Goal: Task Accomplishment & Management: Manage account settings

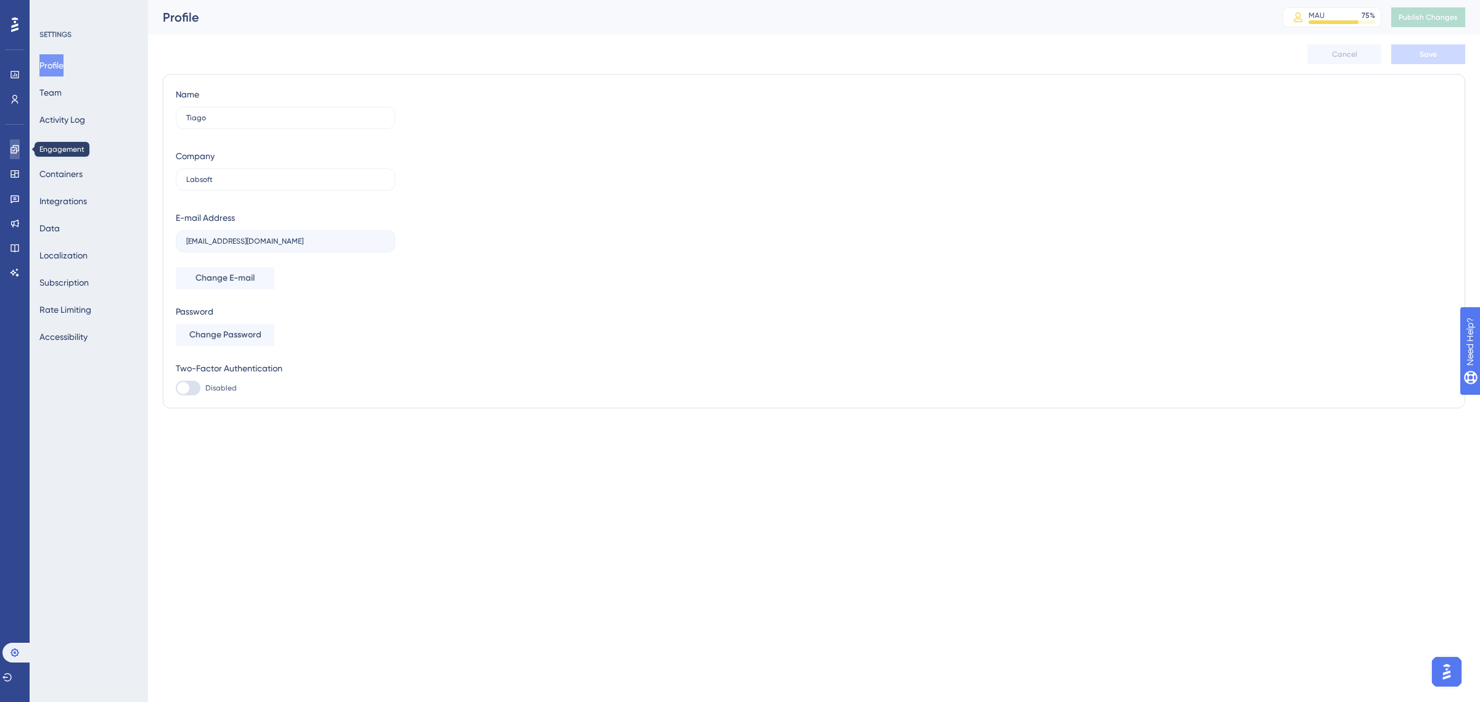
click at [15, 148] on icon at bounding box center [15, 149] width 10 height 10
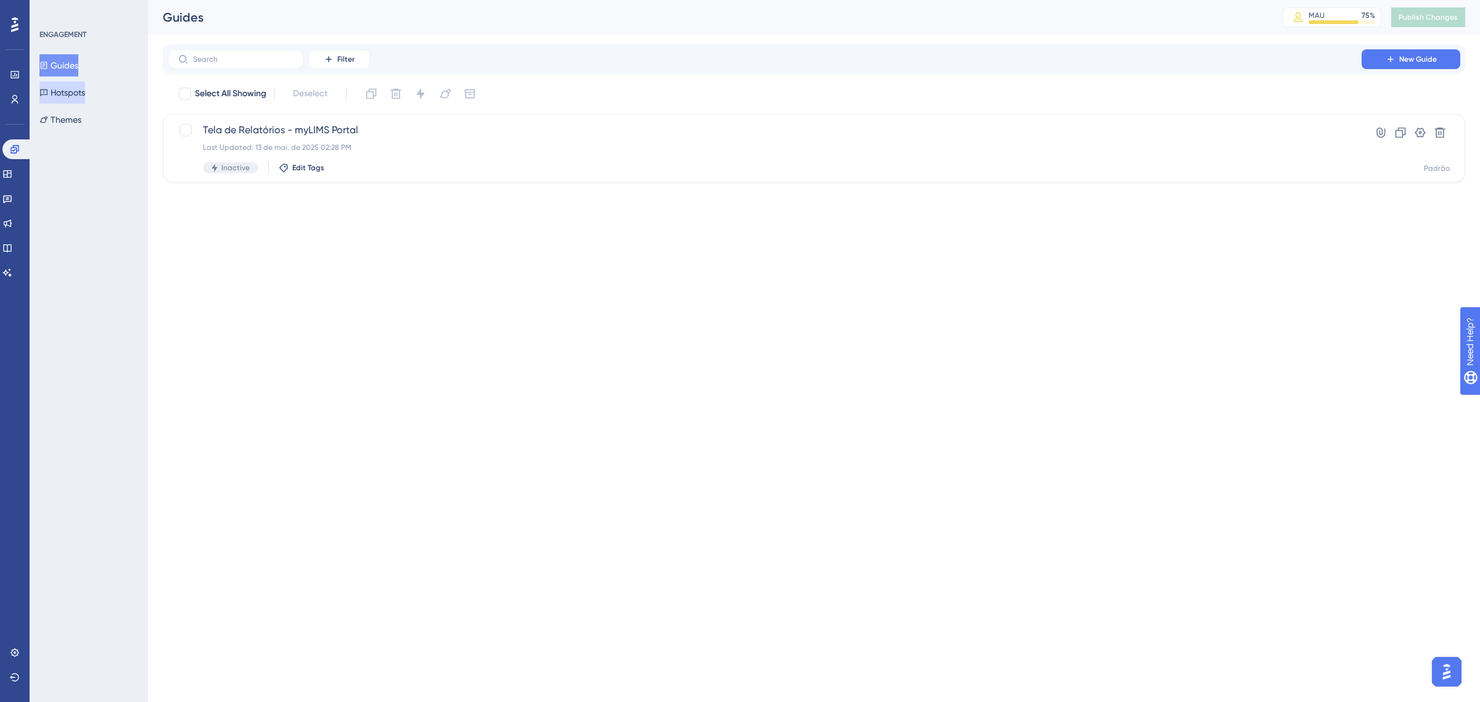
click at [65, 92] on button "Hotspots" at bounding box center [62, 92] width 46 height 22
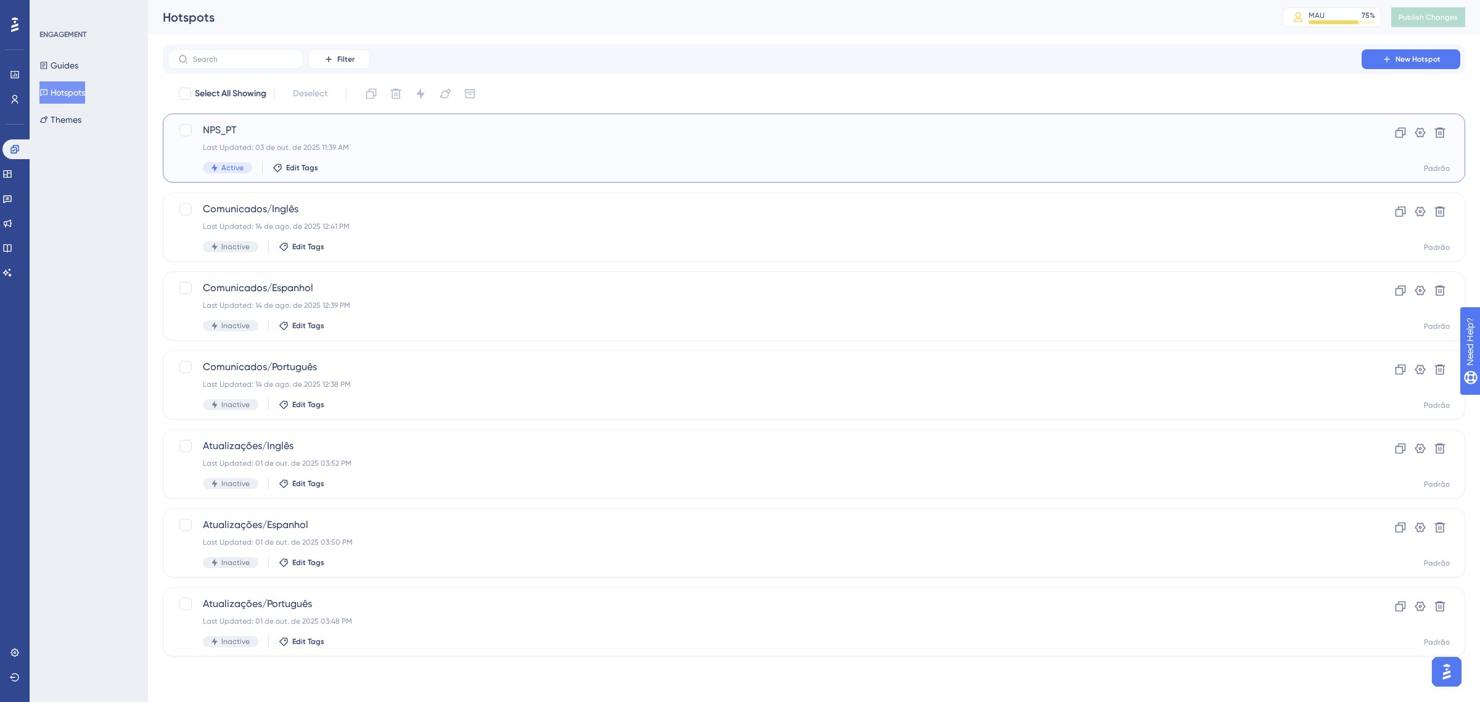
click at [401, 133] on span "NPS_PT" at bounding box center [764, 130] width 1123 height 15
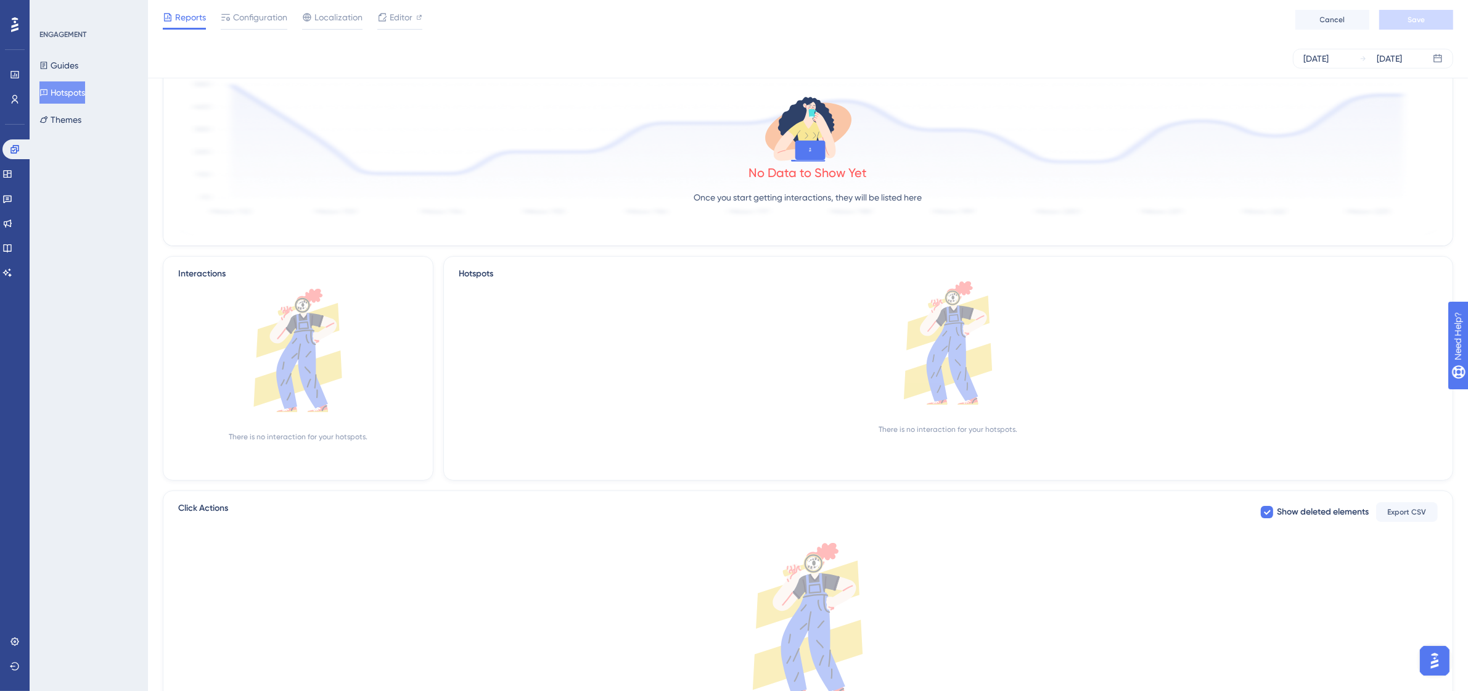
scroll to position [183, 0]
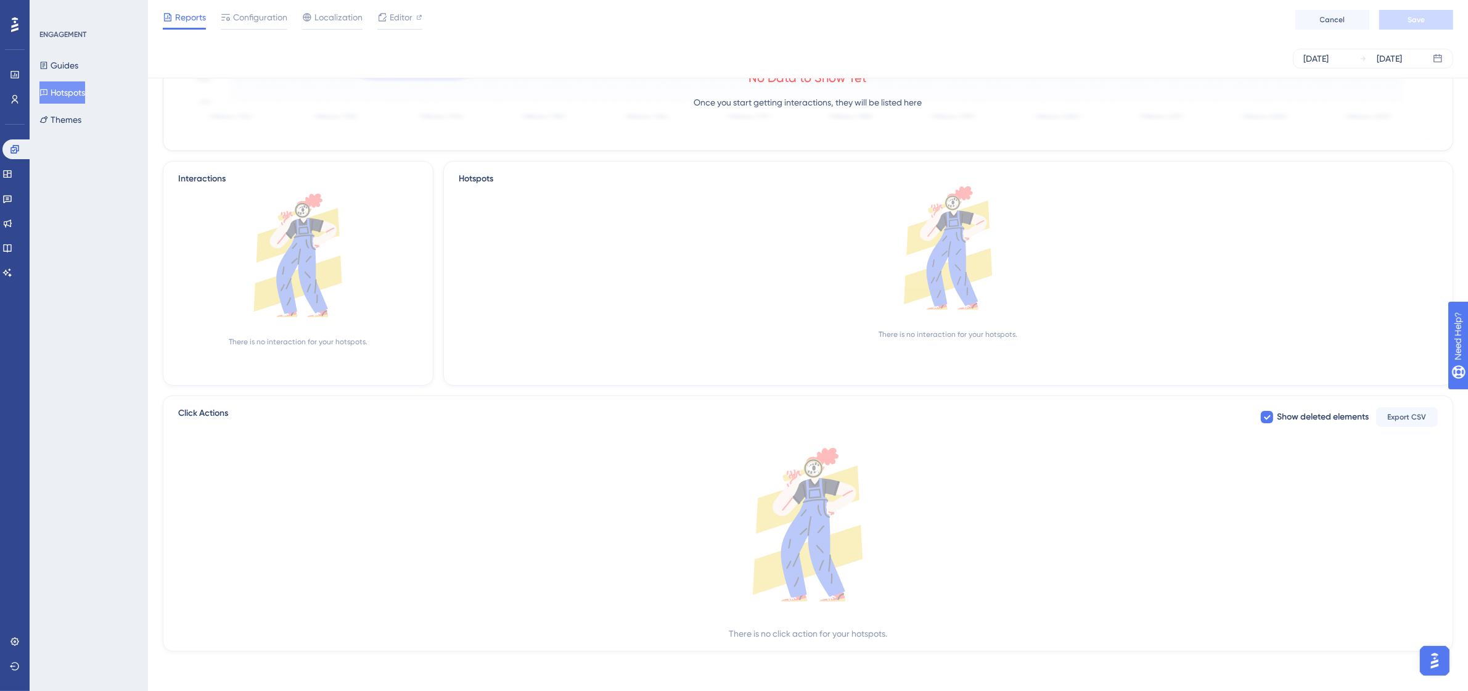
click at [81, 82] on button "Hotspots" at bounding box center [62, 92] width 46 height 22
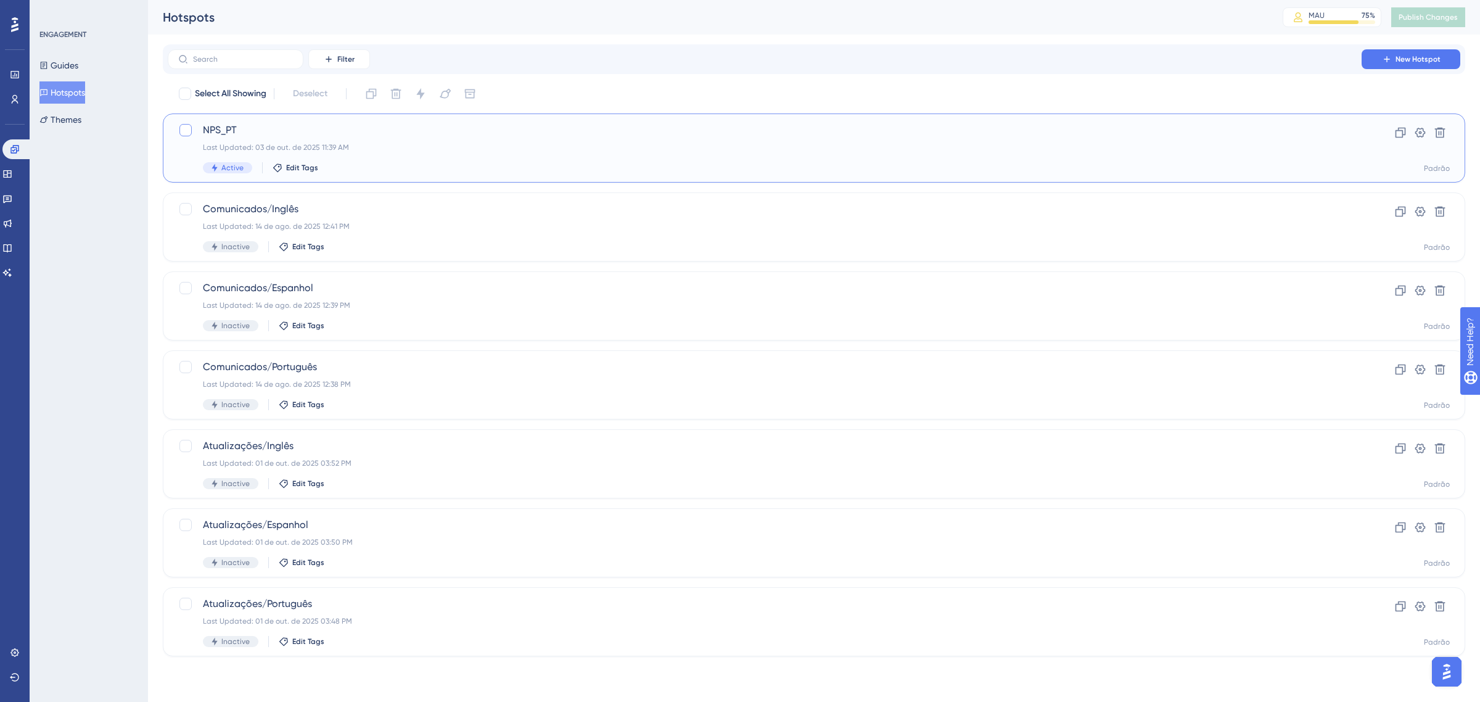
click at [188, 130] on div at bounding box center [185, 130] width 12 height 12
checkbox input "true"
click at [417, 90] on icon at bounding box center [420, 94] width 12 height 12
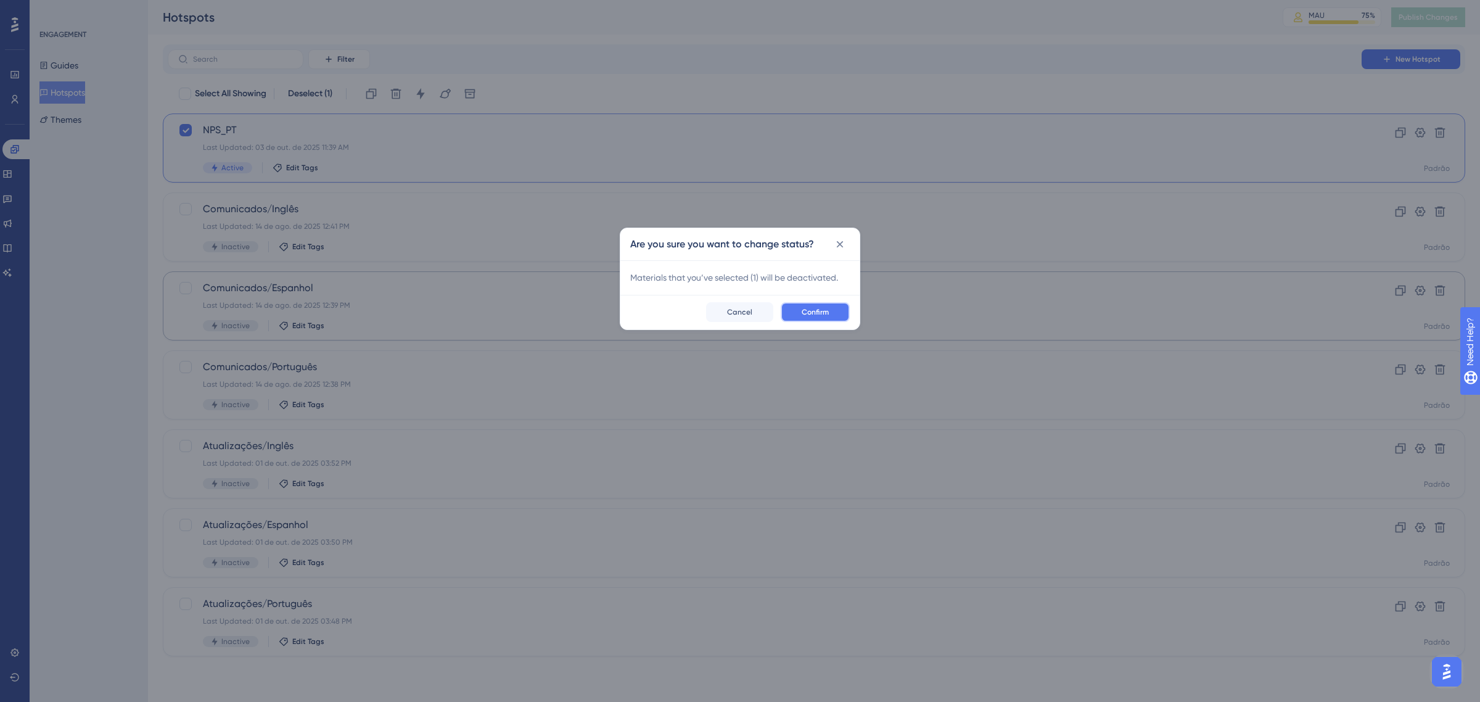
click at [826, 314] on span "Confirm" at bounding box center [815, 312] width 27 height 10
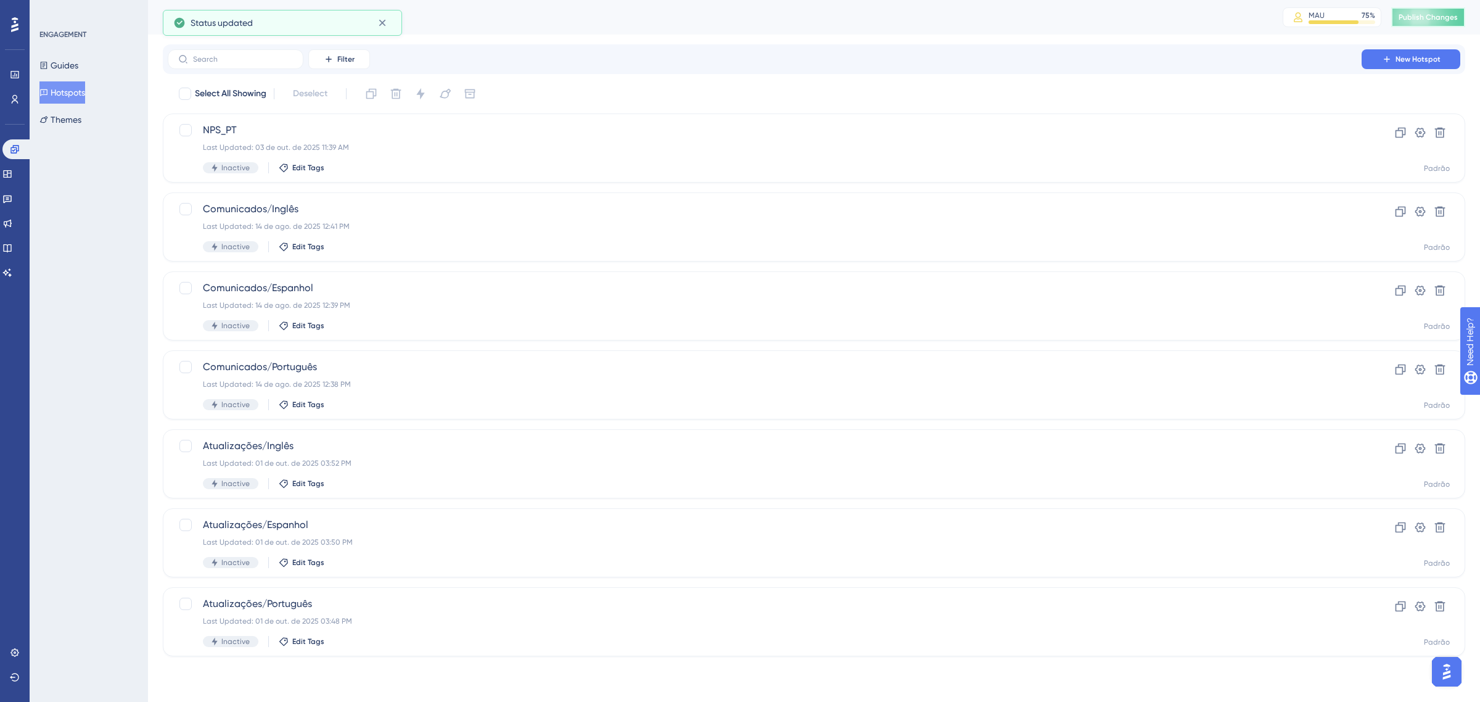
click at [1438, 17] on span "Publish Changes" at bounding box center [1428, 17] width 59 height 10
click at [506, 390] on div "Comunicados/Português Last Updated: 14 de ago. de 2025 12:38 PM Inactive Edit T…" at bounding box center [764, 384] width 1123 height 51
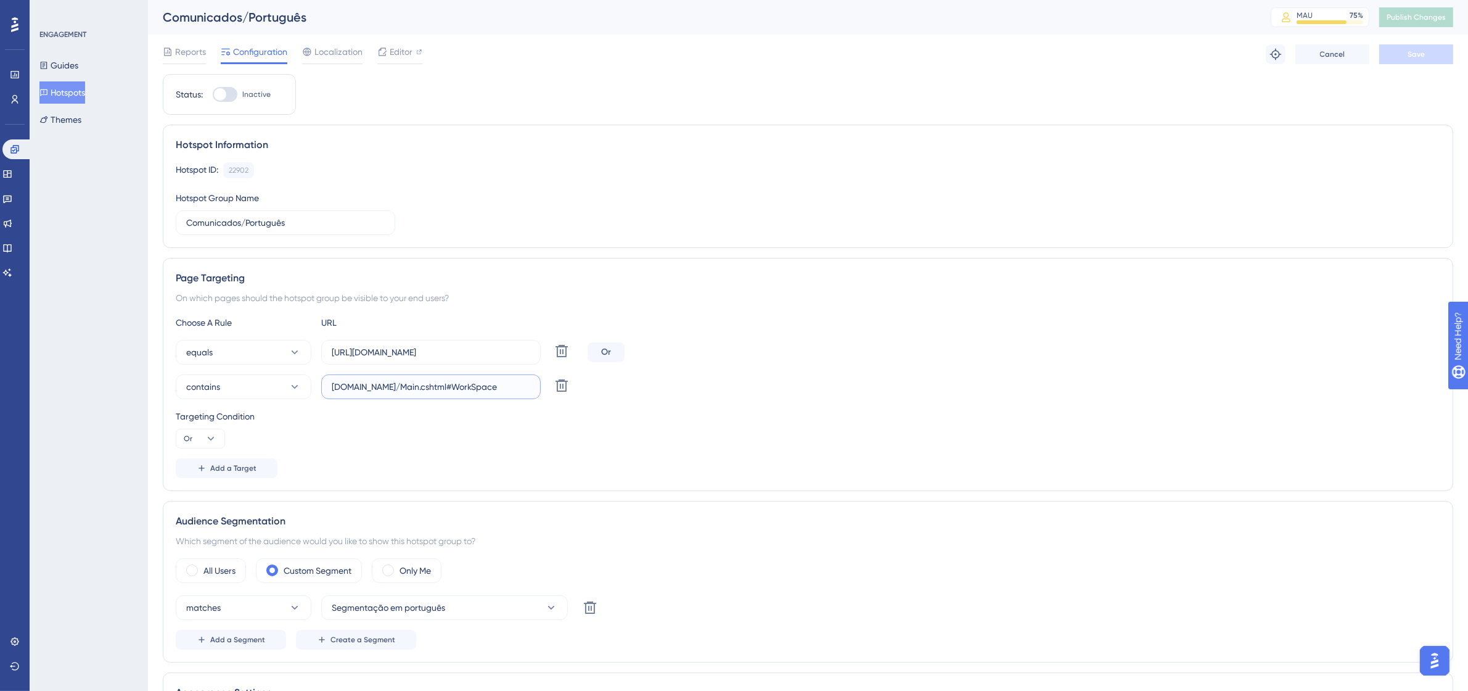
drag, startPoint x: 528, startPoint y: 388, endPoint x: 330, endPoint y: 390, distance: 198.6
click at [330, 390] on label "mylimsweb.cloud/Main.cshtml#WorkSpace" at bounding box center [431, 386] width 220 height 25
click at [75, 96] on button "Hotspots" at bounding box center [62, 92] width 46 height 22
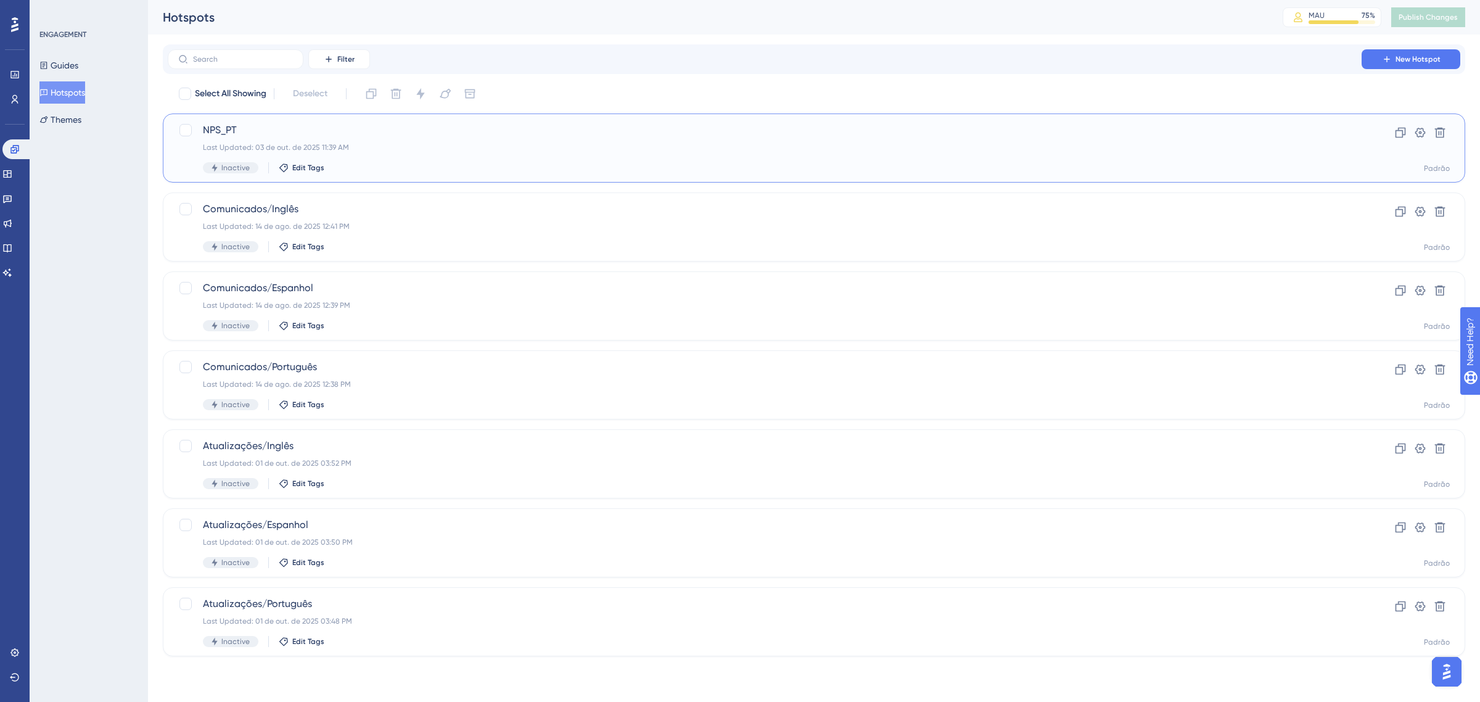
click at [341, 139] on div "NPS_PT Last Updated: 03 de out. de 2025 11:39 AM Inactive Edit Tags" at bounding box center [764, 148] width 1123 height 51
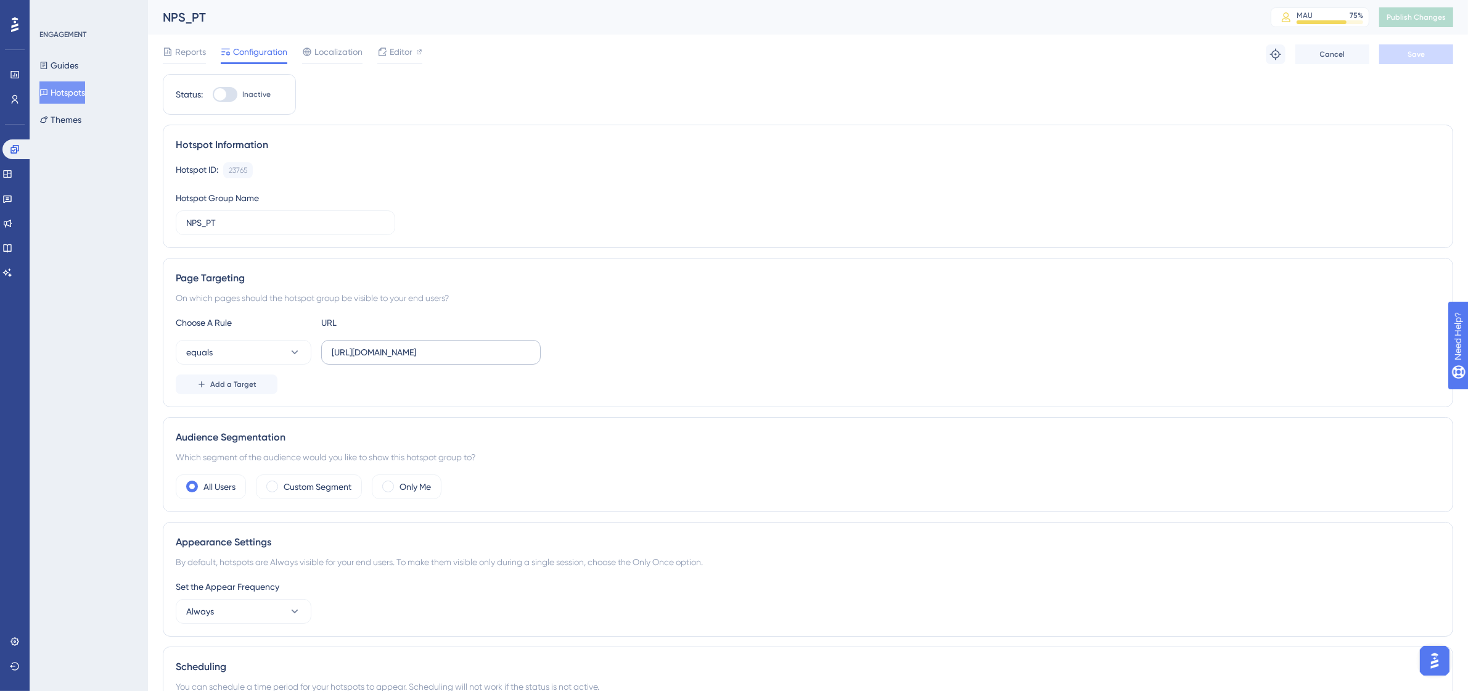
click at [535, 353] on label "https://labsoftinova.mylimsweb.cloud/Main.cshtml#WorkSpace" at bounding box center [431, 352] width 220 height 25
click at [530, 353] on input "https://labsoftinova.mylimsweb.cloud/Main.cshtml#WorkSpace" at bounding box center [431, 352] width 199 height 14
drag, startPoint x: 332, startPoint y: 352, endPoint x: 560, endPoint y: 359, distance: 228.3
click at [560, 359] on div "equals https://labsoftinova.mylimsweb.cloud/Main.cshtml#WorkSpace" at bounding box center [808, 352] width 1265 height 25
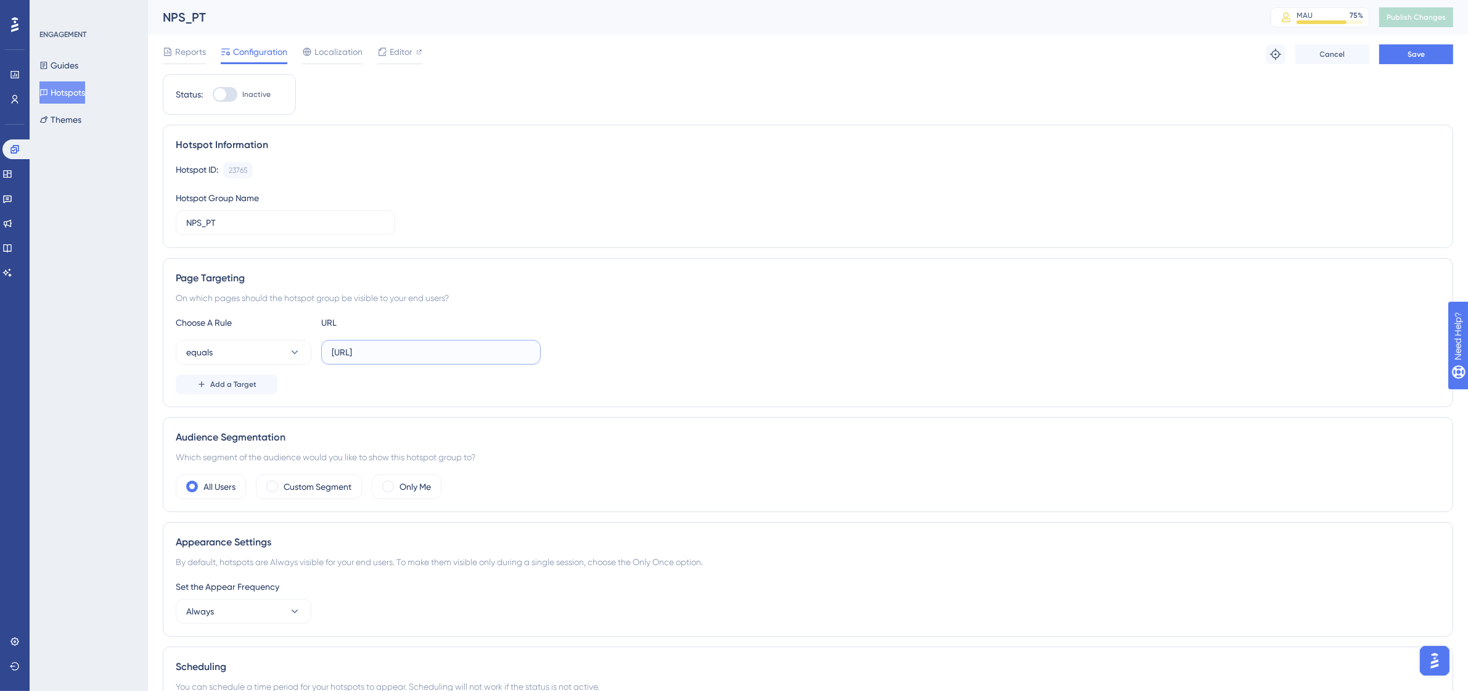
scroll to position [0, 0]
type input "h"
paste input "mylimsweb.cloud/Main.cshtml#WorkSpace"
type input "mylimsweb.cloud/Main.cshtml#WorkSpace"
click at [293, 352] on icon at bounding box center [295, 352] width 7 height 4
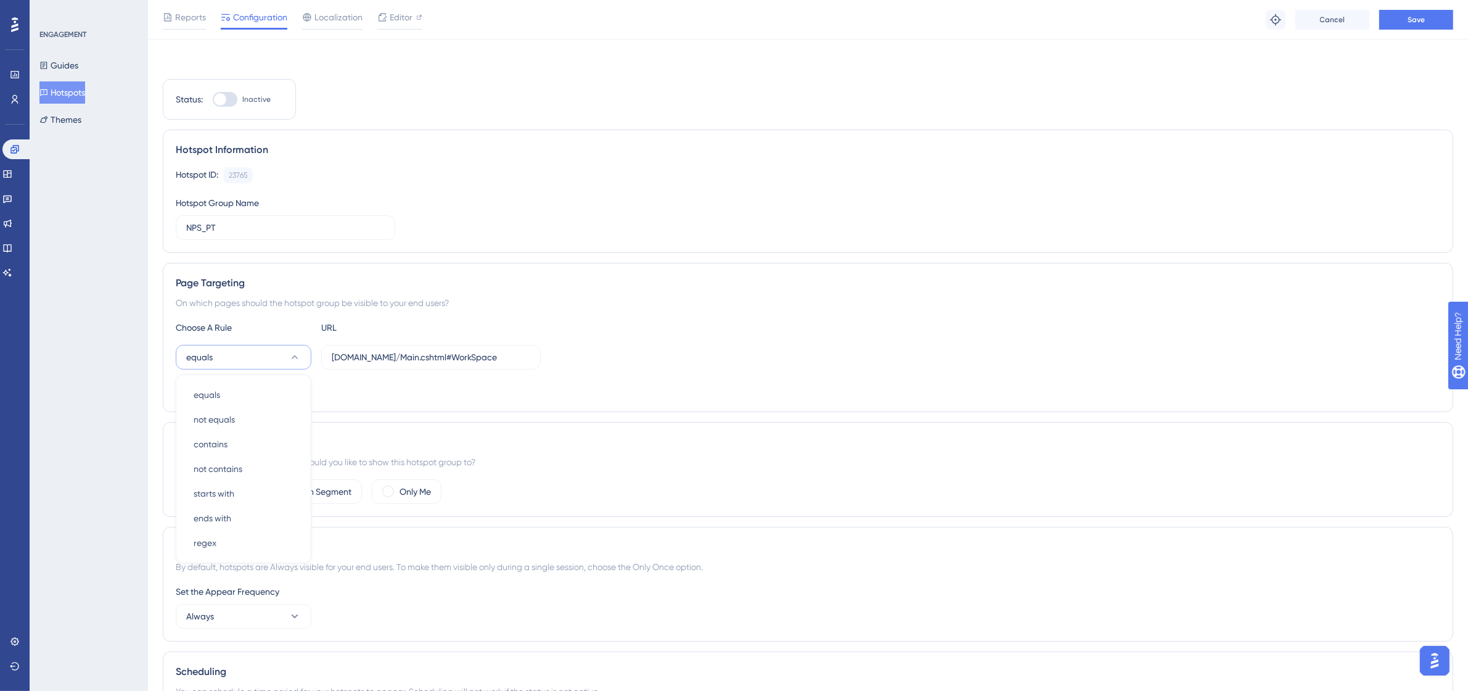
scroll to position [119, 0]
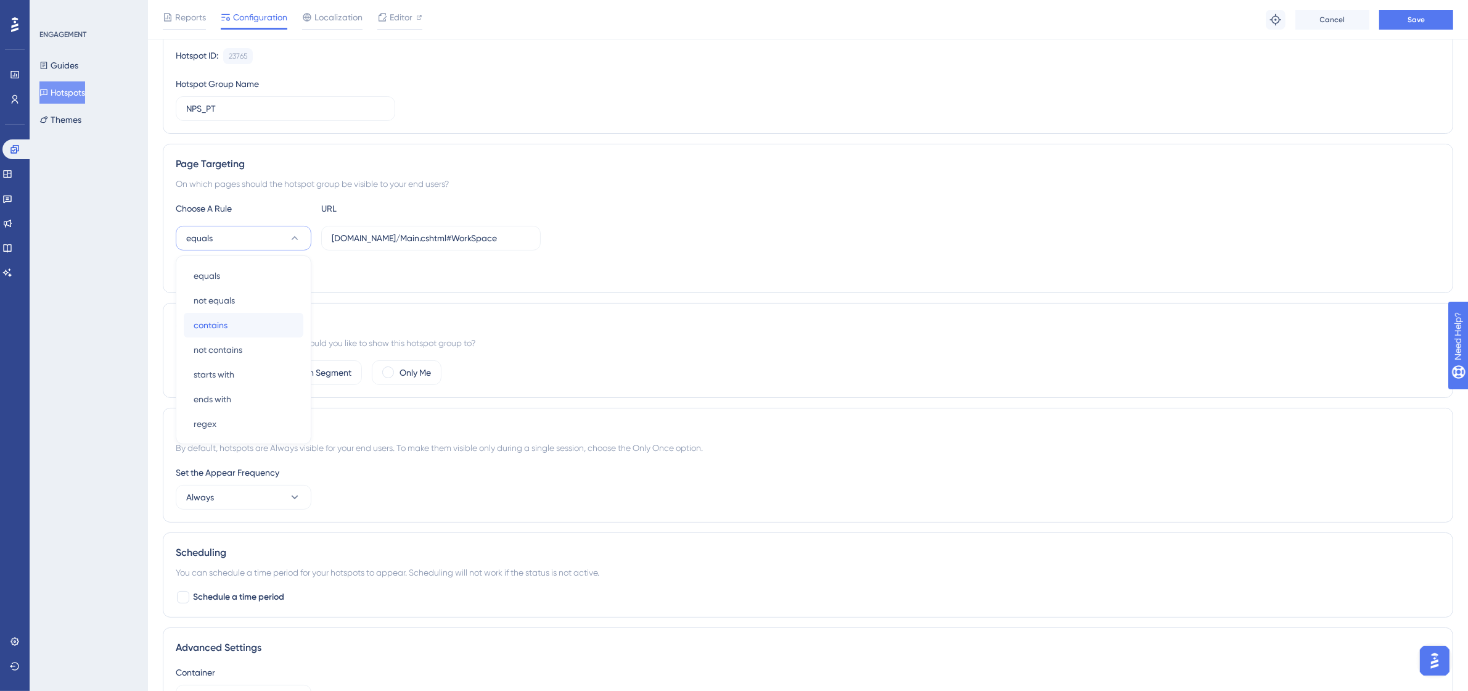
click at [284, 331] on div "contains contains" at bounding box center [244, 325] width 100 height 25
click at [610, 273] on div "Add a Target" at bounding box center [808, 270] width 1265 height 20
click at [1445, 18] on button "Save" at bounding box center [1416, 20] width 74 height 20
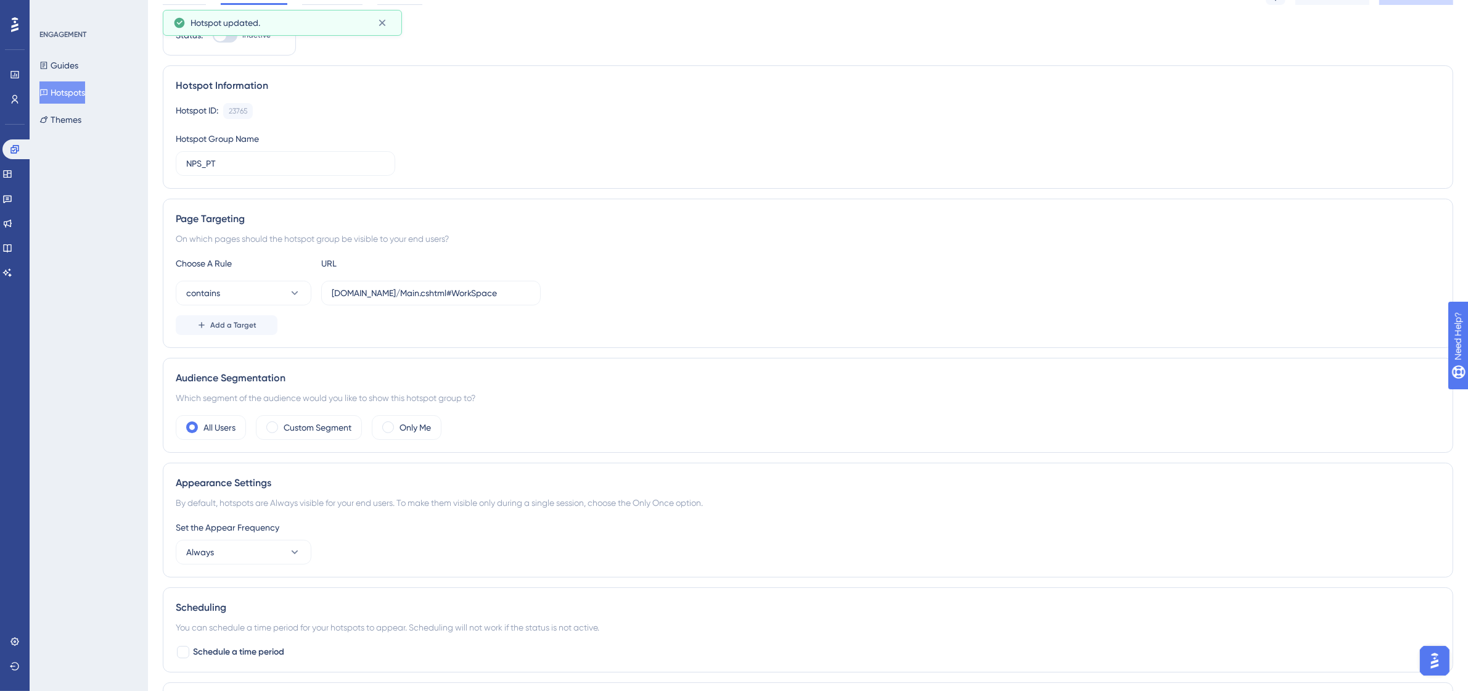
scroll to position [0, 0]
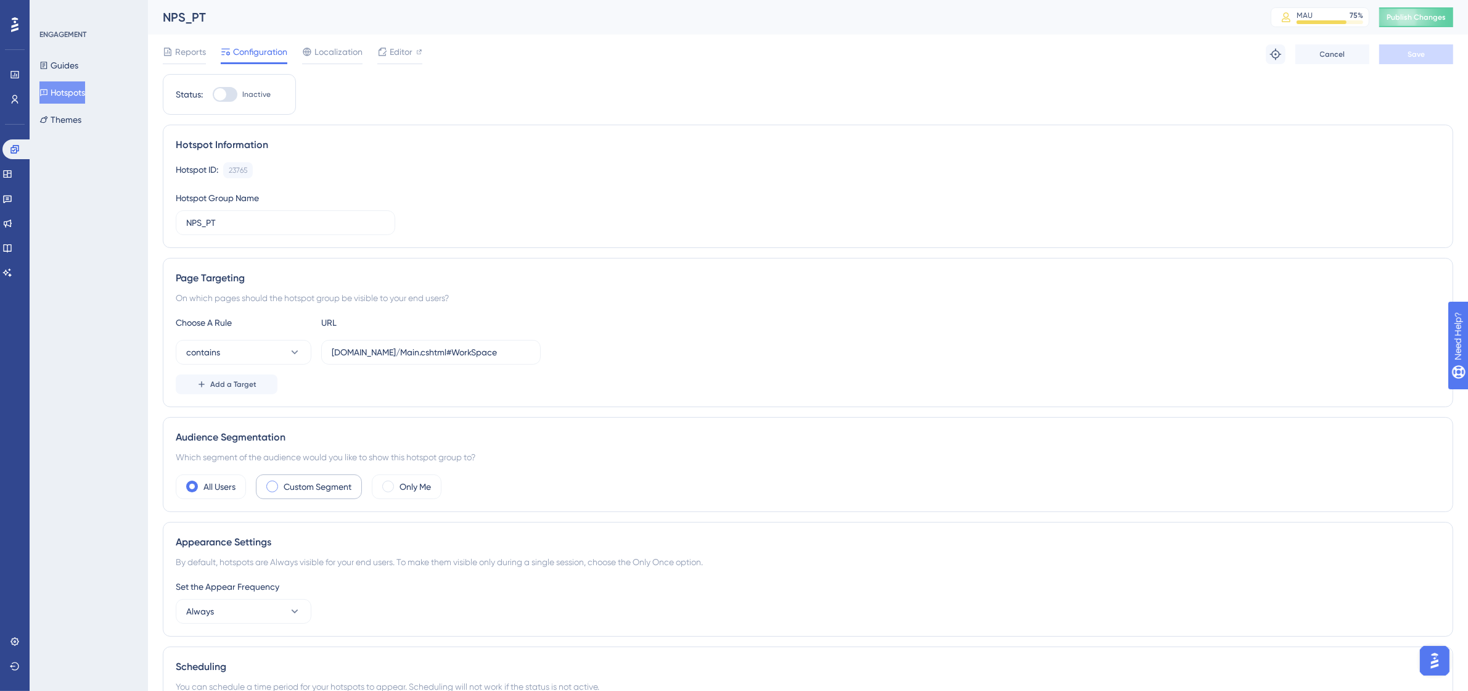
click at [306, 488] on label "Custom Segment" at bounding box center [318, 486] width 68 height 15
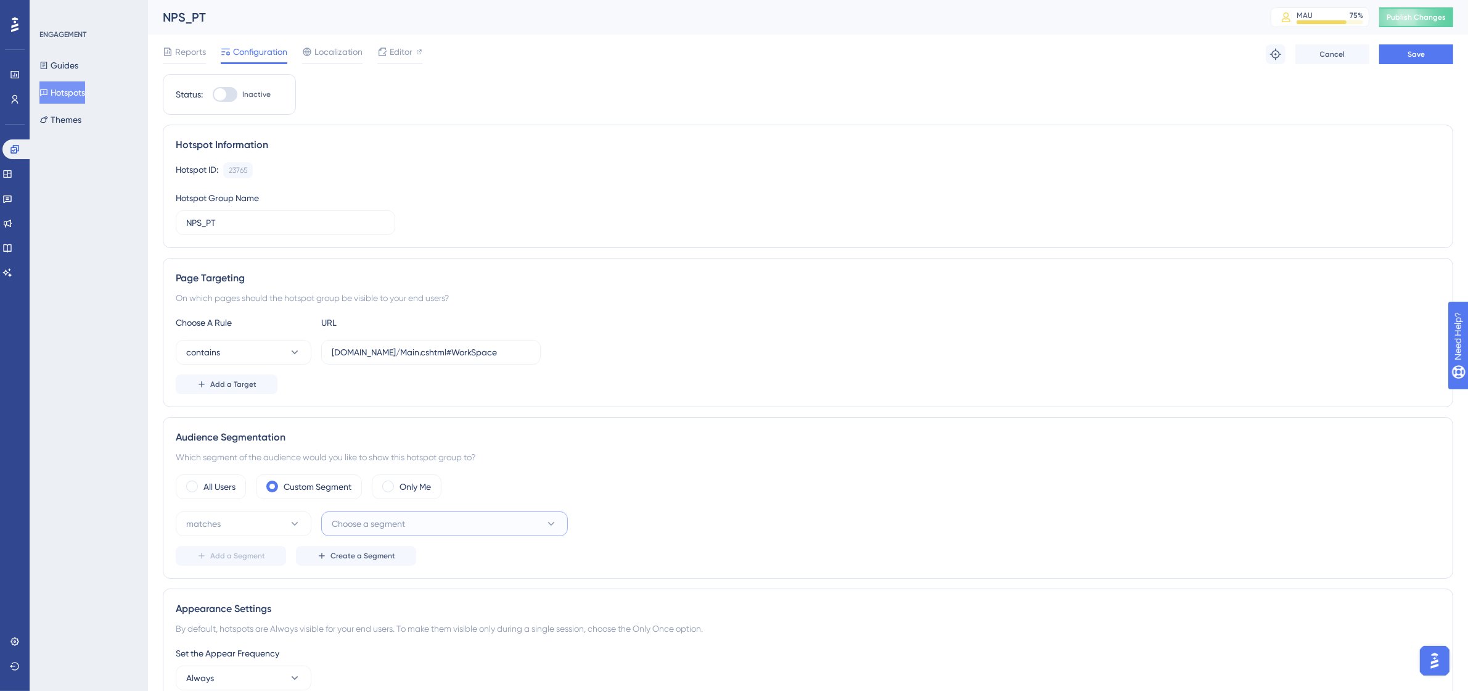
click at [556, 516] on button "Choose a segment" at bounding box center [444, 523] width 247 height 25
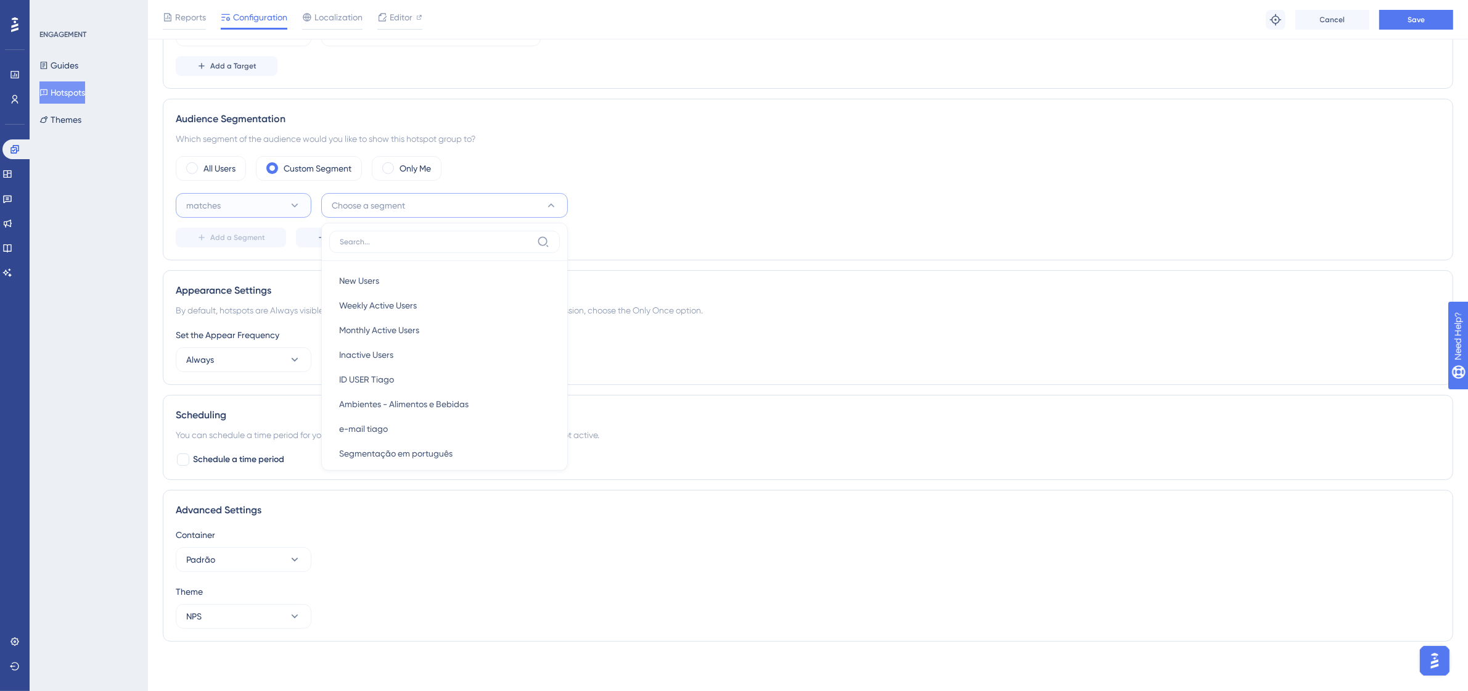
click at [289, 204] on icon at bounding box center [295, 205] width 12 height 12
click at [442, 390] on span "Segmentação em português" at bounding box center [395, 393] width 113 height 15
click at [1085, 179] on div "All Users Custom Segment Only Me" at bounding box center [808, 168] width 1265 height 25
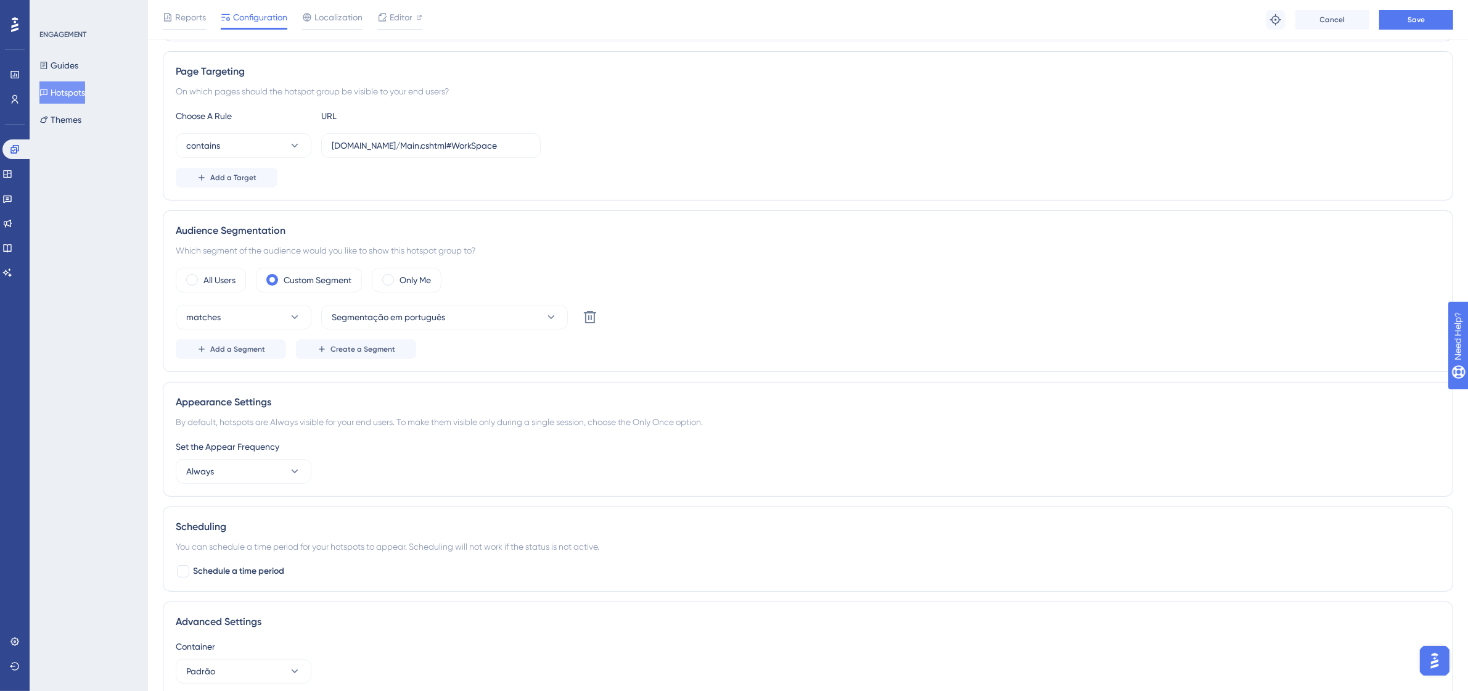
scroll to position [171, 0]
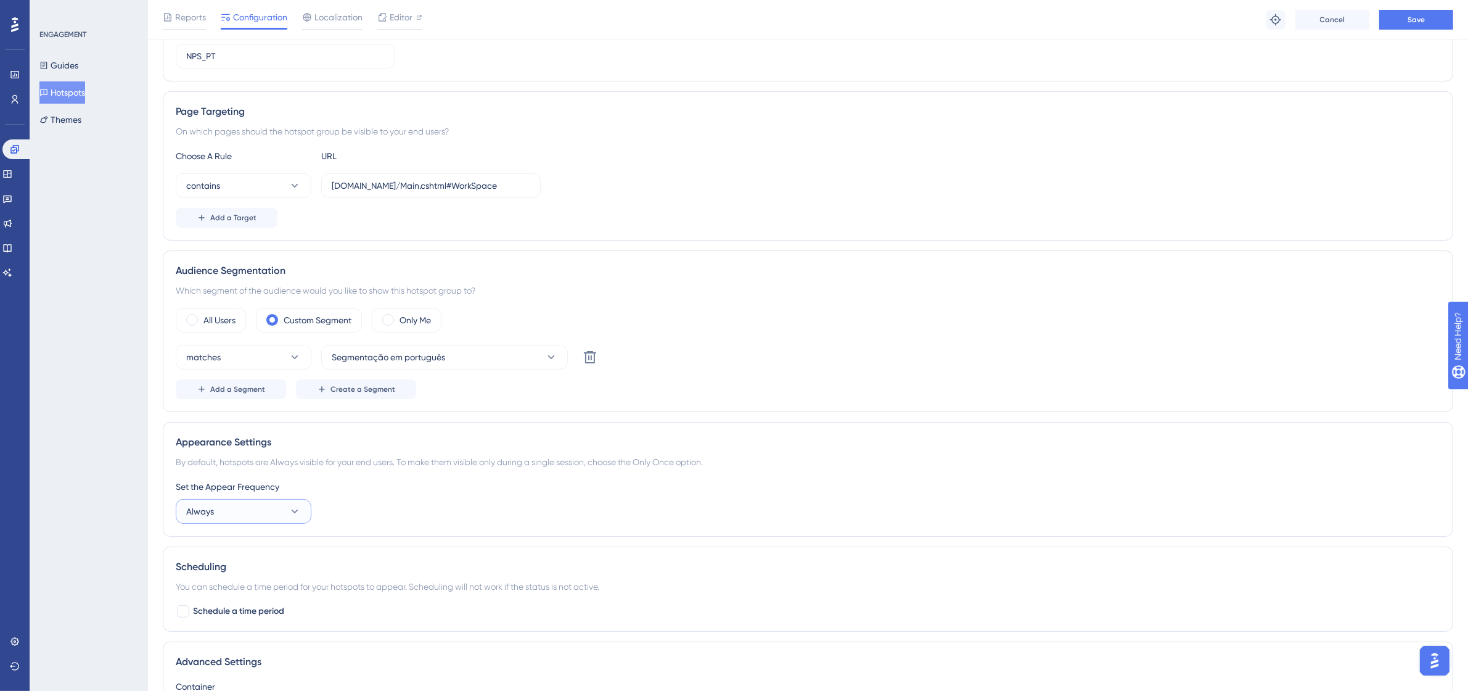
click at [298, 519] on button "Always" at bounding box center [244, 511] width 136 height 25
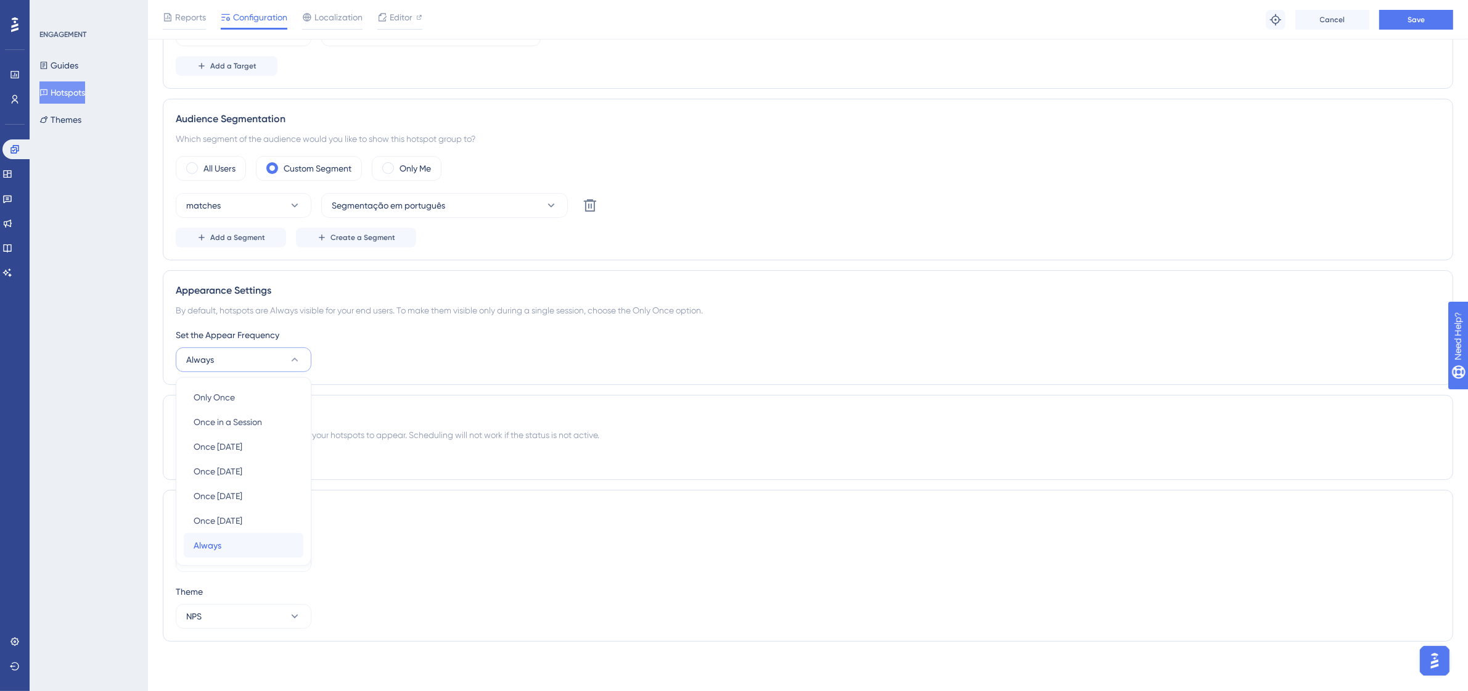
click at [249, 537] on div "Always Always" at bounding box center [244, 545] width 100 height 25
click at [1399, 28] on button "Save" at bounding box center [1416, 20] width 74 height 20
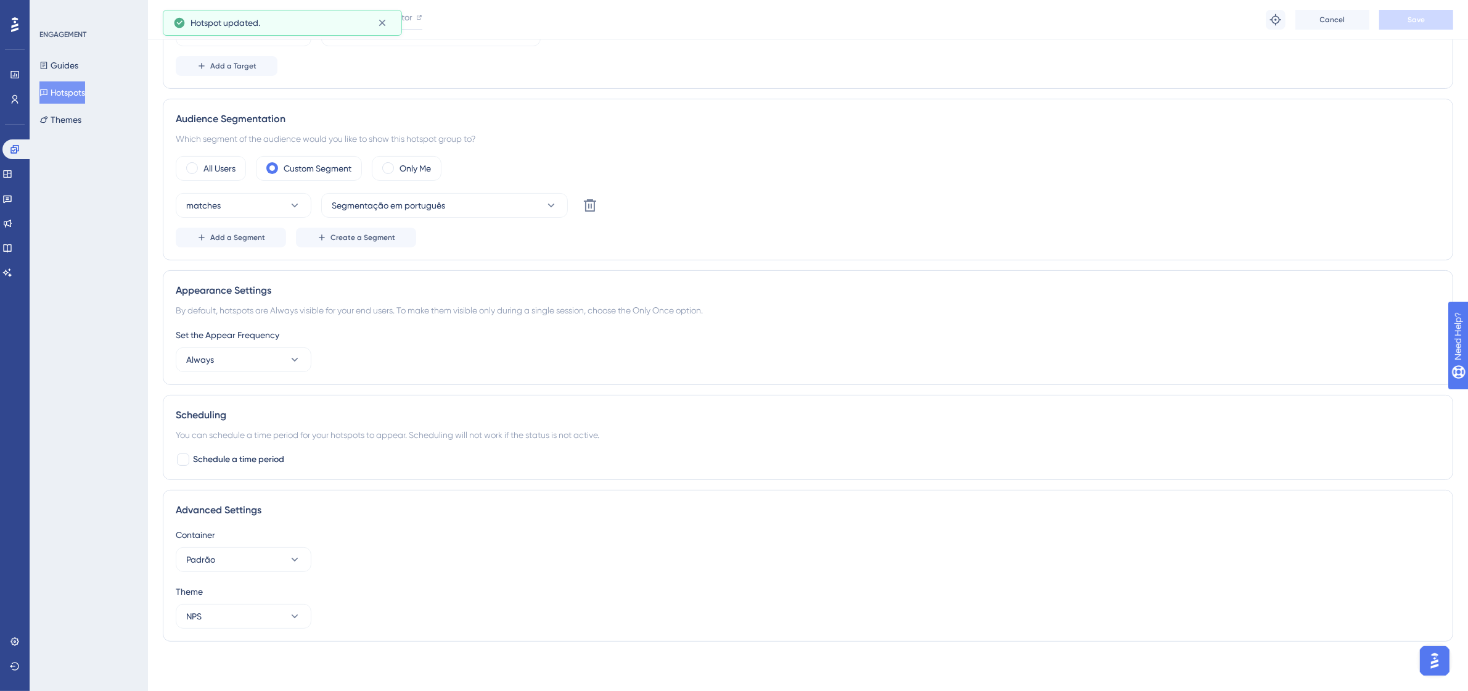
click at [81, 84] on button "Hotspots" at bounding box center [62, 92] width 46 height 22
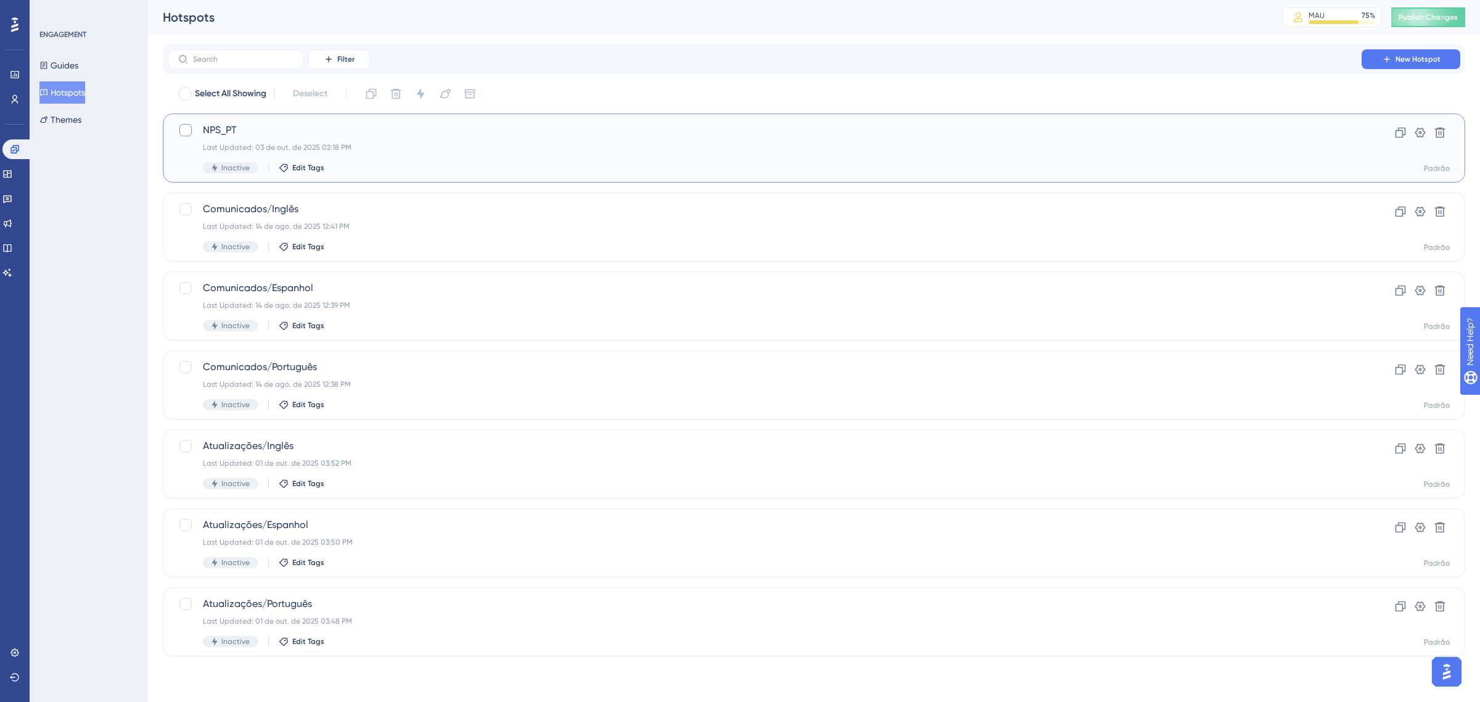
click at [189, 131] on div at bounding box center [185, 130] width 12 height 12
checkbox input "true"
click at [364, 94] on button at bounding box center [371, 94] width 20 height 20
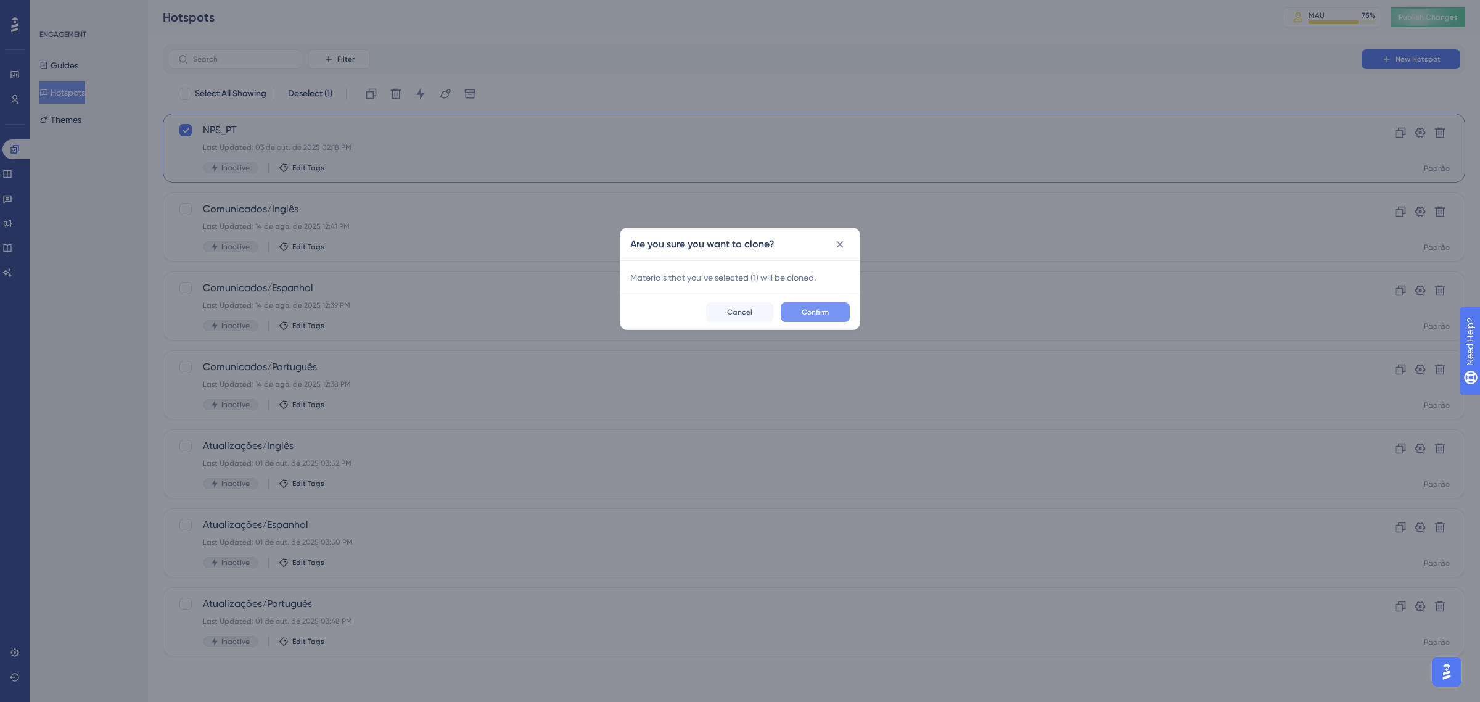
click at [815, 312] on span "Confirm" at bounding box center [815, 312] width 27 height 10
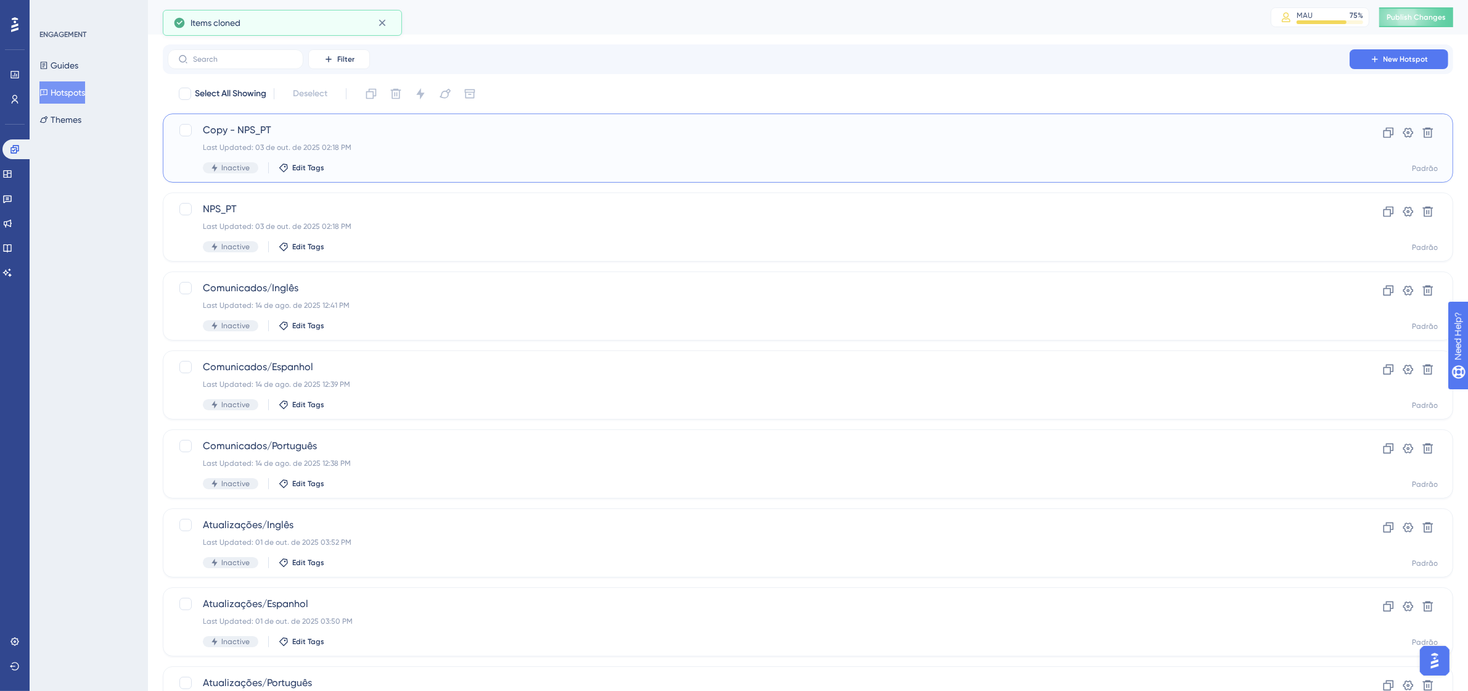
click at [236, 133] on span "Copy - NPS_PT" at bounding box center [759, 130] width 1112 height 15
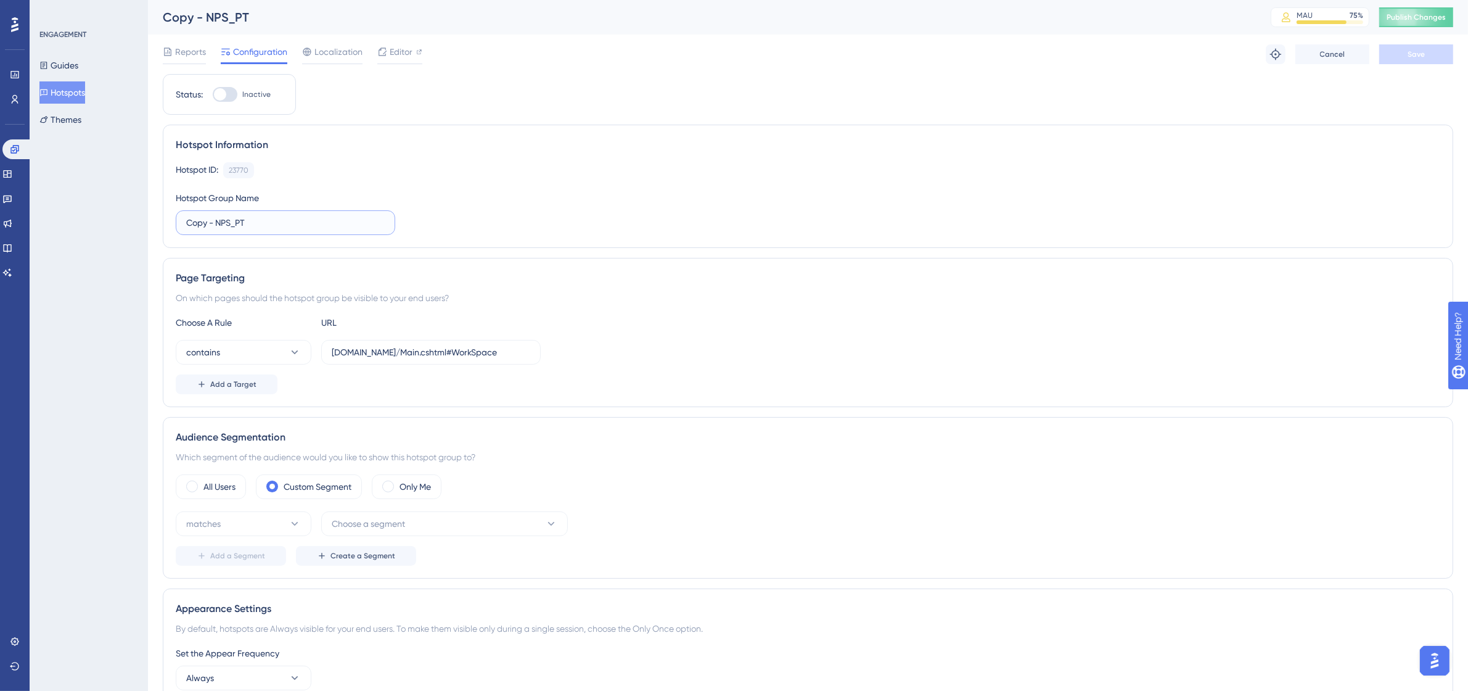
drag, startPoint x: 216, startPoint y: 223, endPoint x: 182, endPoint y: 227, distance: 34.1
click at [182, 227] on label "Copy - NPS_PT" at bounding box center [286, 222] width 220 height 25
click at [225, 223] on input "NPS_PT" at bounding box center [285, 223] width 199 height 14
type input "NPS_ES"
click at [1422, 59] on span "Save" at bounding box center [1416, 54] width 17 height 10
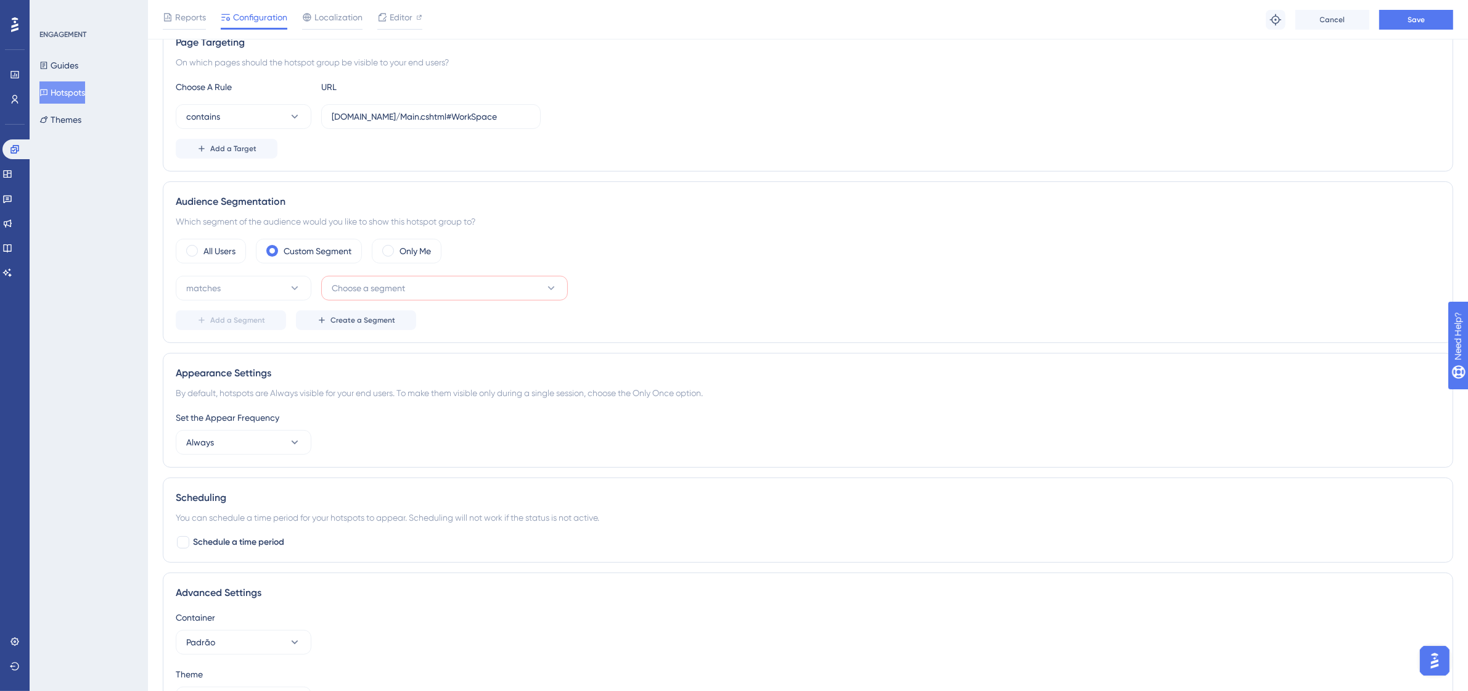
scroll to position [308, 0]
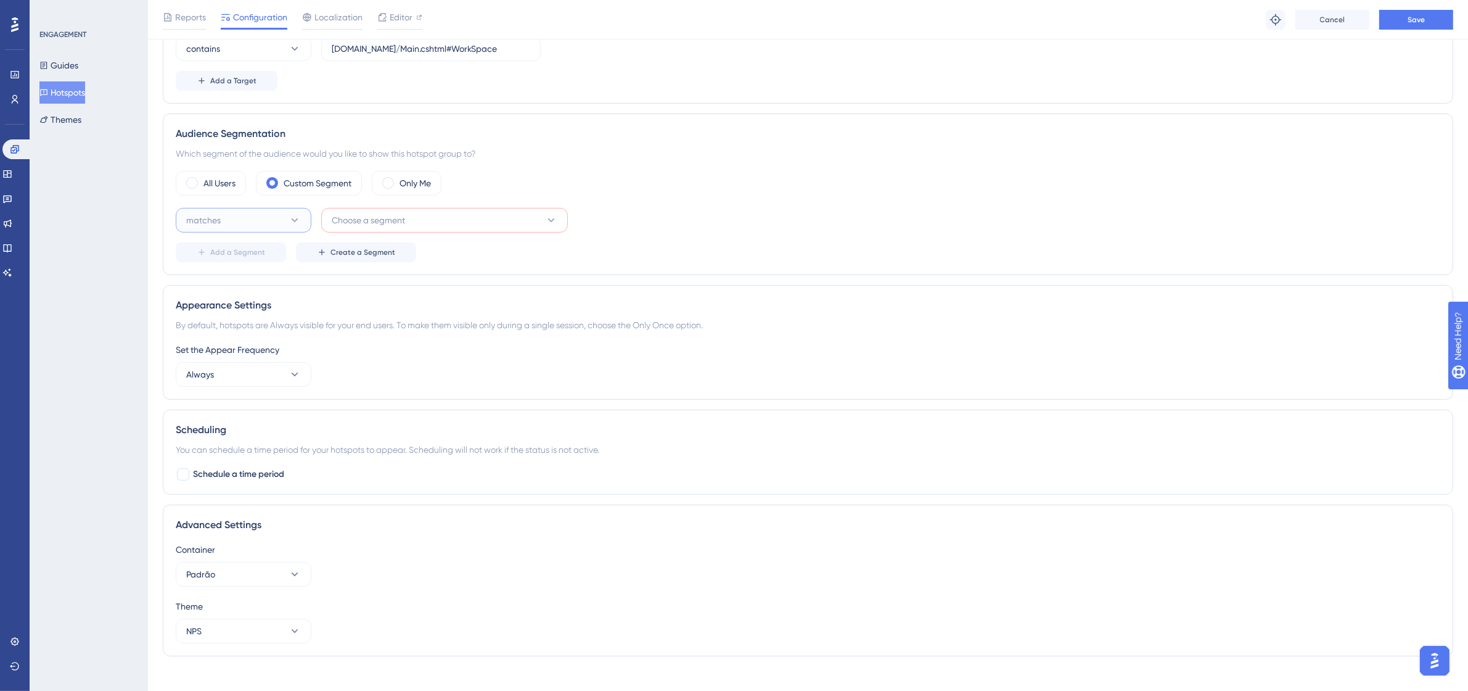
click at [303, 229] on button "matches" at bounding box center [244, 220] width 136 height 25
click at [290, 257] on div "matches matches" at bounding box center [244, 257] width 100 height 25
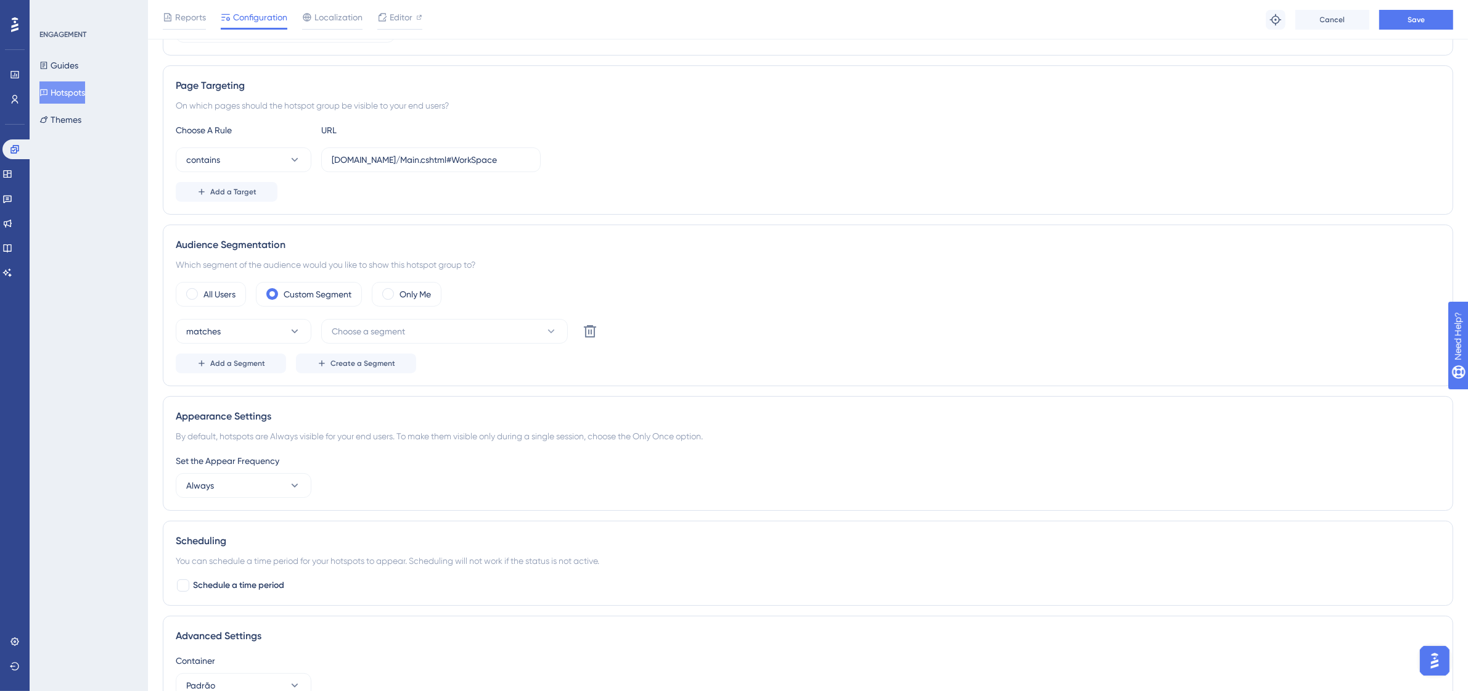
scroll to position [185, 0]
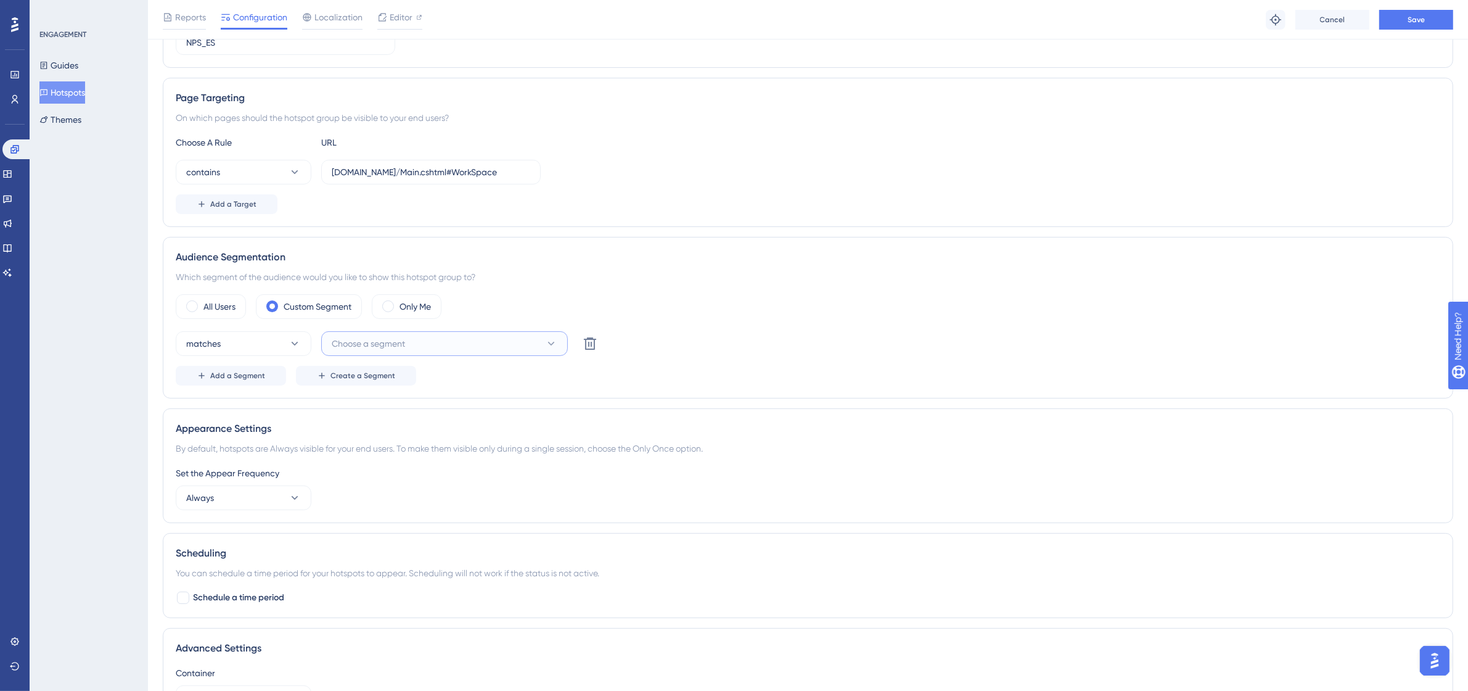
click at [551, 342] on icon at bounding box center [551, 343] width 12 height 12
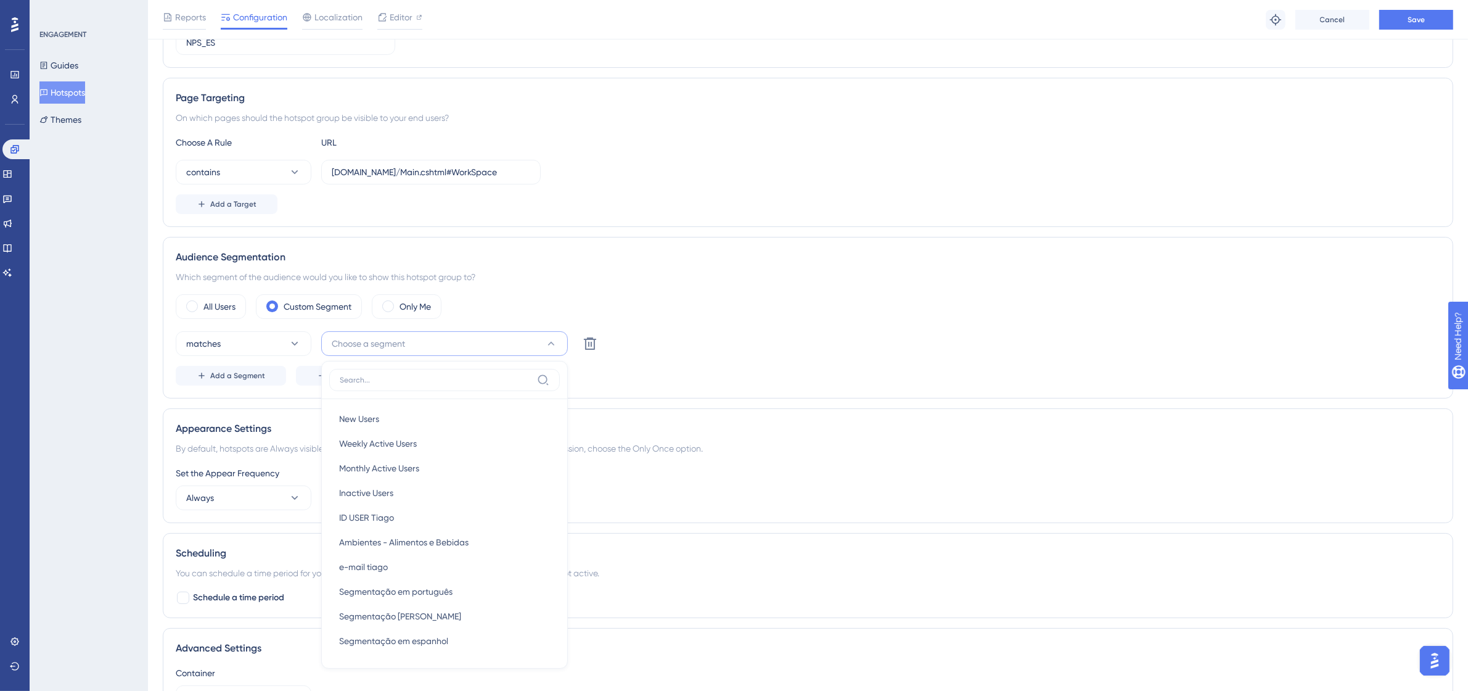
scroll to position [326, 0]
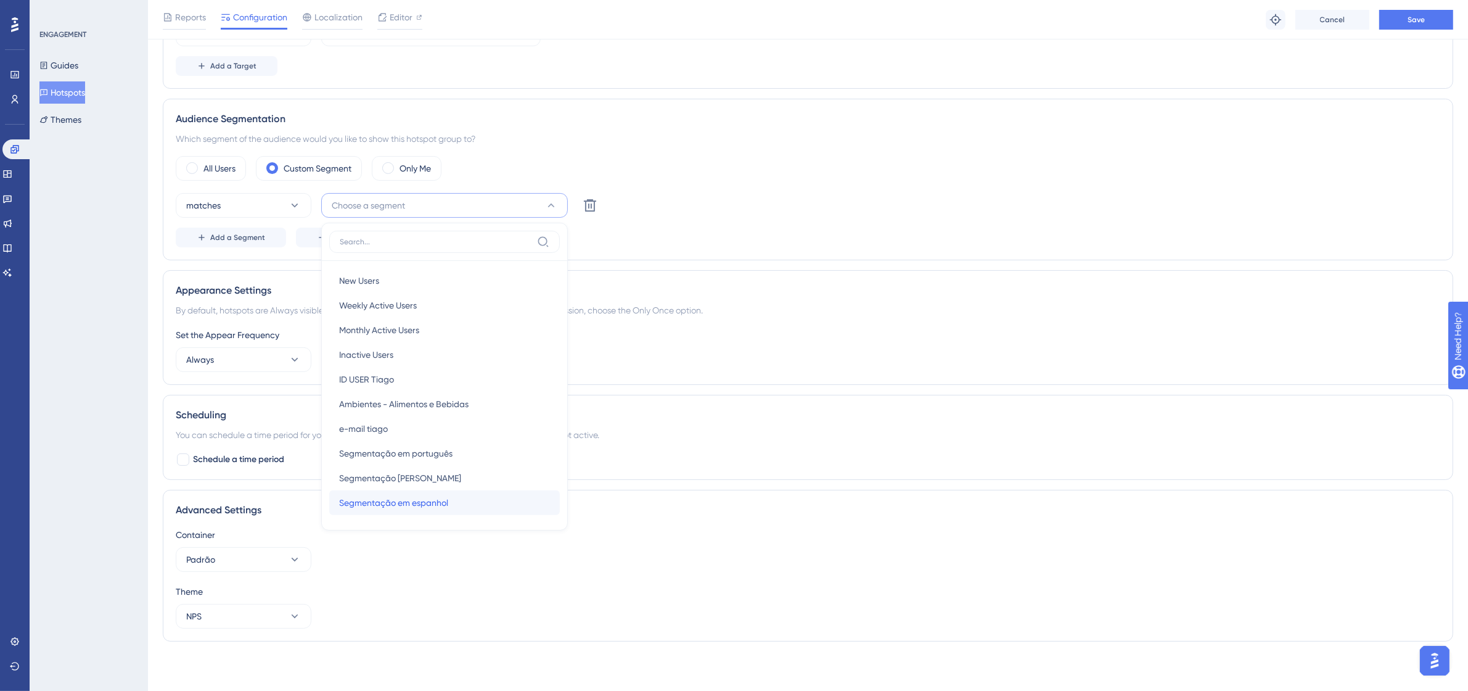
click at [516, 503] on div "Segmentação em espanhol Segmentação em espanhol" at bounding box center [444, 502] width 211 height 25
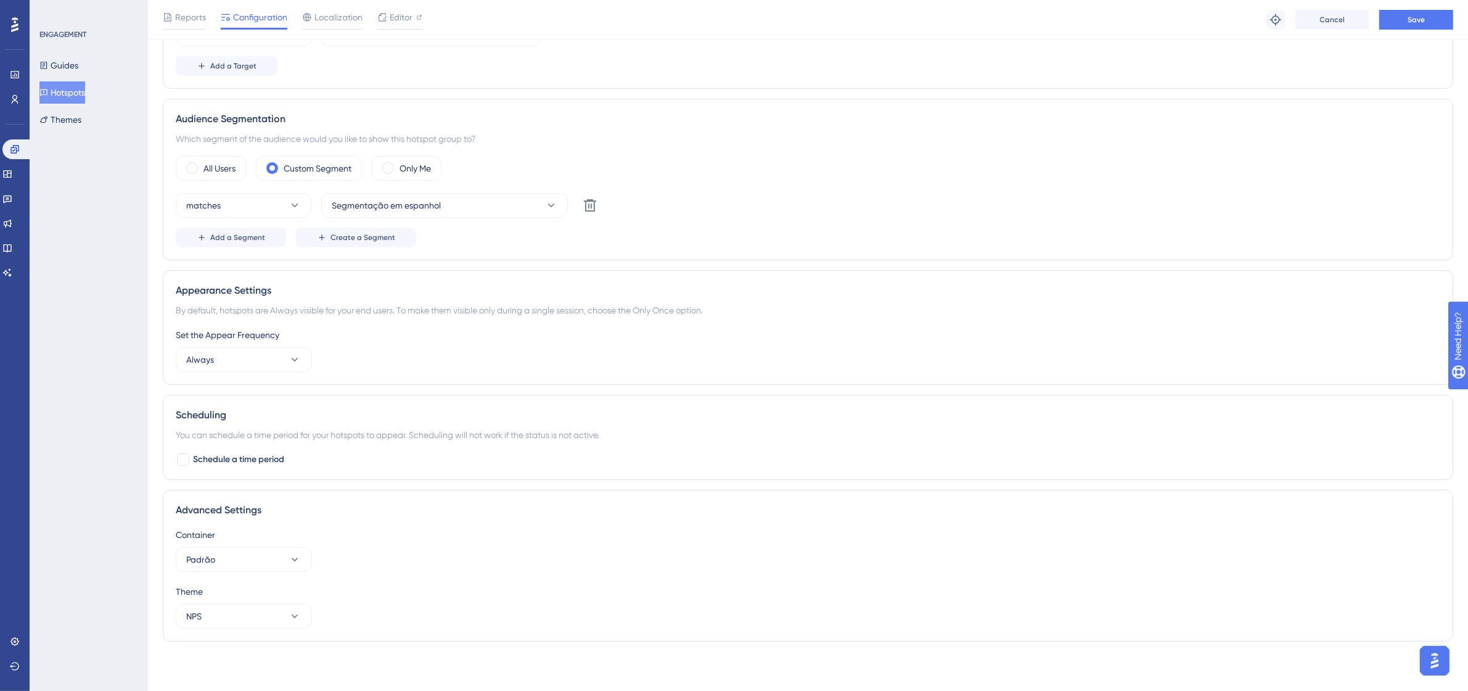
click at [937, 240] on div "Add a Segment Create a Segment" at bounding box center [808, 238] width 1265 height 20
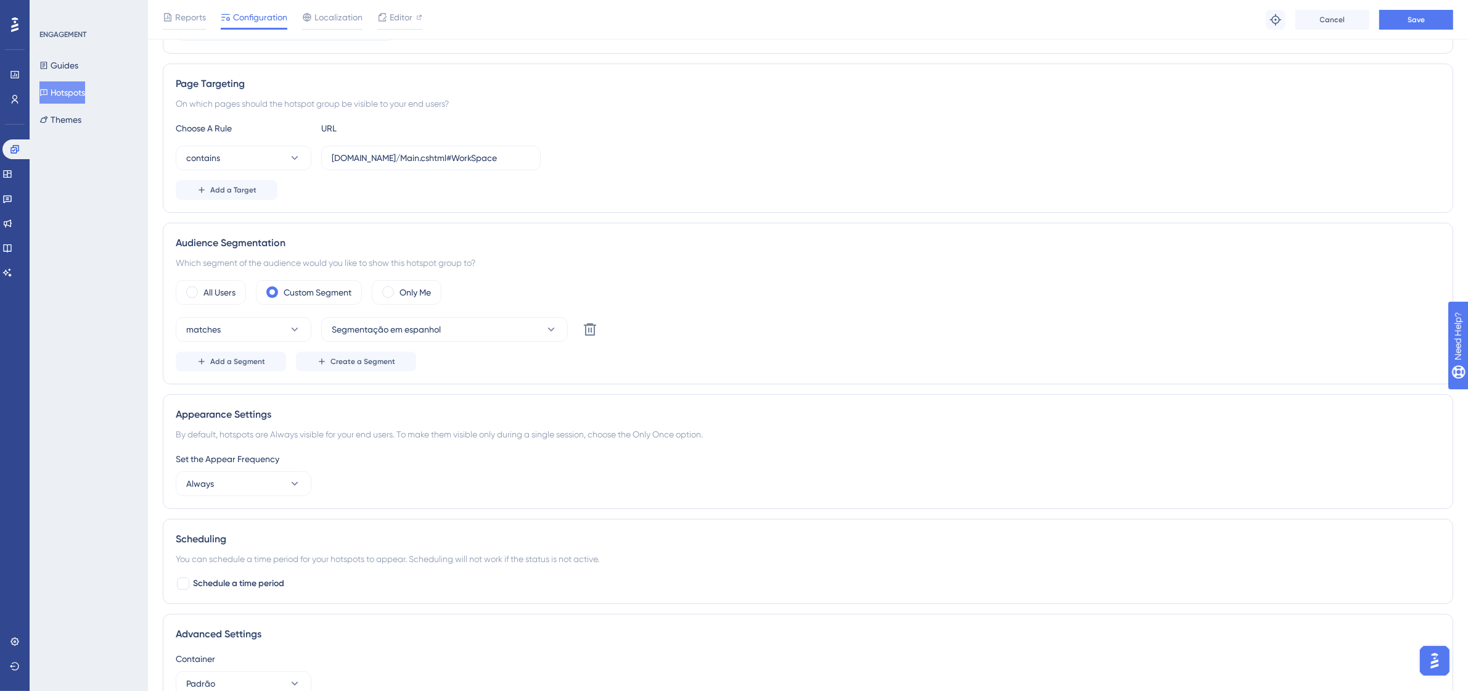
scroll to position [0, 0]
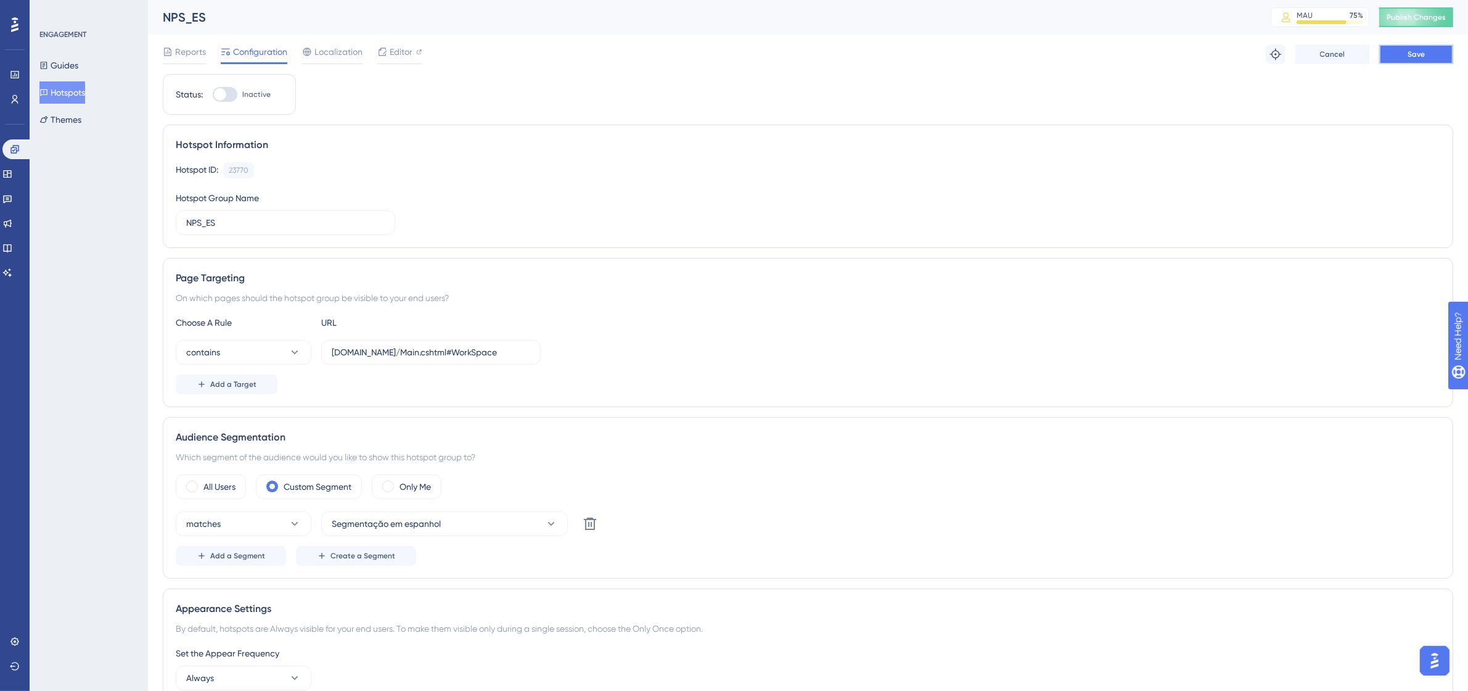
click at [1423, 50] on span "Save" at bounding box center [1416, 54] width 17 height 10
click at [1413, 17] on span "Publish Changes" at bounding box center [1416, 17] width 59 height 10
click at [142, 340] on div "ENGAGEMENT Guides Hotspots Themes" at bounding box center [89, 345] width 118 height 691
click at [91, 436] on div "ENGAGEMENT Guides Hotspots Themes" at bounding box center [89, 345] width 118 height 691
click at [405, 52] on span "Editor" at bounding box center [401, 51] width 23 height 15
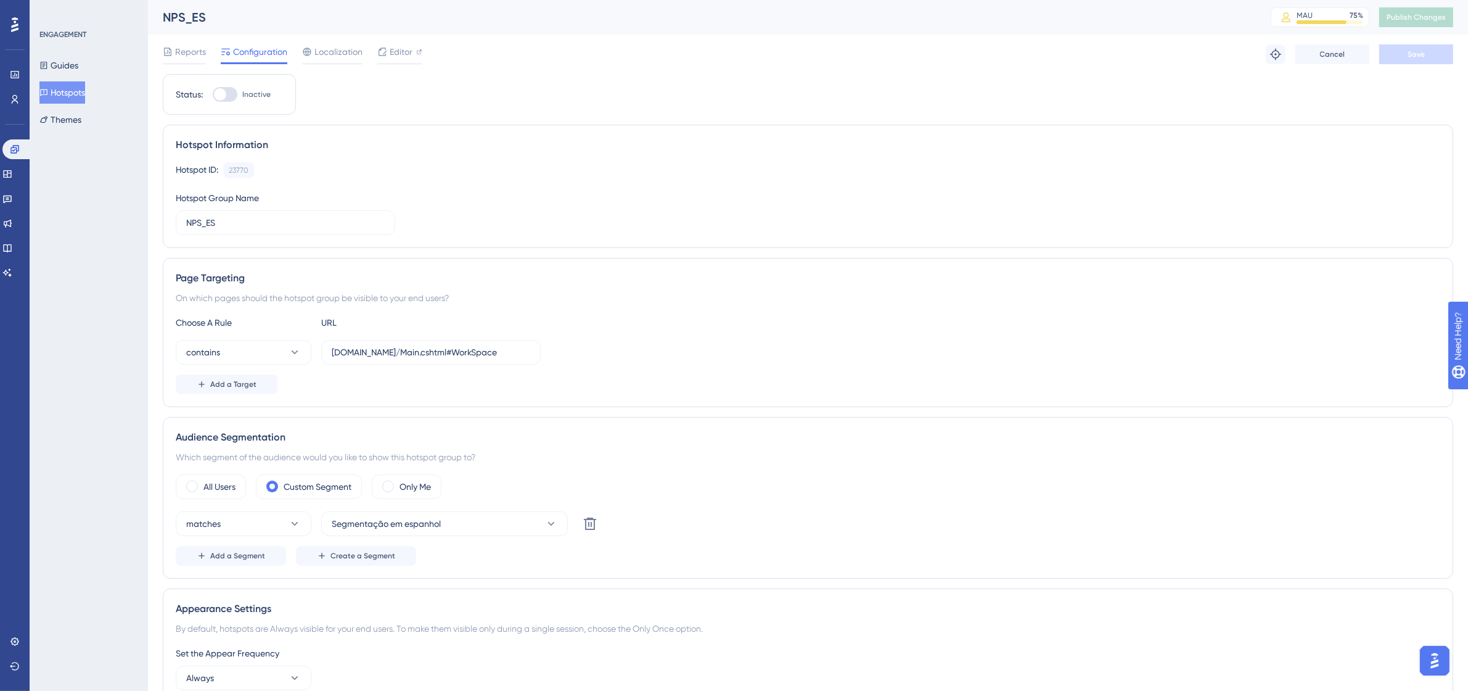
click at [83, 97] on button "Hotspots" at bounding box center [62, 92] width 46 height 22
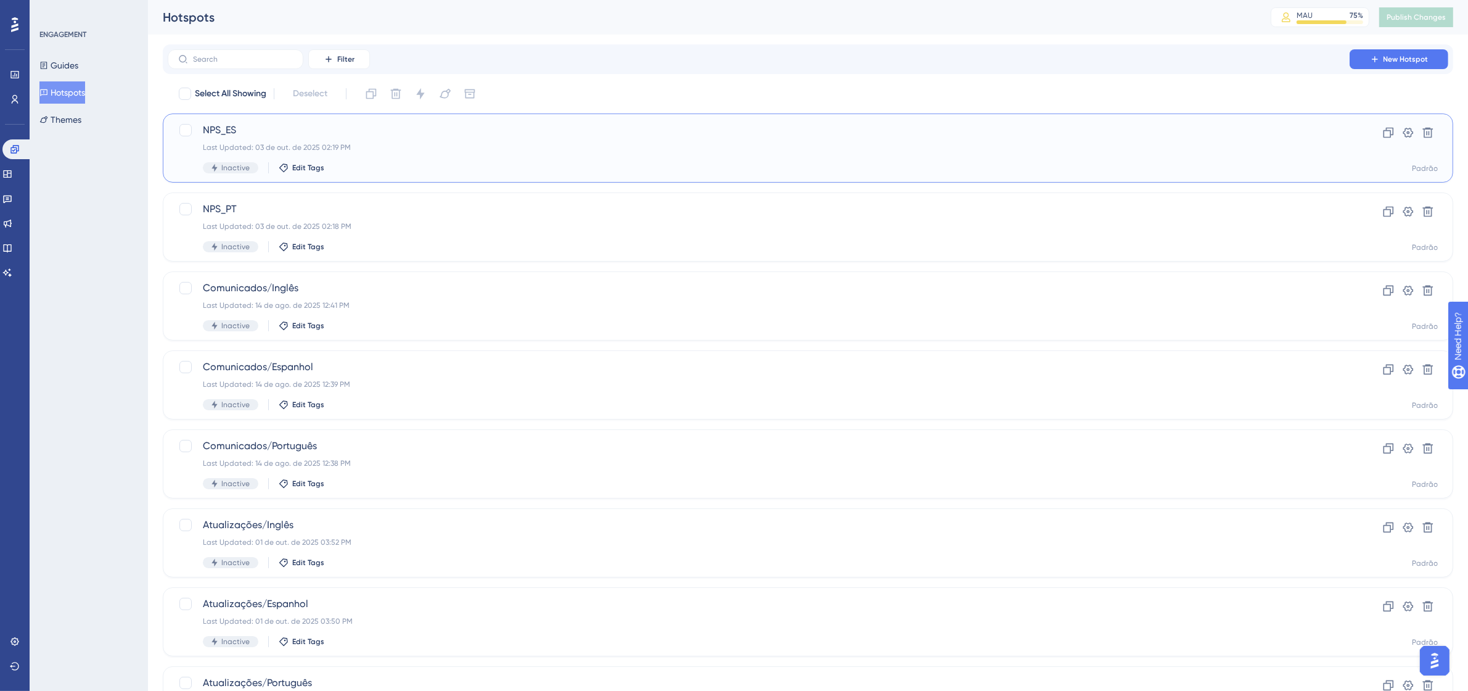
click at [377, 133] on span "NPS_ES" at bounding box center [759, 130] width 1112 height 15
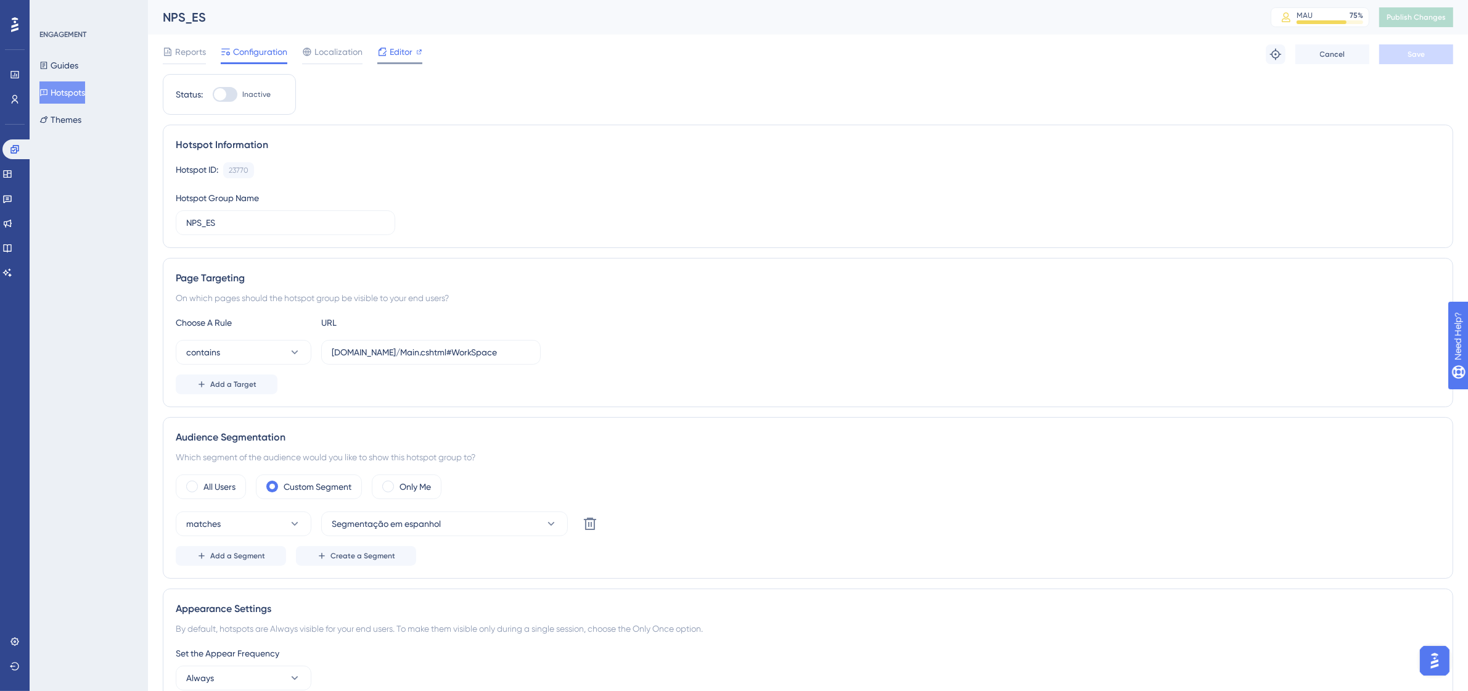
click at [390, 55] on span "Editor" at bounding box center [401, 51] width 23 height 15
click at [81, 124] on button "Themes" at bounding box center [60, 120] width 42 height 22
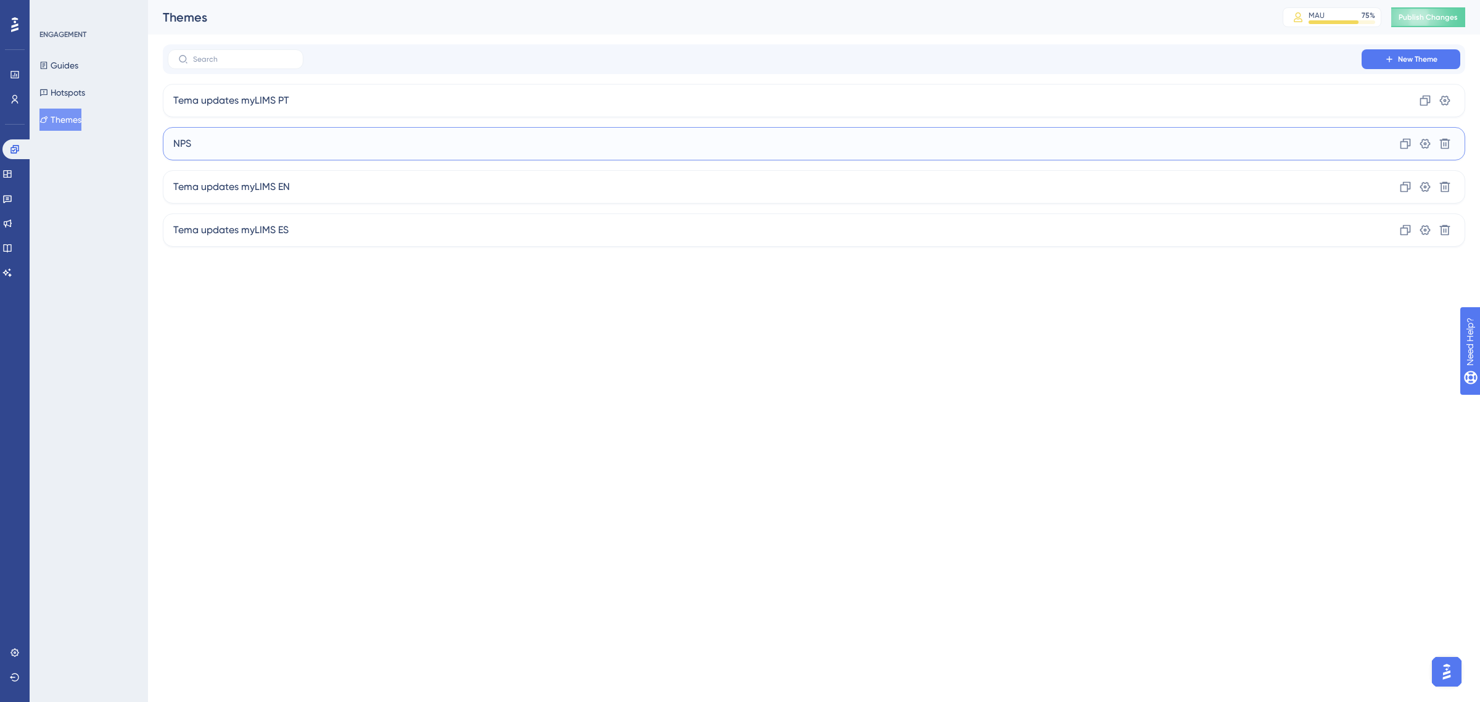
click at [226, 149] on div "NPS Clone Settings Delete" at bounding box center [814, 143] width 1302 height 33
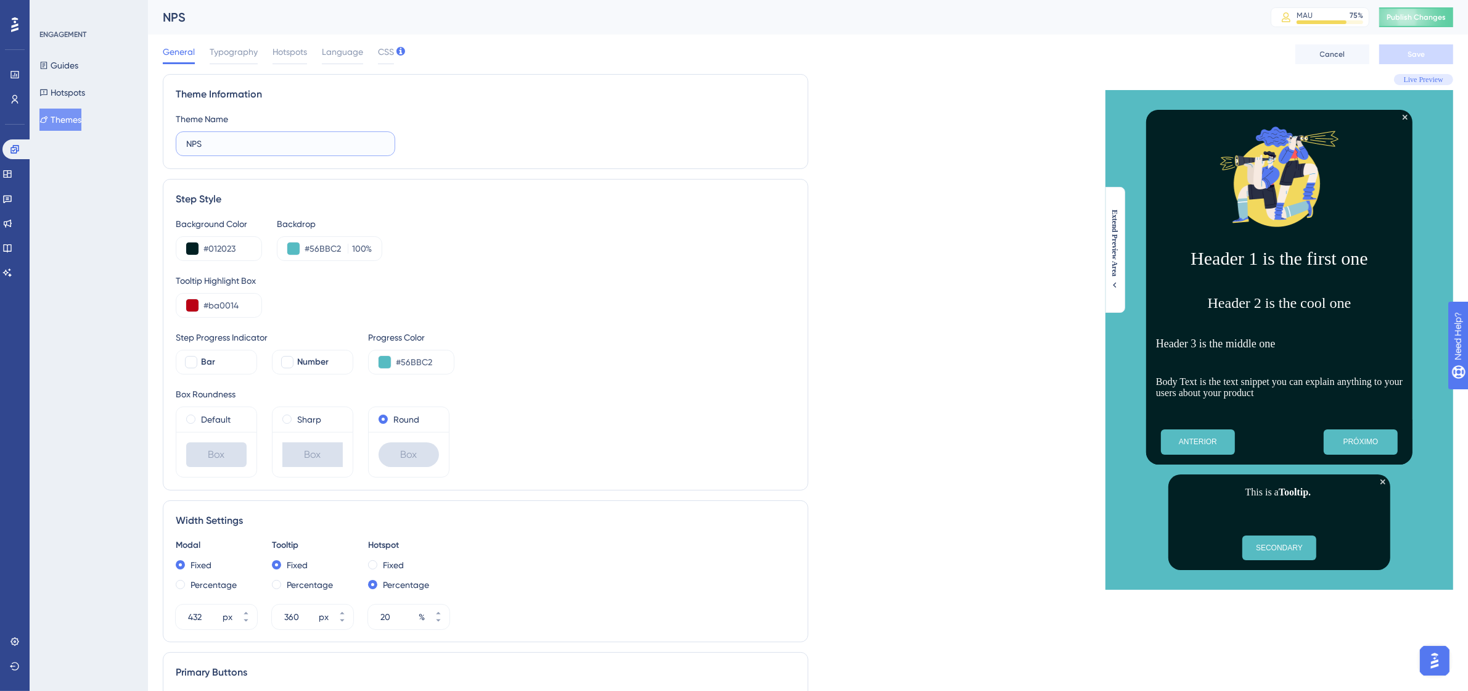
click at [226, 149] on input "NPS" at bounding box center [285, 144] width 199 height 14
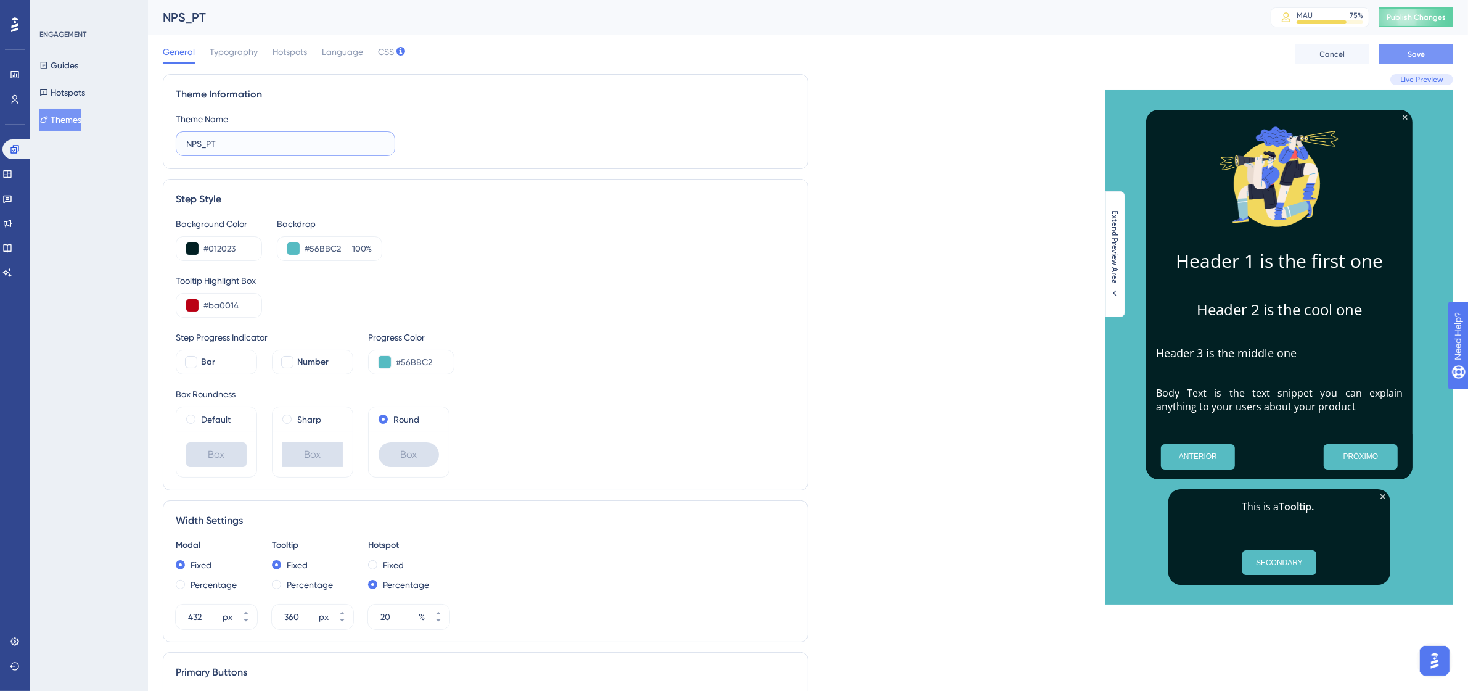
type input "NPS_PT"
click at [1420, 52] on span "Save" at bounding box center [1416, 54] width 17 height 10
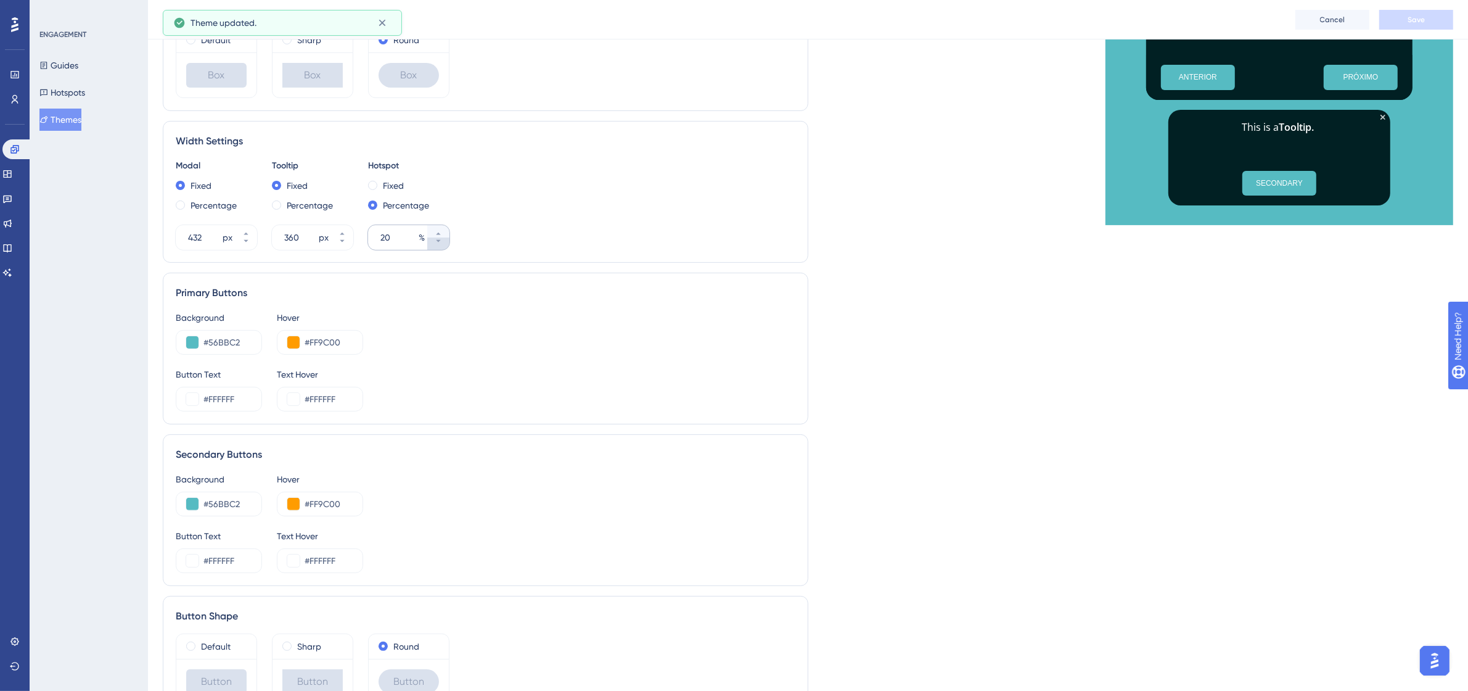
scroll to position [385, 0]
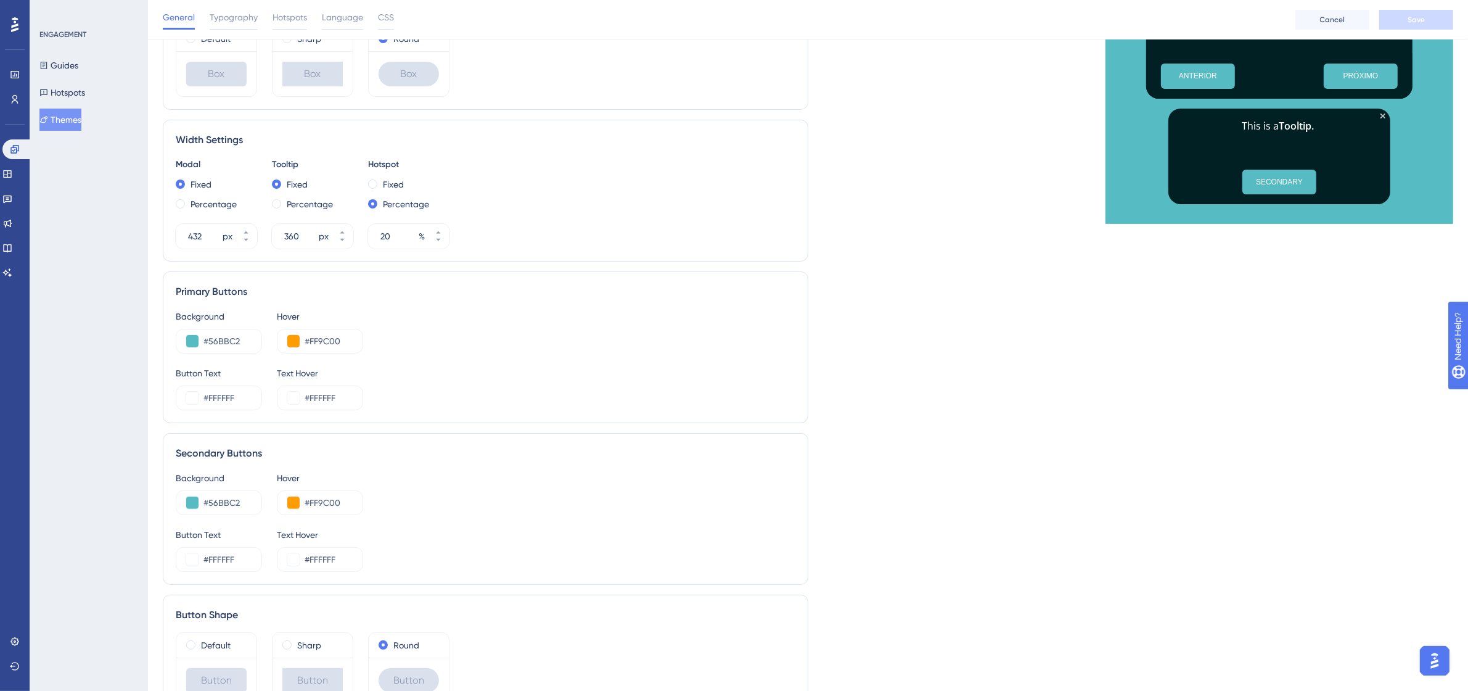
click at [72, 116] on button "Themes" at bounding box center [60, 120] width 42 height 22
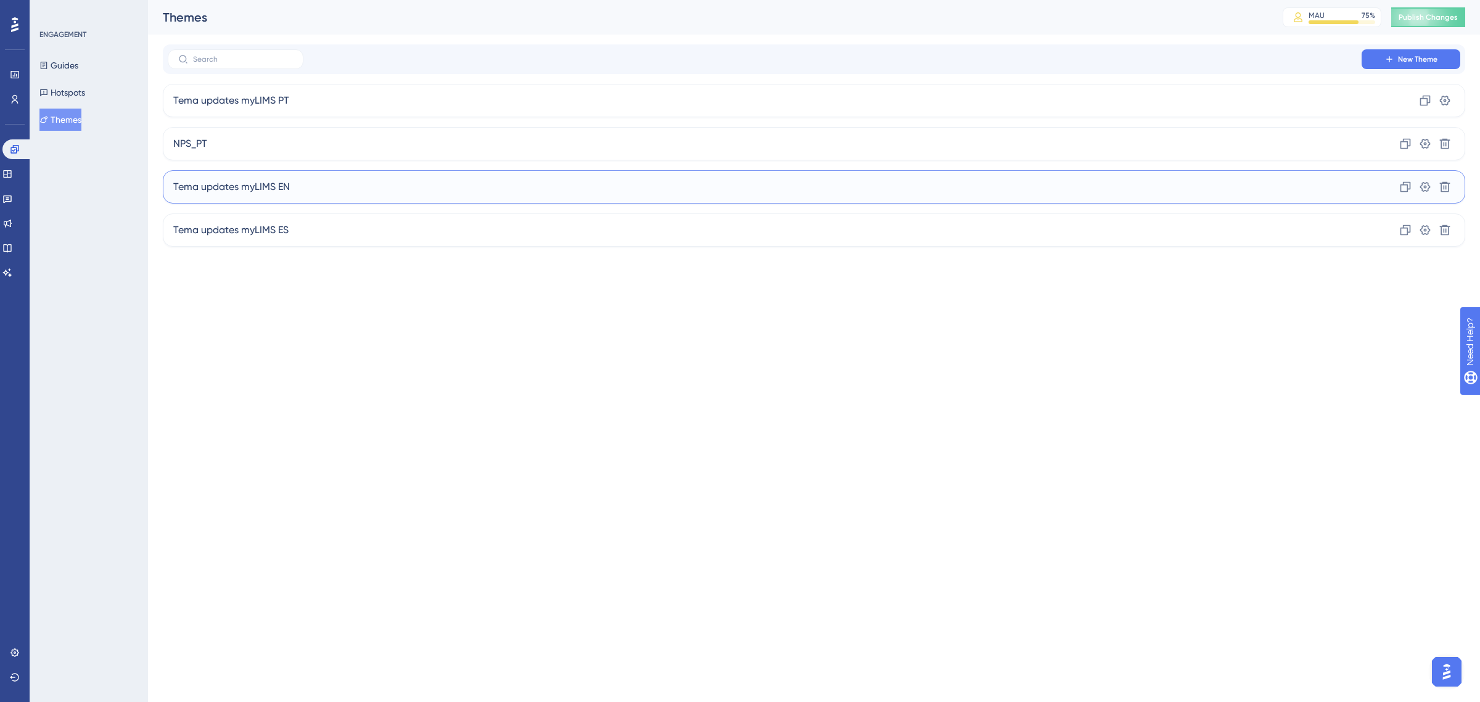
click at [374, 187] on div "Tema updates myLIMS EN Clone Settings Delete" at bounding box center [814, 186] width 1302 height 33
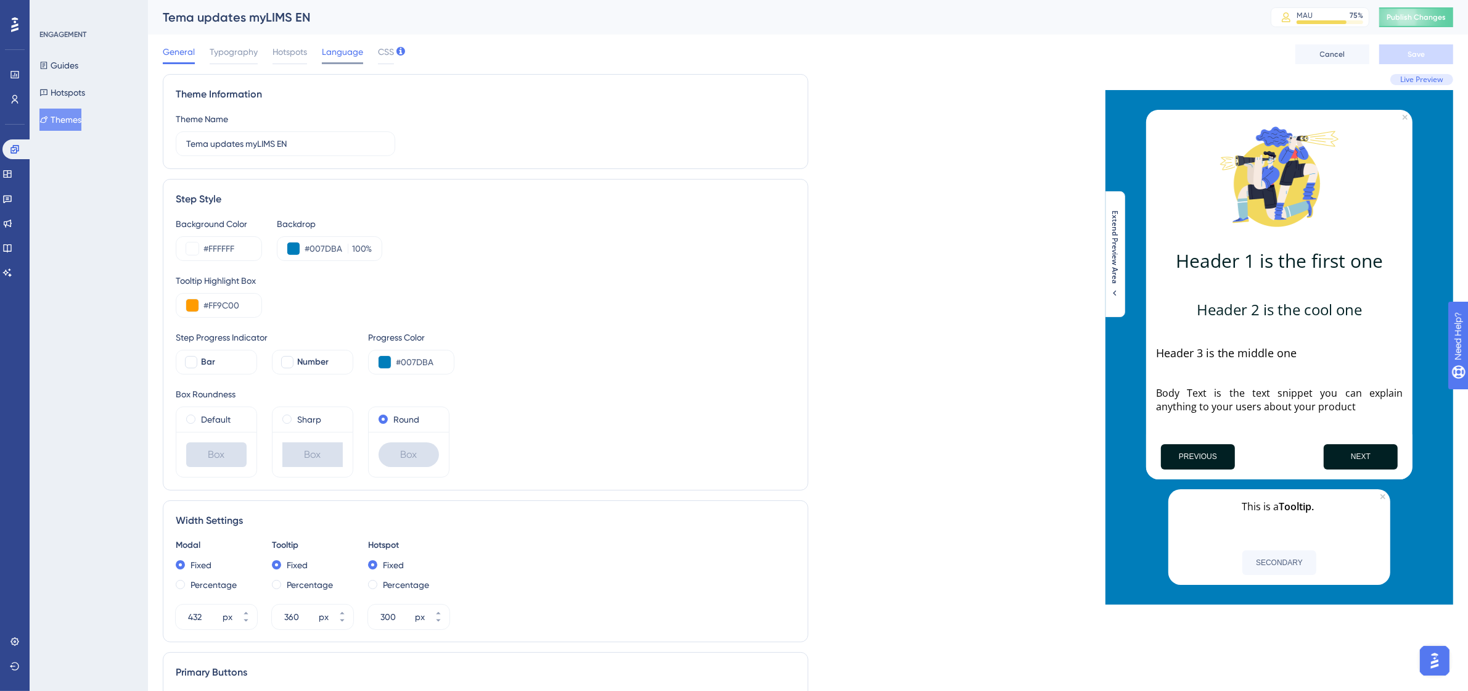
click at [341, 57] on span "Language" at bounding box center [342, 51] width 41 height 15
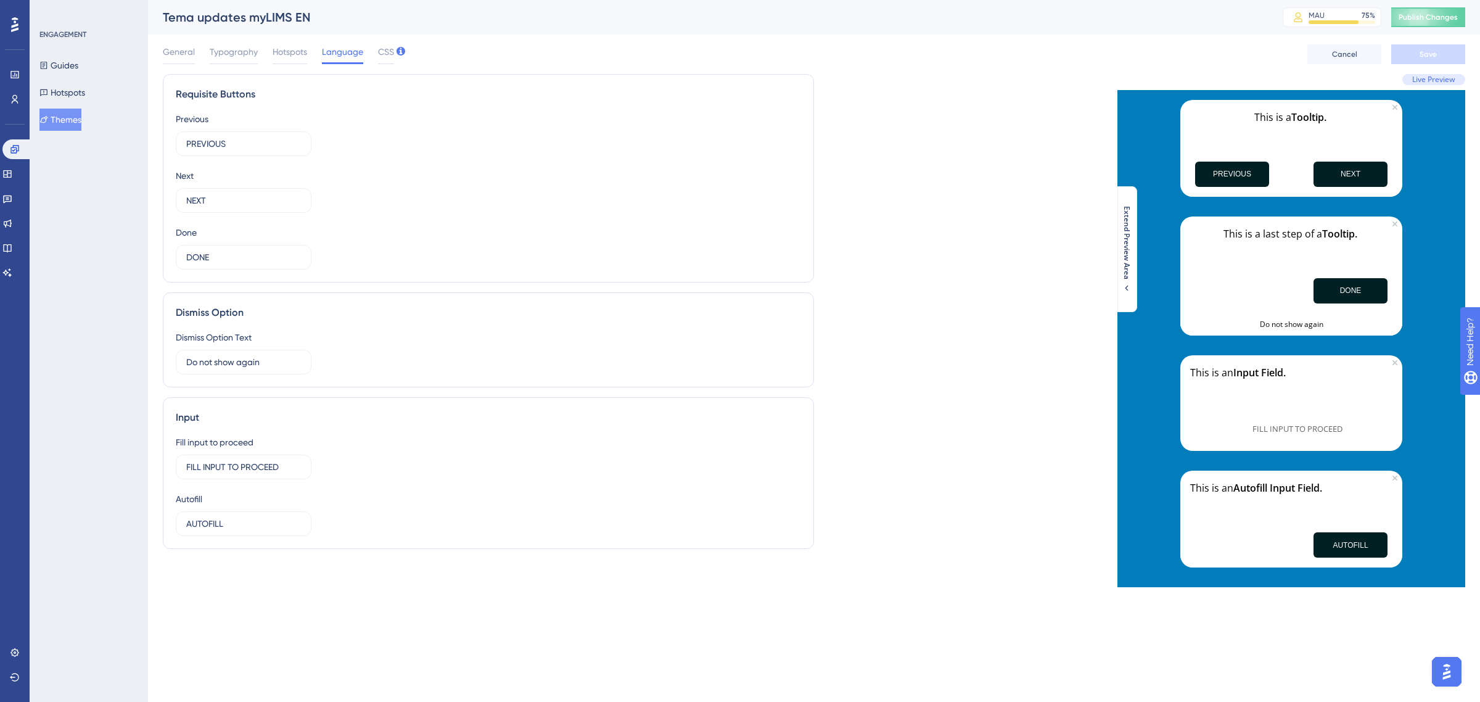
click at [73, 118] on button "Themes" at bounding box center [60, 120] width 42 height 22
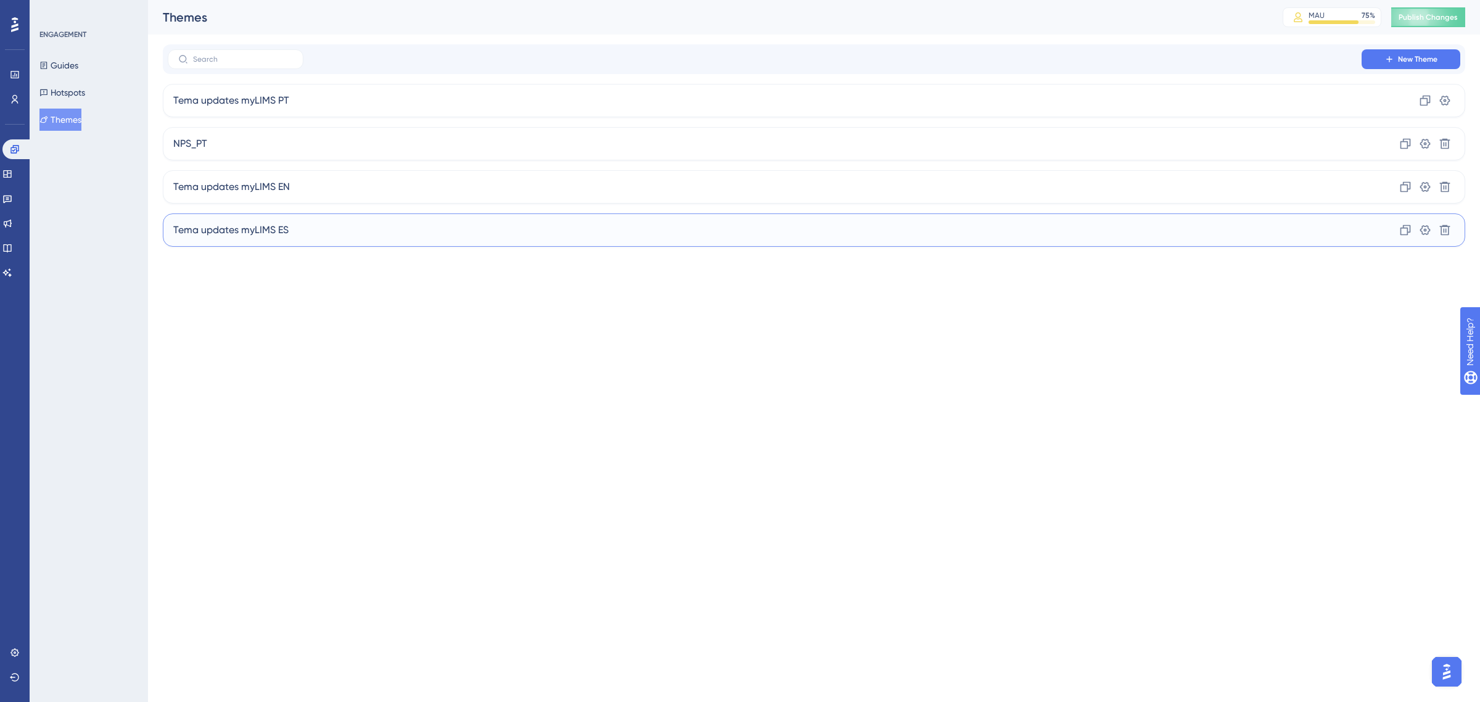
click at [309, 221] on div "Tema updates myLIMS ES Clone Settings Delete" at bounding box center [814, 229] width 1302 height 33
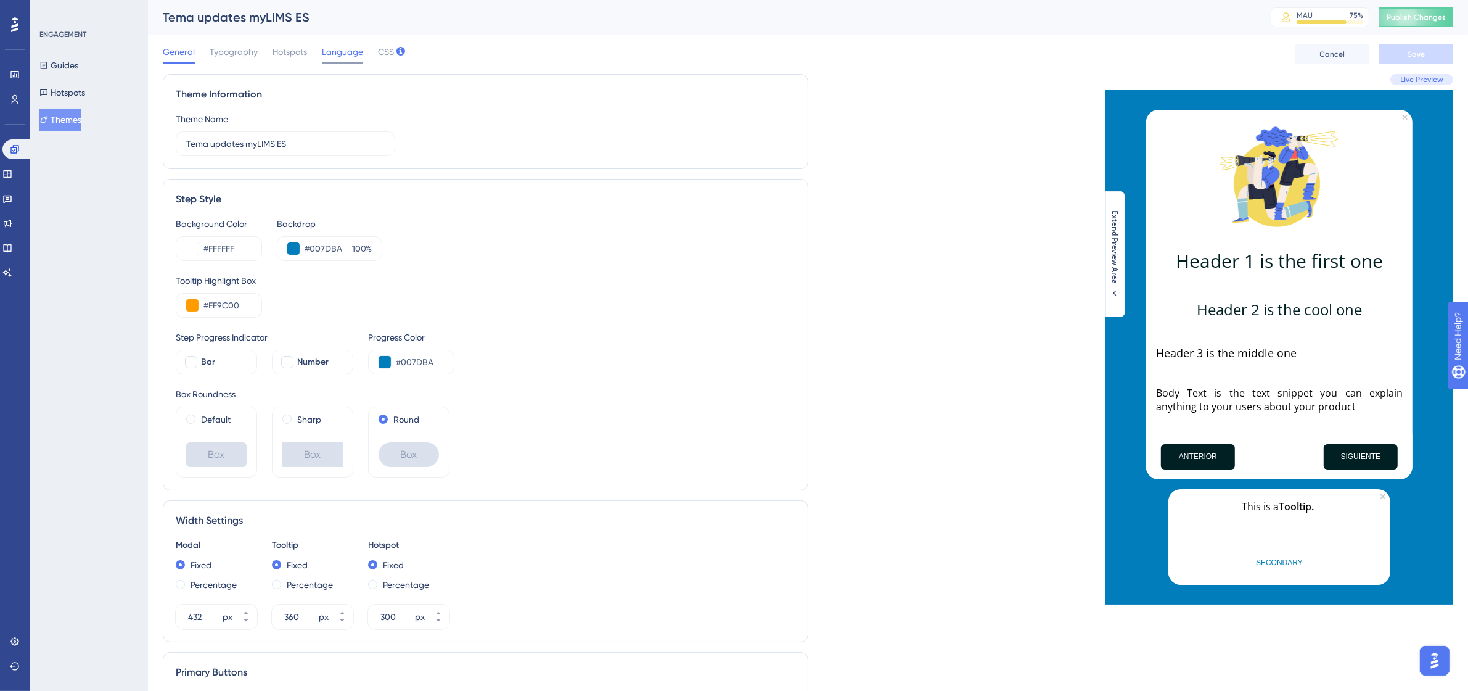
click at [338, 48] on span "Language" at bounding box center [342, 51] width 41 height 15
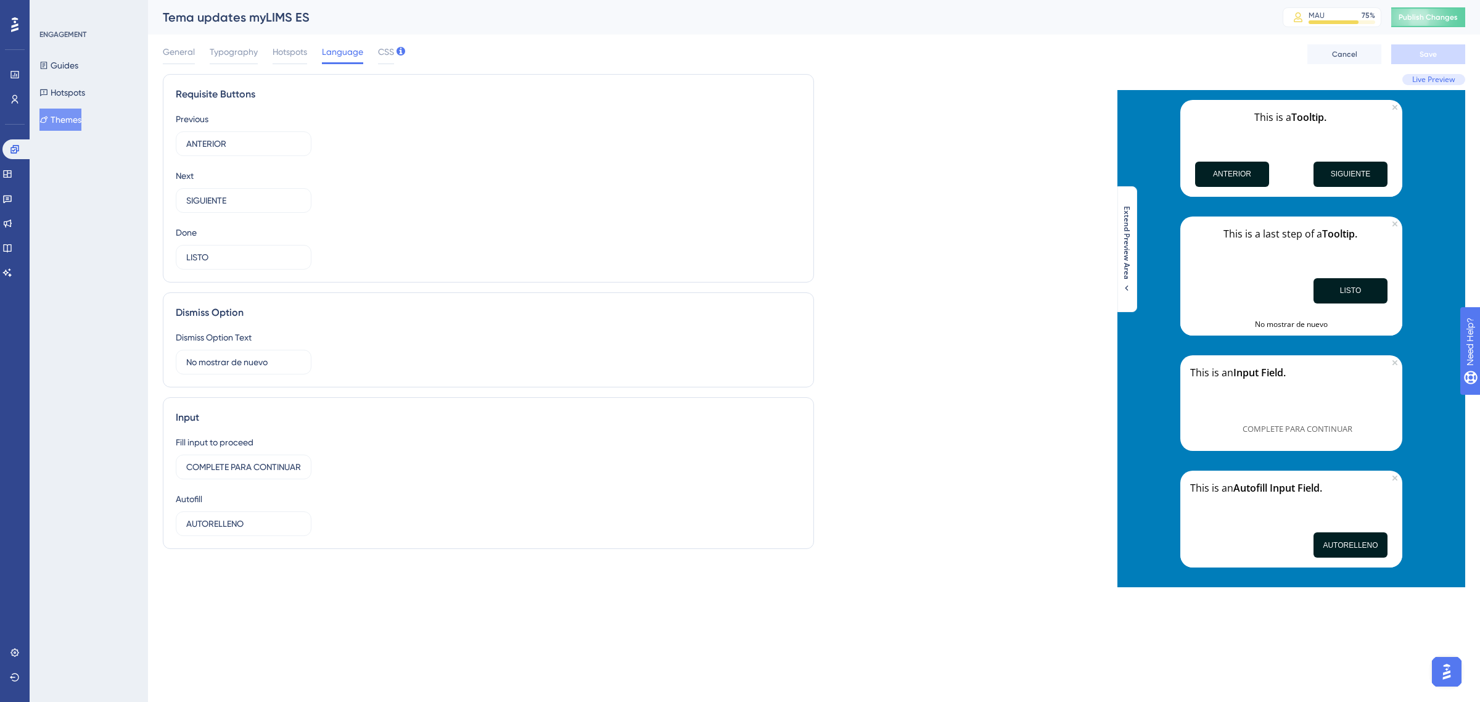
click at [532, 601] on div "Performance Users Engagement Widgets Feedback Product Updates Knowledge Base AI…" at bounding box center [814, 303] width 1332 height 607
click at [296, 51] on span "Hotspots" at bounding box center [290, 51] width 35 height 15
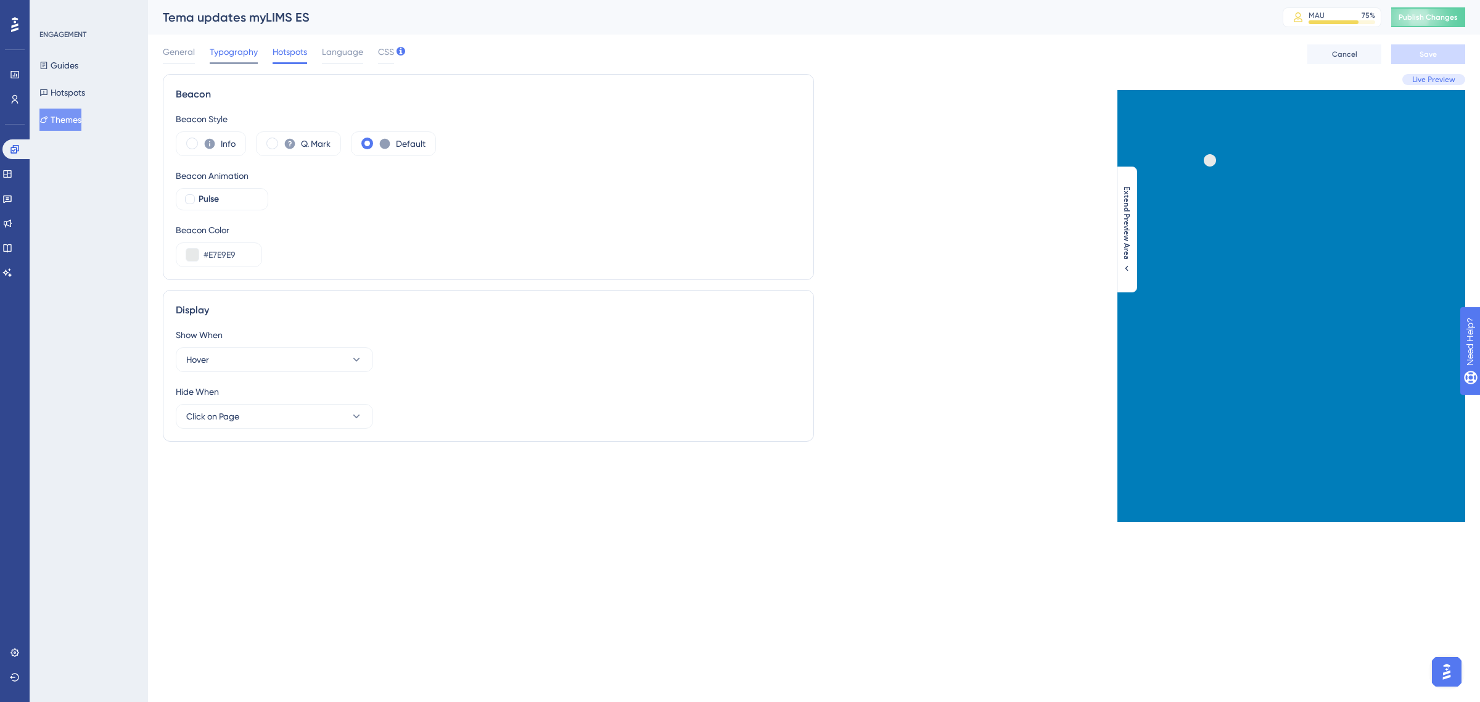
click at [226, 52] on span "Typography" at bounding box center [234, 51] width 48 height 15
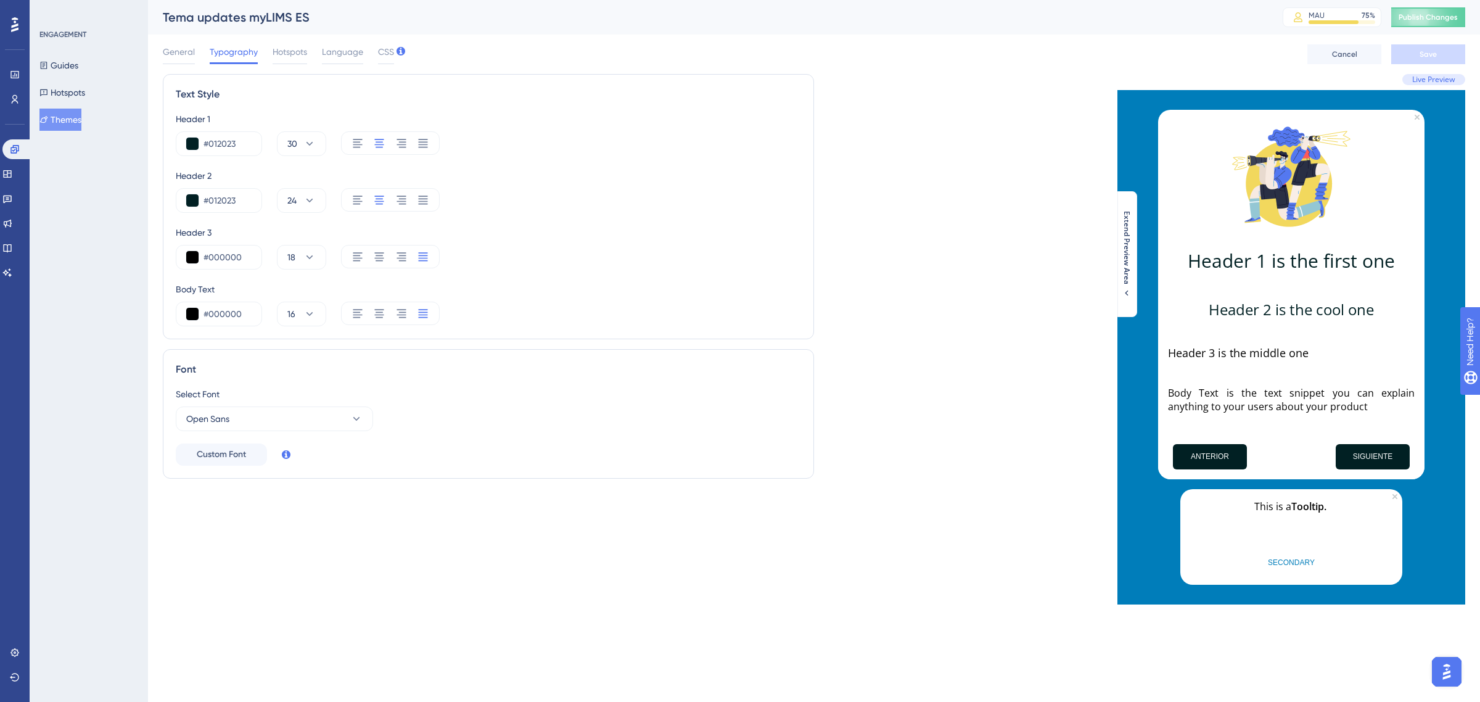
click at [57, 119] on button "Themes" at bounding box center [60, 120] width 42 height 22
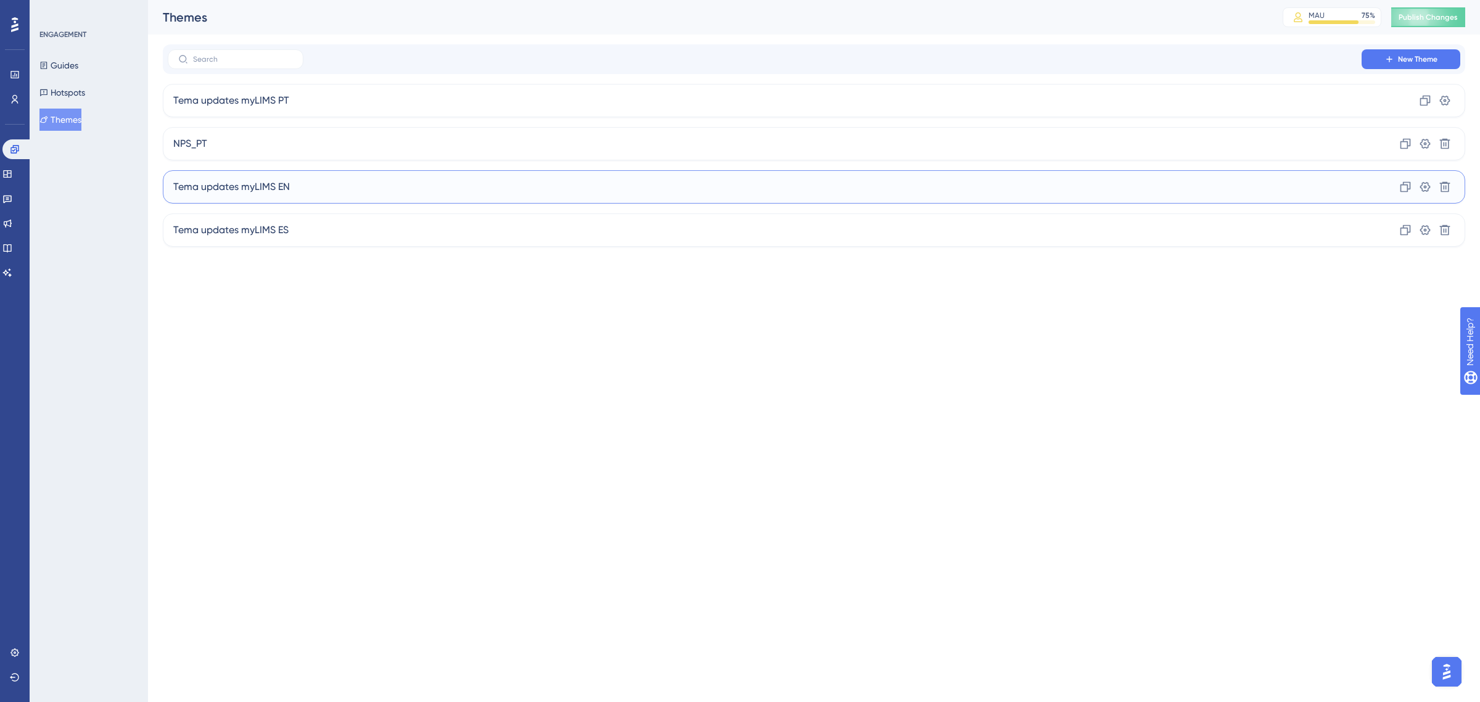
click at [244, 195] on div "Tema updates myLIMS EN Clone Settings Delete" at bounding box center [814, 186] width 1302 height 33
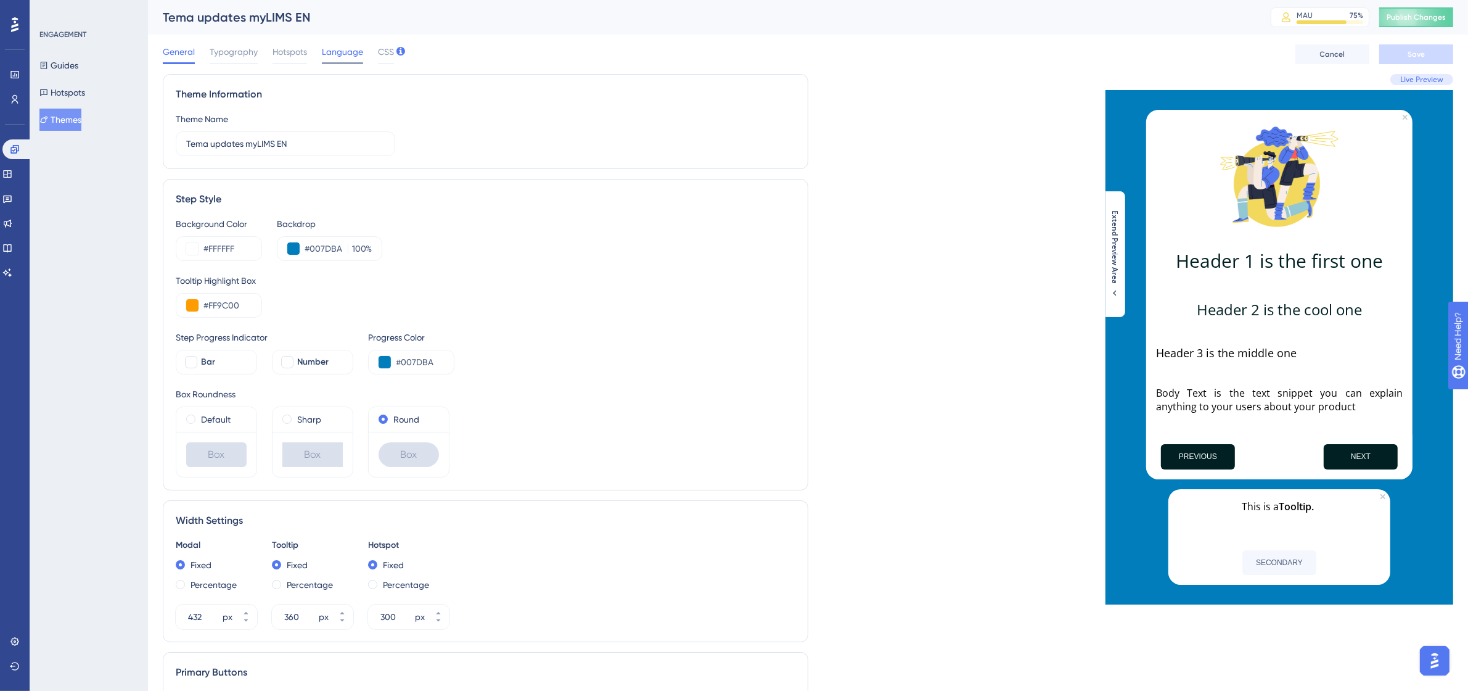
click at [343, 54] on span "Language" at bounding box center [342, 51] width 41 height 15
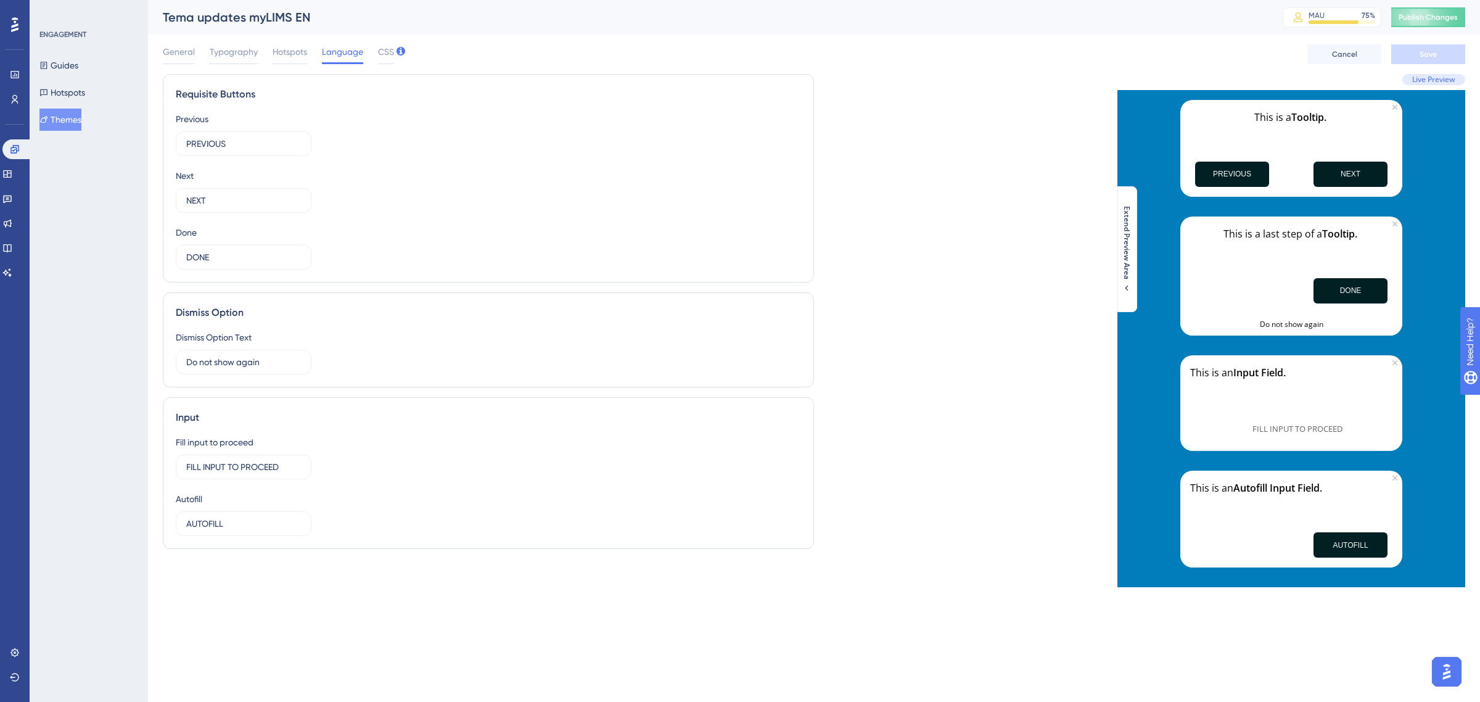
click at [77, 125] on button "Themes" at bounding box center [60, 120] width 42 height 22
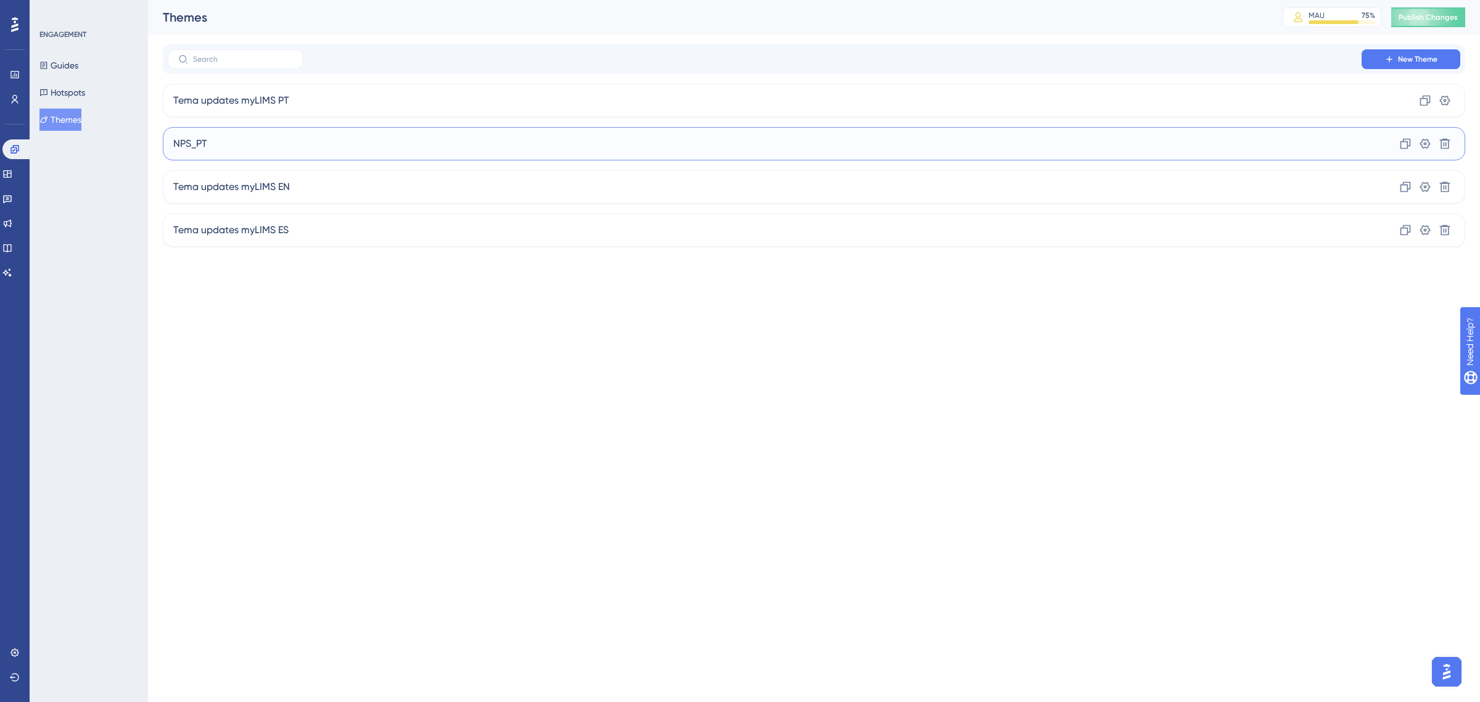
click at [276, 149] on div "NPS_PT Clone Settings Delete" at bounding box center [814, 143] width 1302 height 33
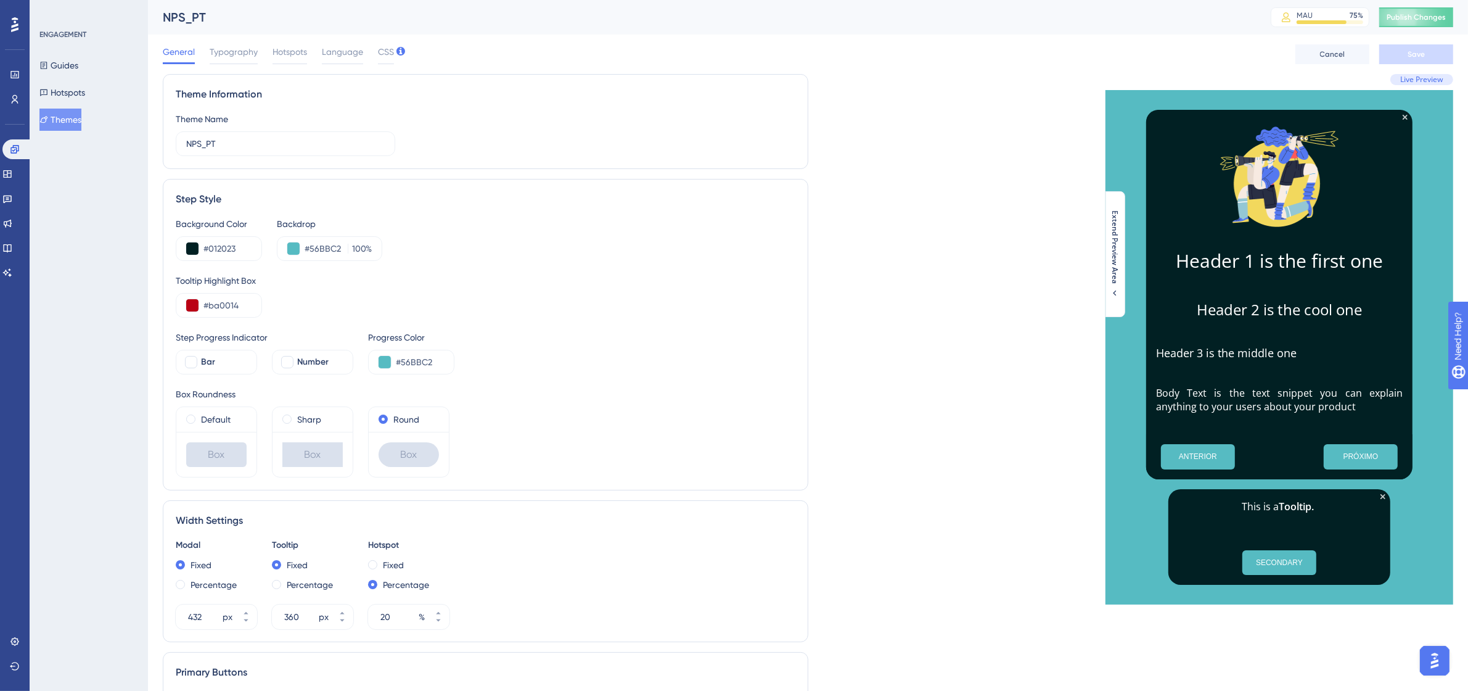
click at [70, 123] on button "Themes" at bounding box center [60, 120] width 42 height 22
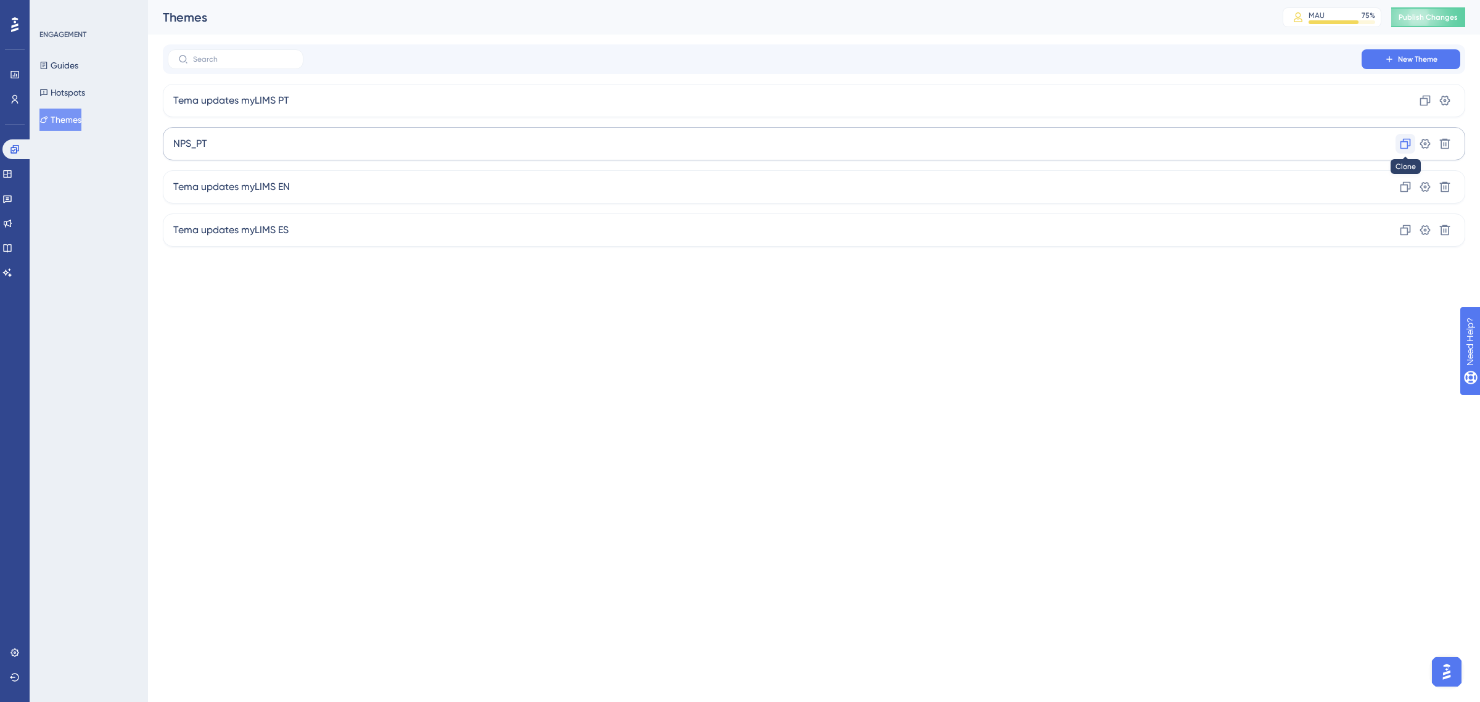
click at [1402, 140] on icon at bounding box center [1405, 144] width 12 height 12
click at [211, 140] on span "Copy - NPS_PT" at bounding box center [207, 143] width 68 height 15
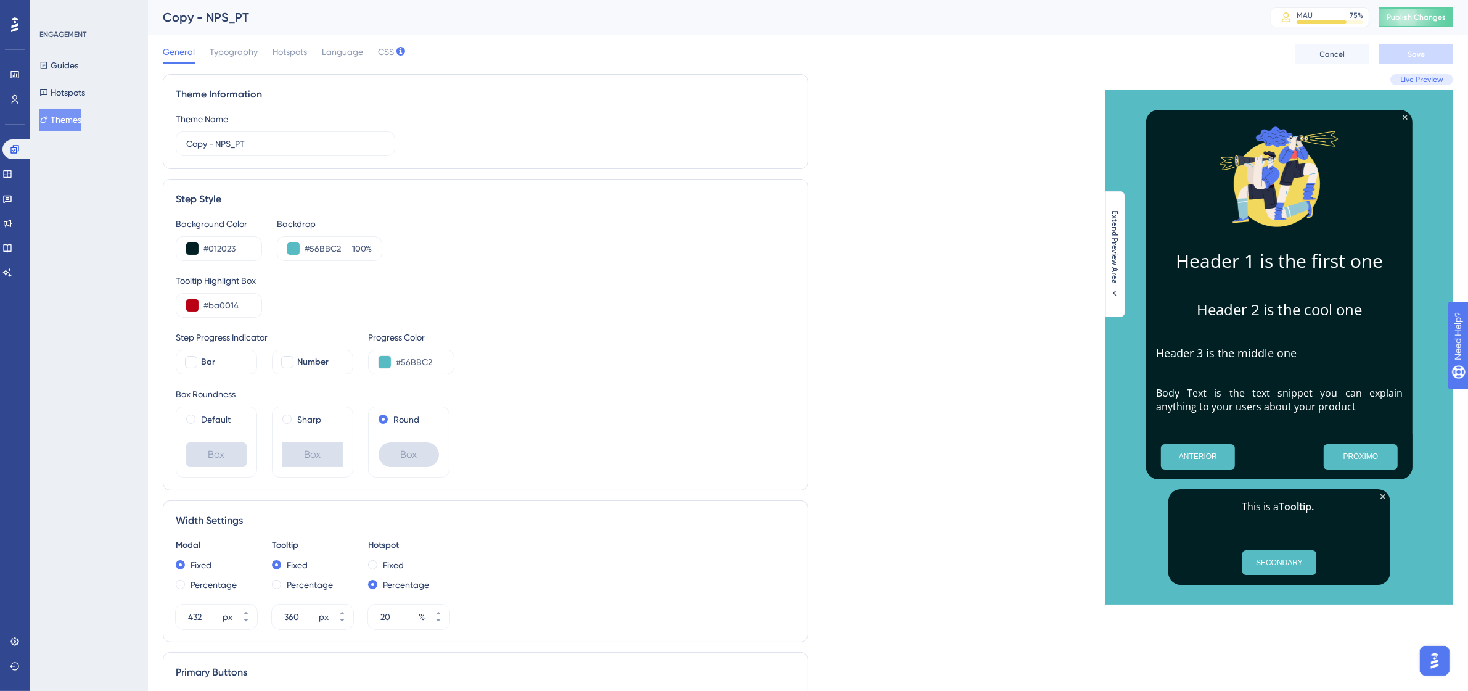
click at [208, 15] on div "Copy - NPS_PT" at bounding box center [701, 17] width 1077 height 17
click at [81, 112] on button "Themes" at bounding box center [60, 120] width 42 height 22
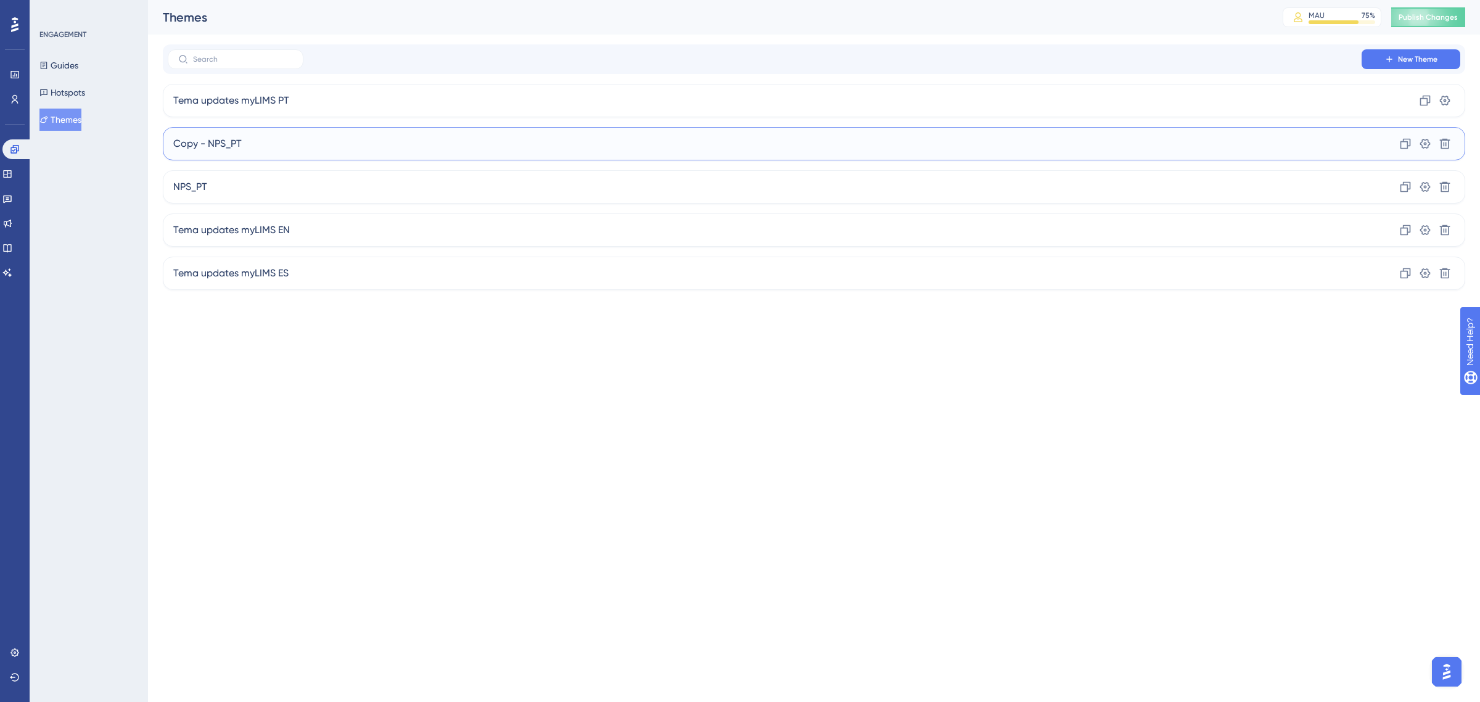
click at [207, 142] on span "Copy - NPS_PT" at bounding box center [207, 143] width 68 height 15
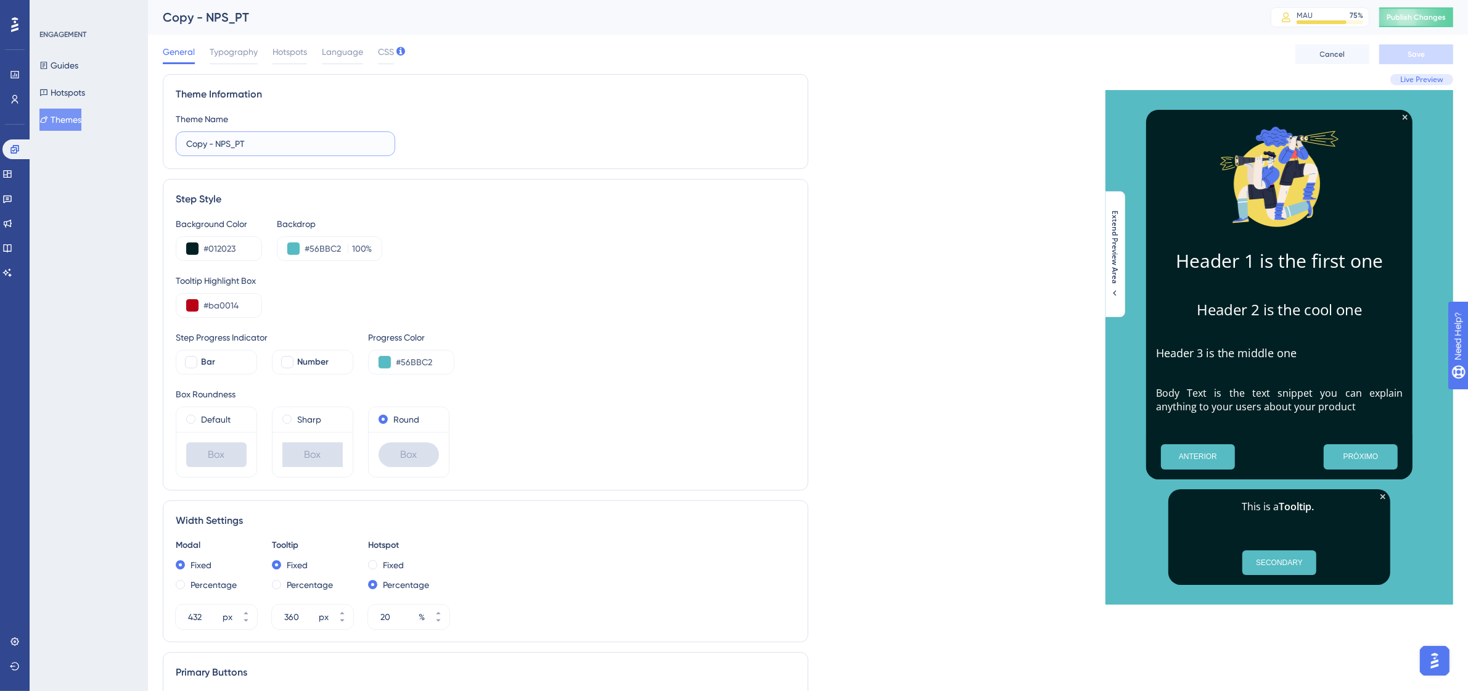
drag, startPoint x: 217, startPoint y: 140, endPoint x: 141, endPoint y: 136, distance: 76.6
click at [148, 136] on div "Performance Users Engagement Widgets Feedback Product Updates Knowledge Base AI…" at bounding box center [808, 563] width 1320 height 1126
click at [226, 137] on input "NPS_PT" at bounding box center [285, 144] width 199 height 14
type input "NPS_ES"
click at [1407, 62] on button "Save" at bounding box center [1416, 54] width 74 height 20
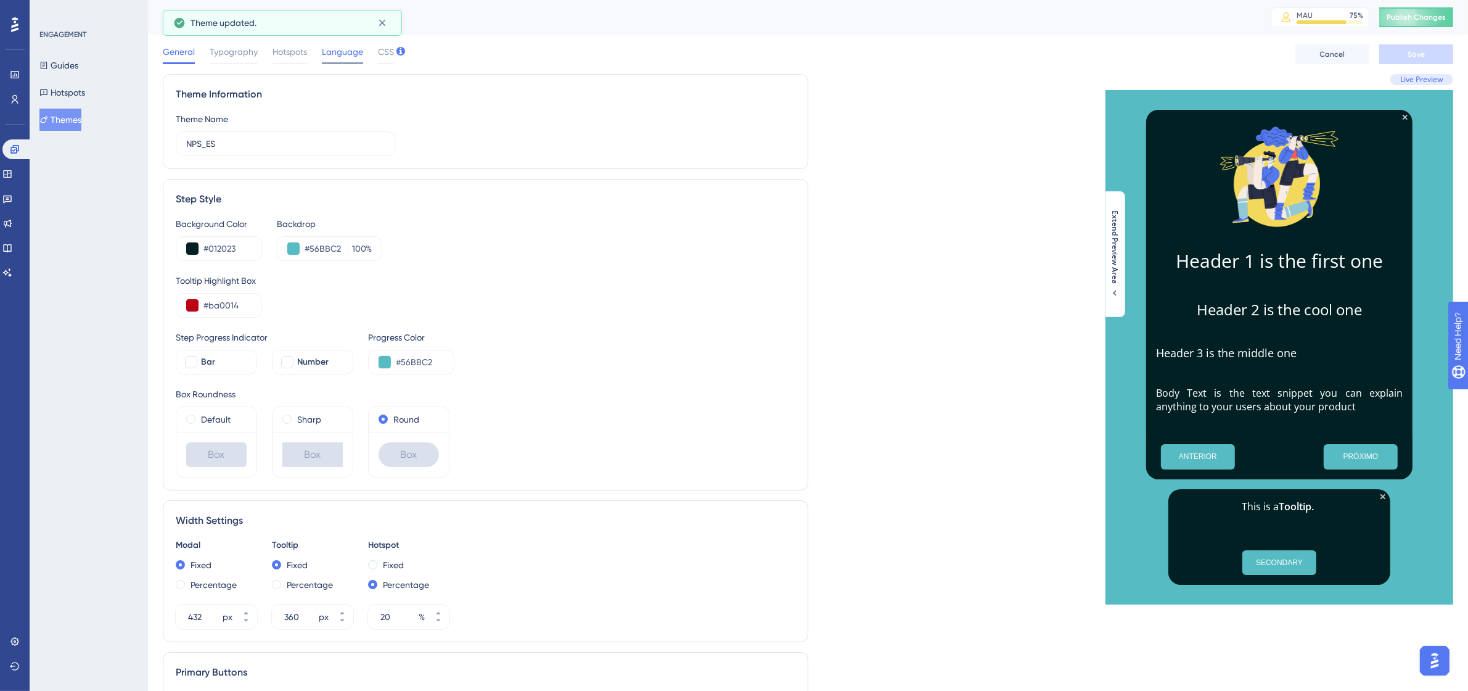
click at [339, 62] on div at bounding box center [342, 63] width 41 height 2
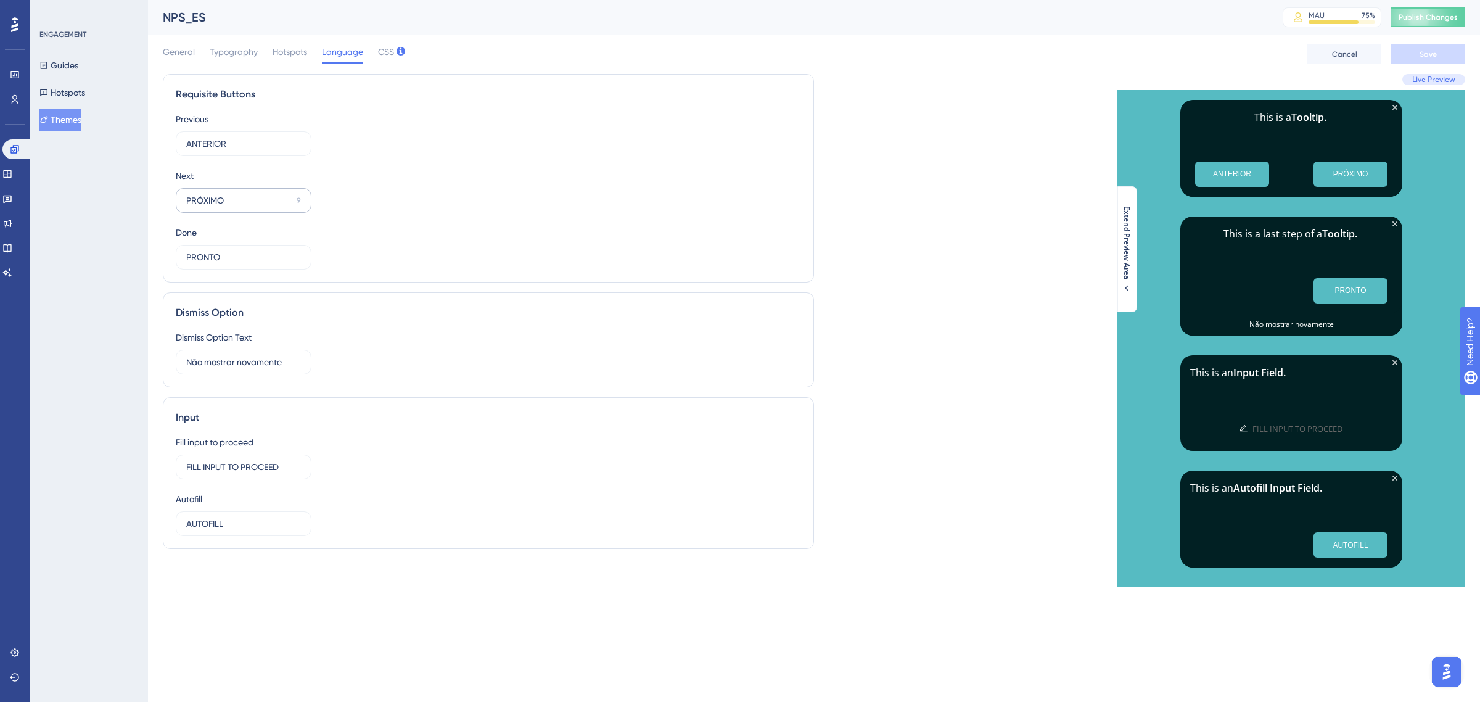
click at [244, 208] on label "PRÓXIMO 9" at bounding box center [244, 200] width 136 height 25
click at [244, 207] on input "PRÓXIMO" at bounding box center [238, 201] width 105 height 14
drag, startPoint x: 244, startPoint y: 208, endPoint x: 185, endPoint y: 202, distance: 59.5
click at [185, 202] on label "PRÓXIMO 9" at bounding box center [244, 200] width 136 height 25
click at [250, 208] on label "PRÓXIMO 9" at bounding box center [244, 200] width 136 height 25
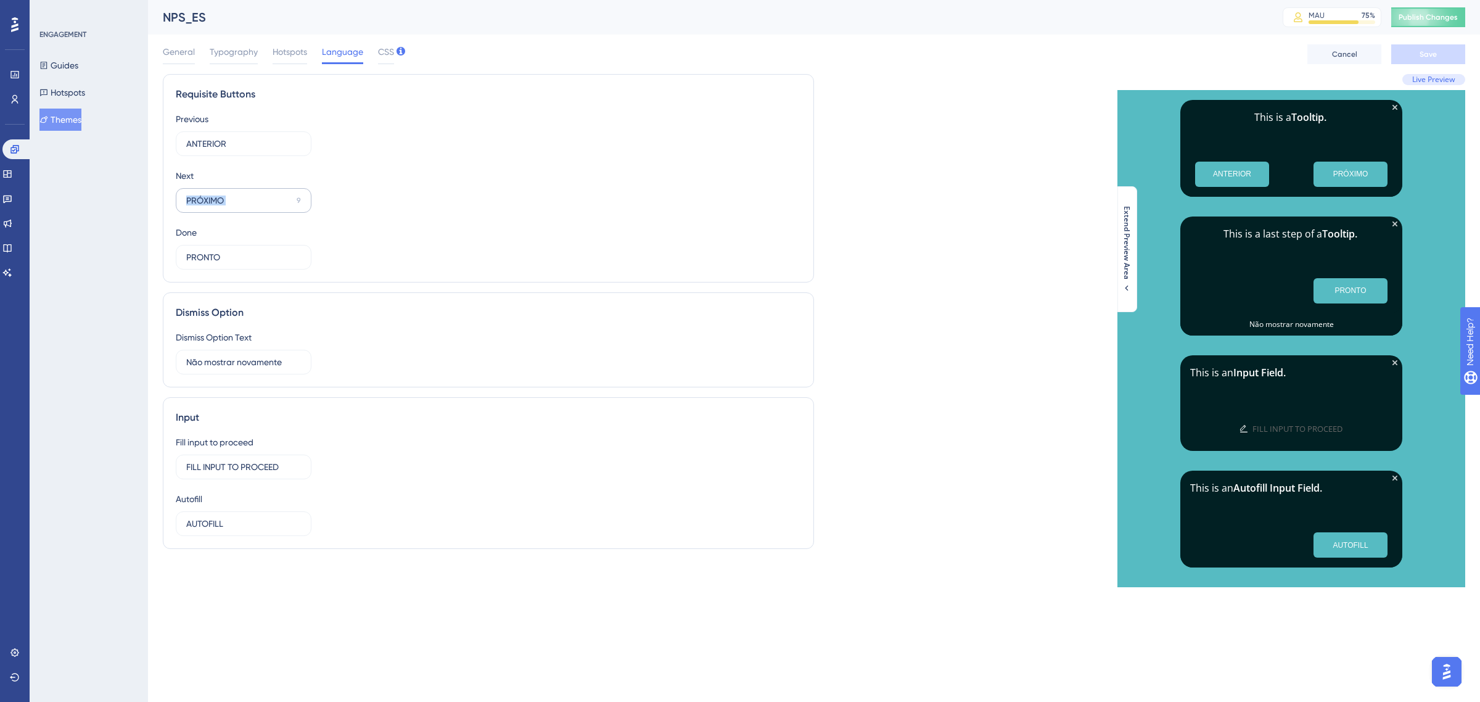
click at [250, 207] on input "PRÓXIMO" at bounding box center [238, 201] width 105 height 14
type input "P"
type input "SIGUIENTE"
click at [217, 253] on input "PRONTO" at bounding box center [237, 257] width 102 height 14
drag, startPoint x: 224, startPoint y: 253, endPoint x: 171, endPoint y: 252, distance: 52.4
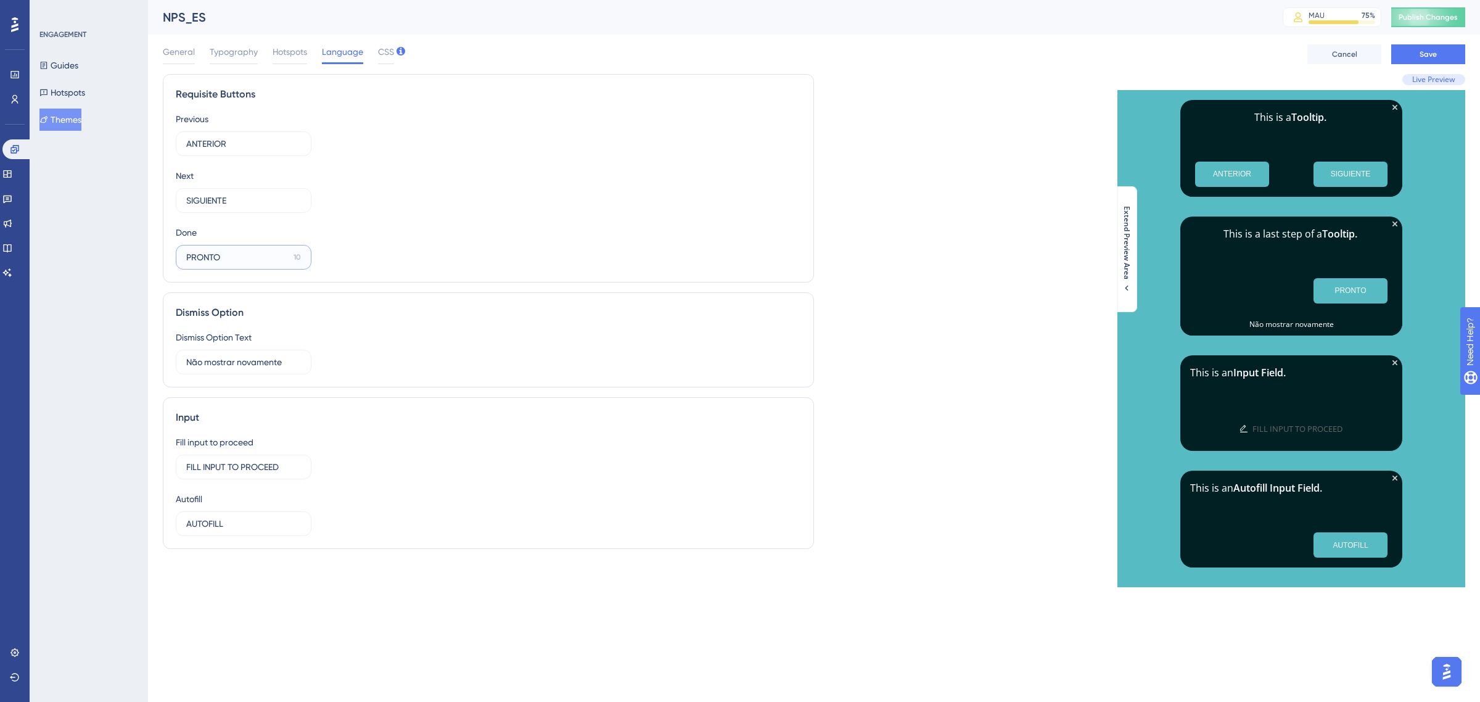
click at [171, 252] on div "Requisite Buttons Previous ANTERIOR 8 Next SIGUIENTE 7 Done PRONTO 10" at bounding box center [488, 178] width 651 height 208
type input "LISTO"
drag, startPoint x: 282, startPoint y: 363, endPoint x: 185, endPoint y: 364, distance: 96.8
click at [185, 364] on label "Não mostrar novamente 5" at bounding box center [244, 362] width 136 height 25
type input "No mostrar de nuevo"
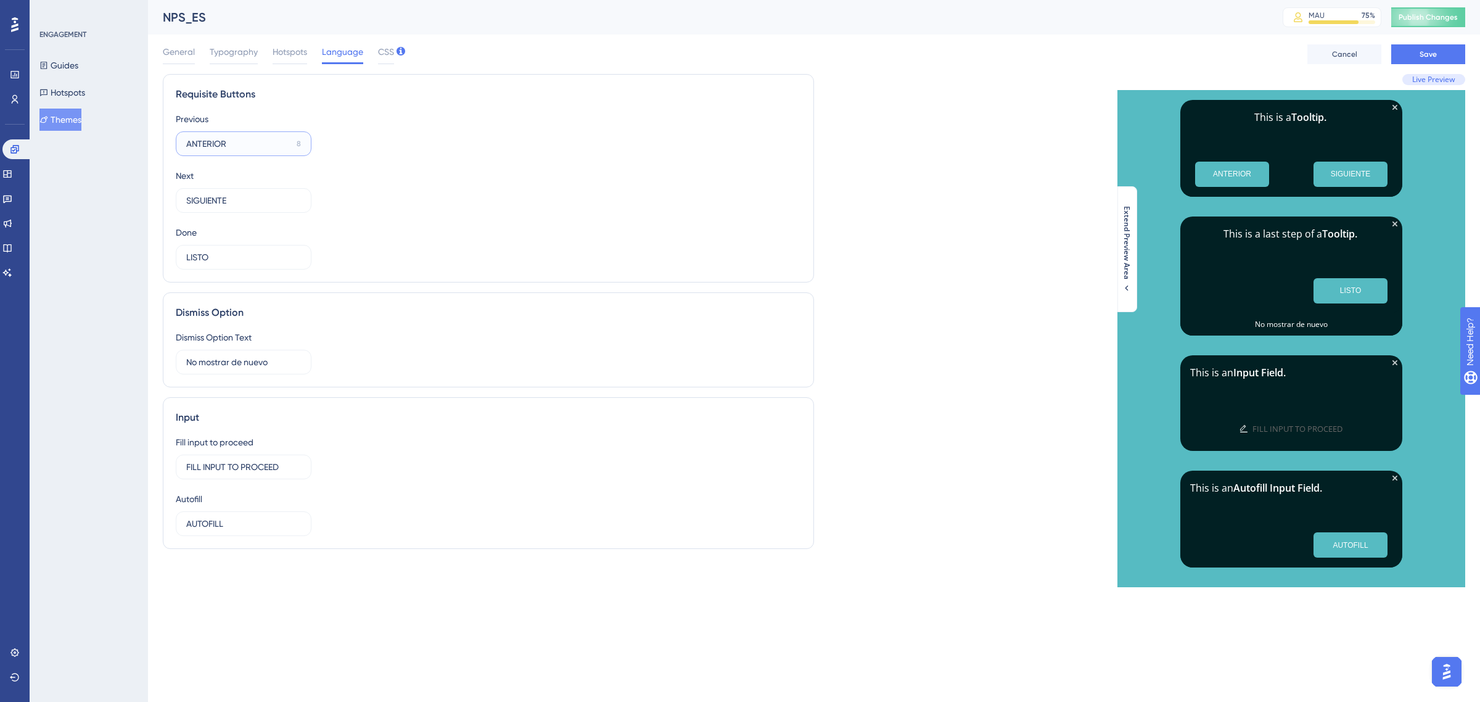
click at [226, 138] on input "ANTERIOR" at bounding box center [238, 144] width 105 height 14
type input "A"
type input "Anterior"
click at [236, 195] on input "SIGUIENTE" at bounding box center [239, 201] width 106 height 14
type input "Siguiente"
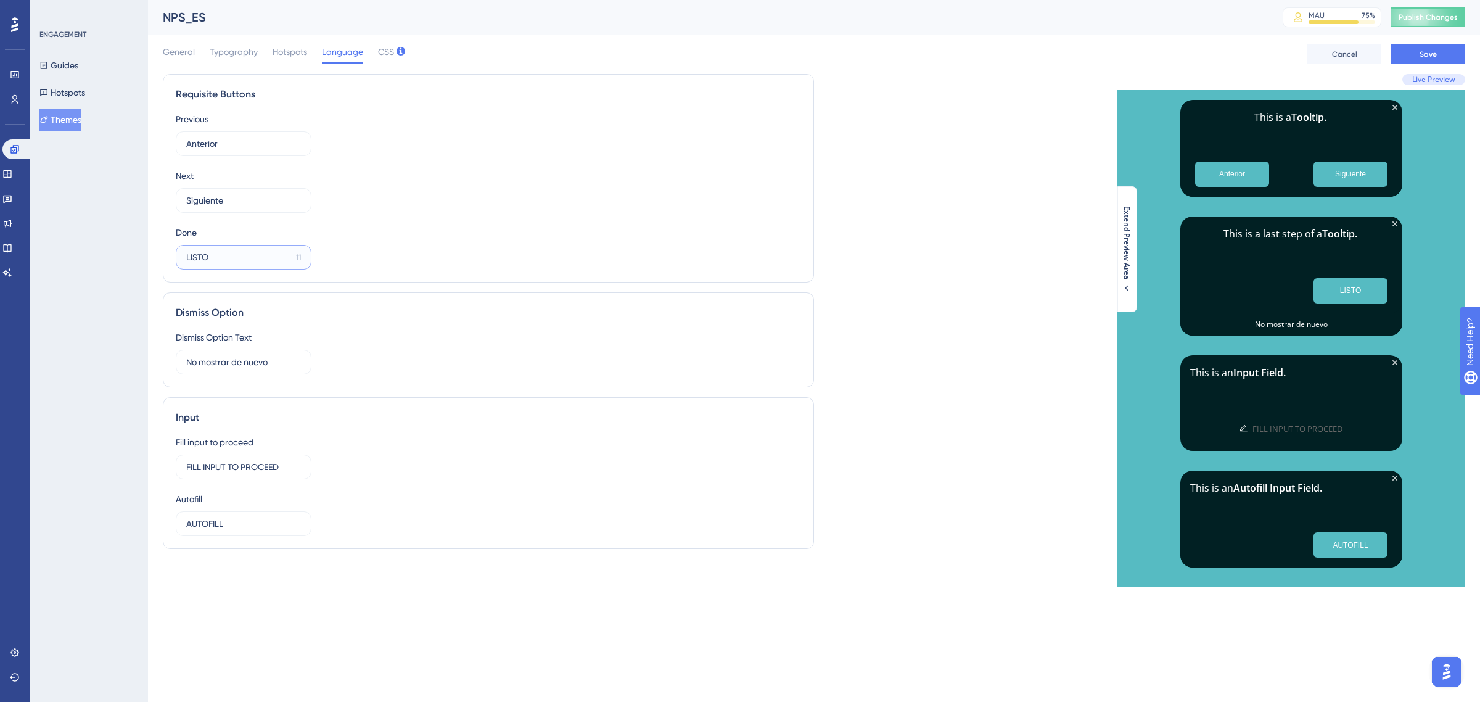
click at [238, 252] on input "LISTO" at bounding box center [238, 257] width 105 height 14
type input "Listo"
drag, startPoint x: 287, startPoint y: 470, endPoint x: 177, endPoint y: 455, distance: 111.4
click at [177, 455] on div "Fill input to proceed FILL INPUT TO PROCEED 2" at bounding box center [244, 457] width 136 height 44
type input "Complete para continuar"
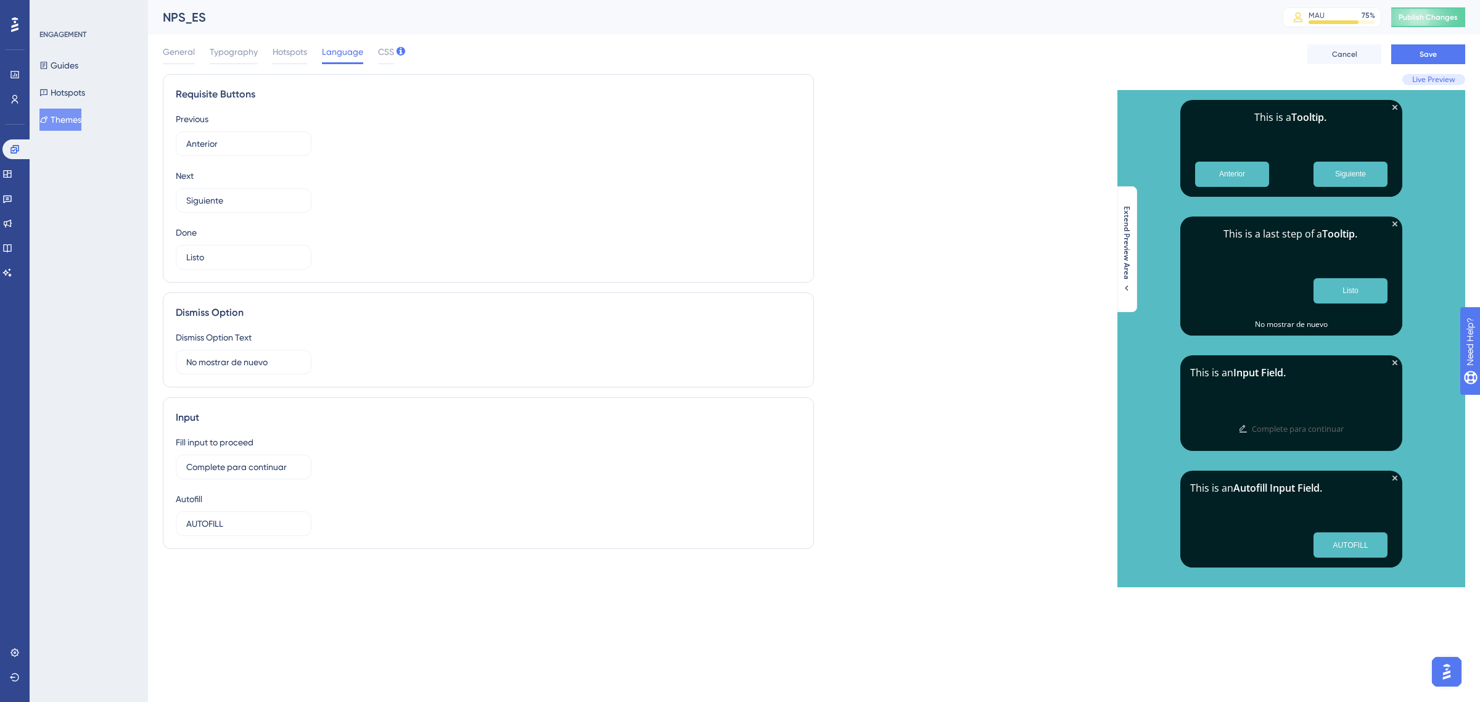
click at [377, 521] on div "Fill input to proceed Complete para continuar 0 Autofill AUTOFILL 8" at bounding box center [488, 485] width 625 height 101
click at [258, 525] on input "AUTOFILL" at bounding box center [238, 524] width 105 height 14
type input "Autorelleno"
click at [691, 479] on div "Fill input to proceed Complete para continuar 0 Autofill Autorelleno 5" at bounding box center [488, 485] width 625 height 101
click at [1426, 55] on span "Save" at bounding box center [1427, 54] width 17 height 10
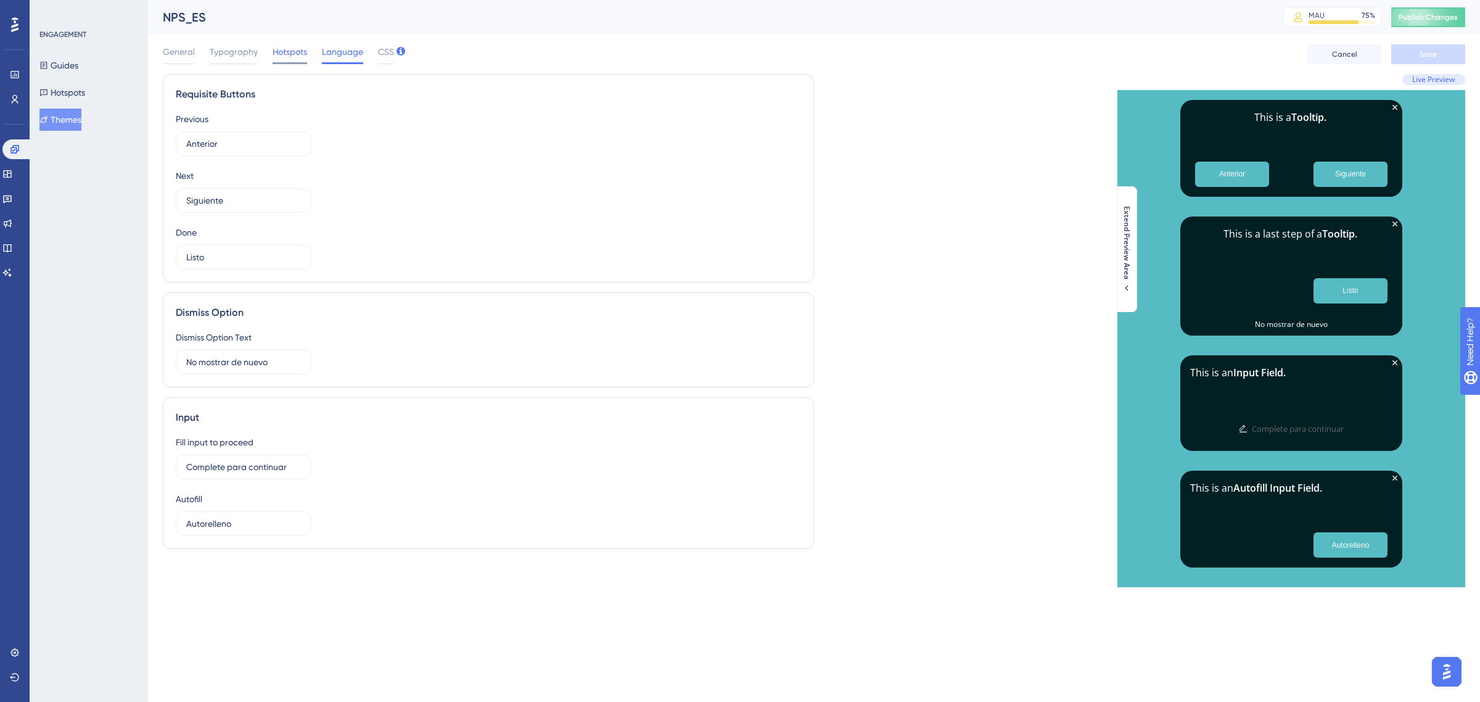
click at [281, 48] on span "Hotspots" at bounding box center [290, 51] width 35 height 15
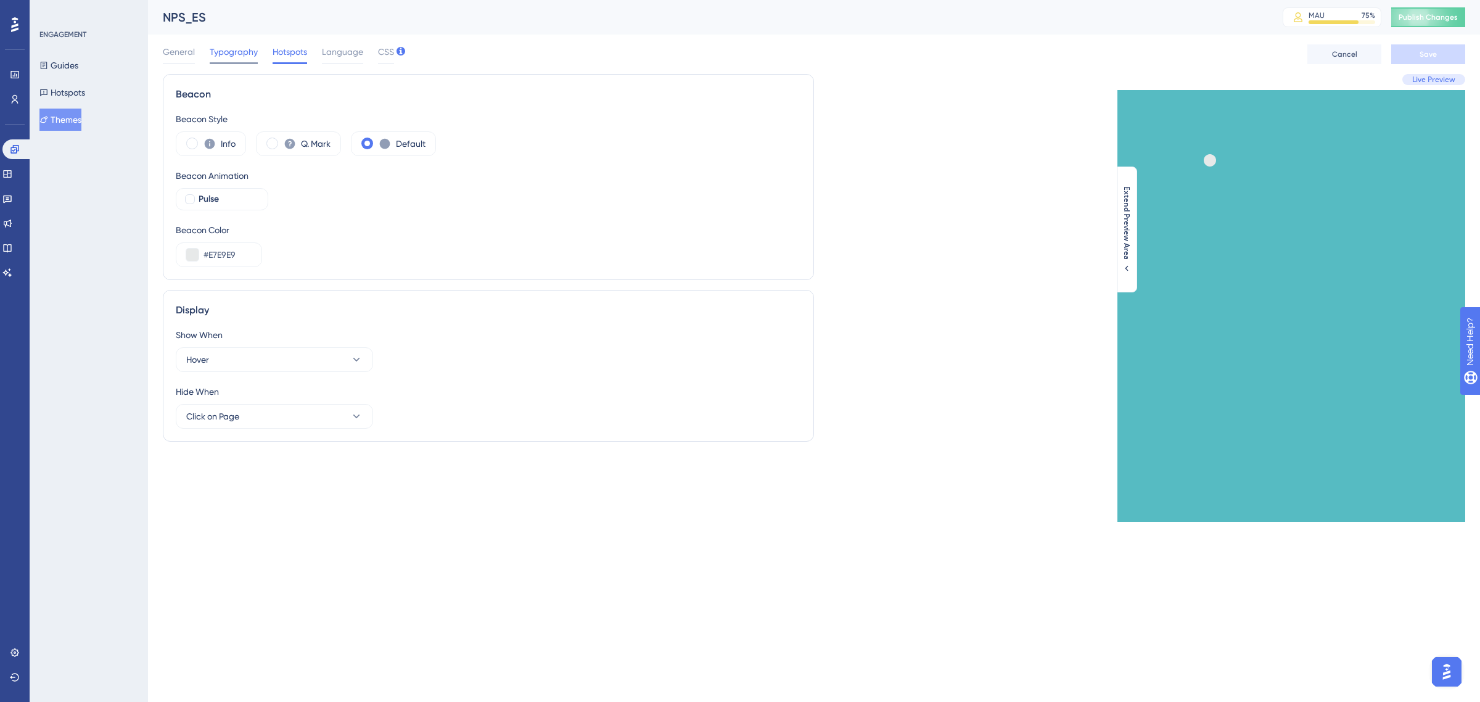
click at [239, 51] on span "Typography" at bounding box center [234, 51] width 48 height 15
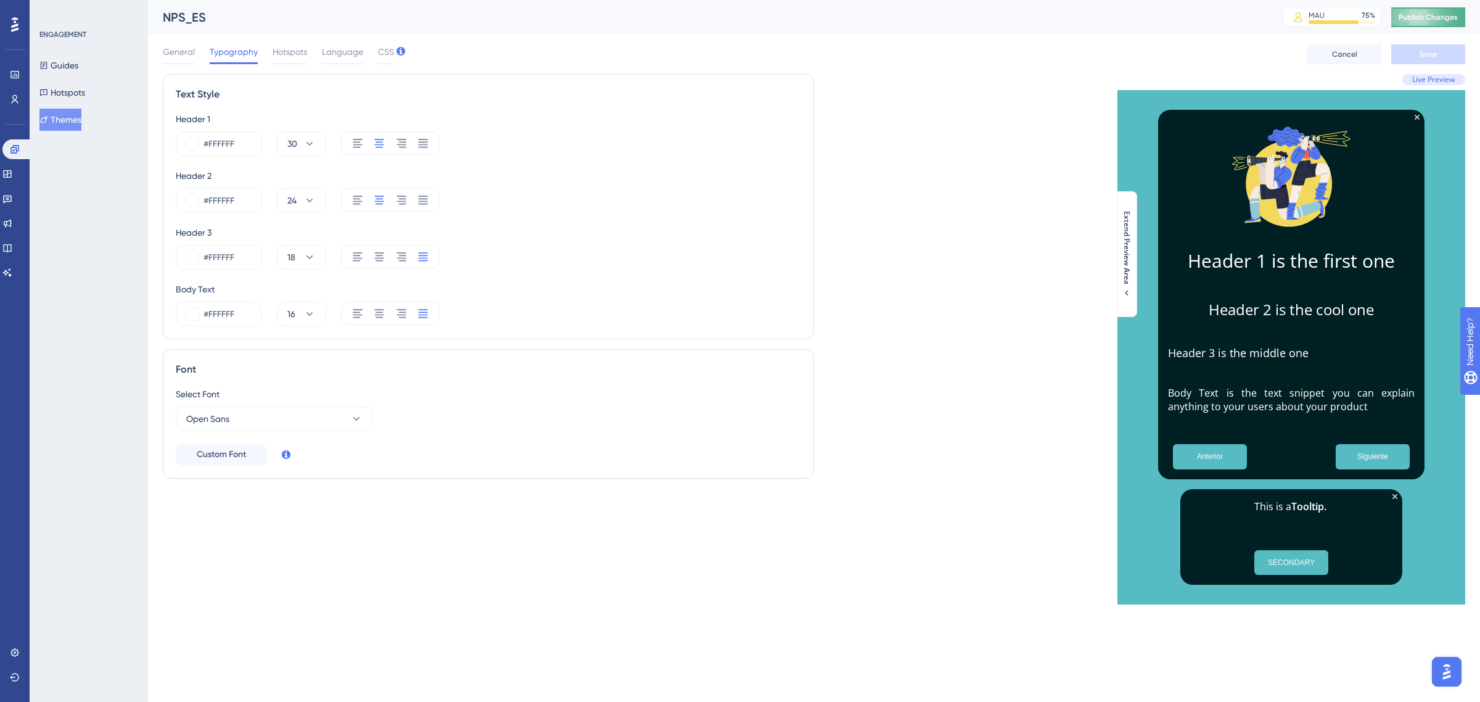
click at [1447, 20] on span "Publish Changes" at bounding box center [1428, 17] width 59 height 10
click at [56, 91] on button "Hotspots" at bounding box center [62, 92] width 46 height 22
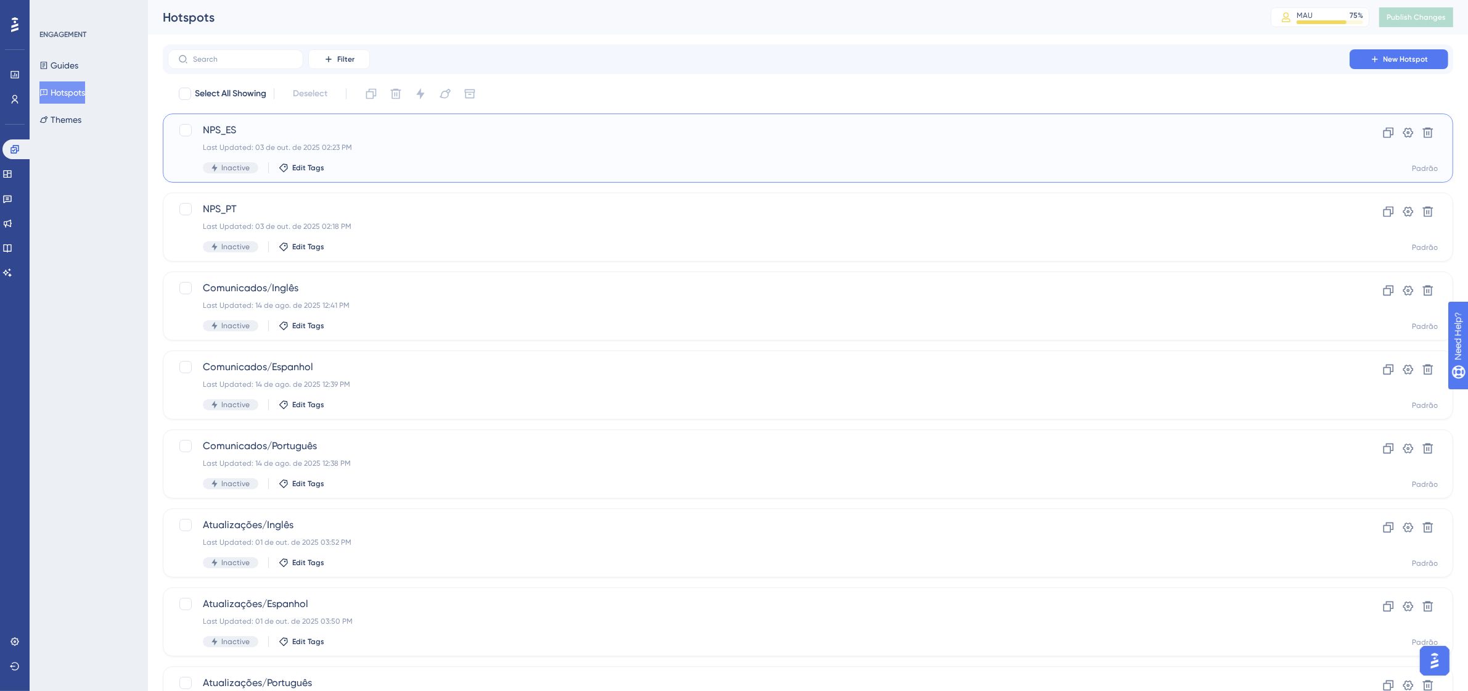
click at [551, 142] on div "Last Updated: 03 de out. de 2025 02:23 PM" at bounding box center [759, 147] width 1112 height 10
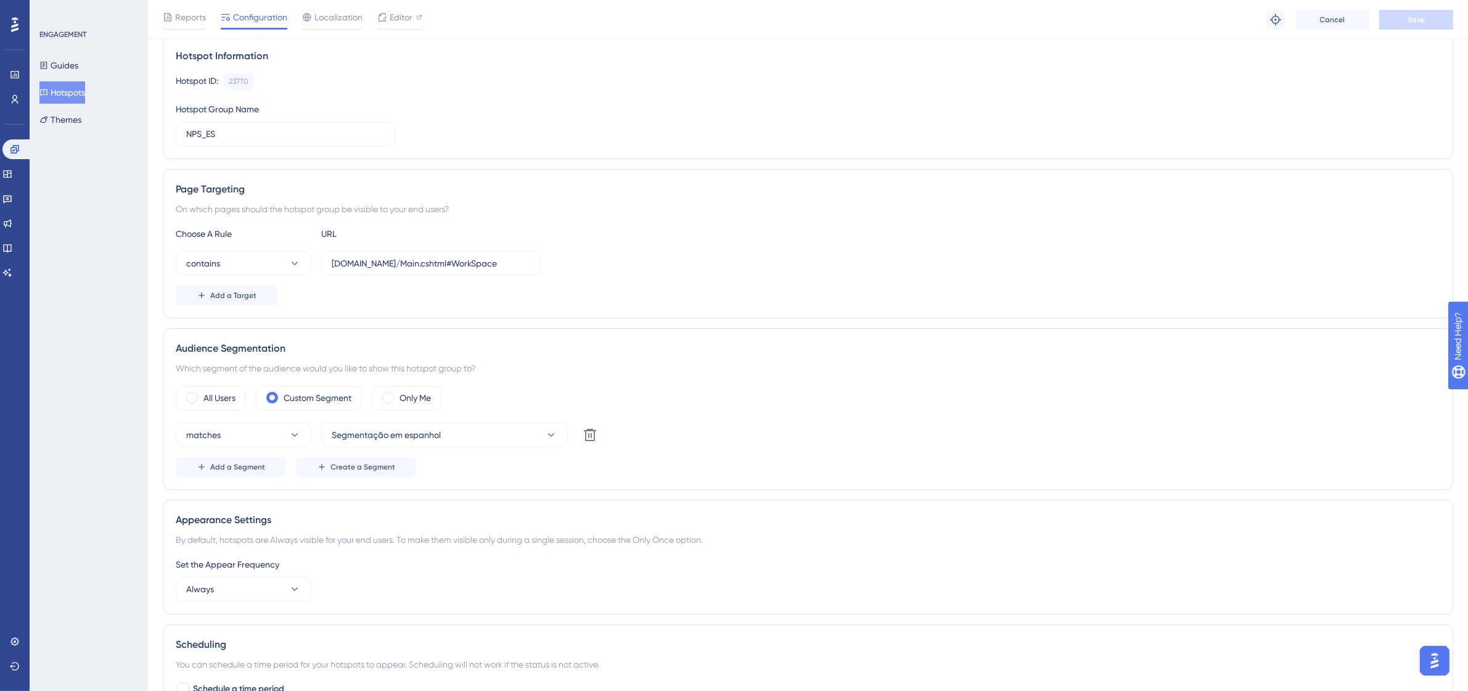
scroll to position [308, 0]
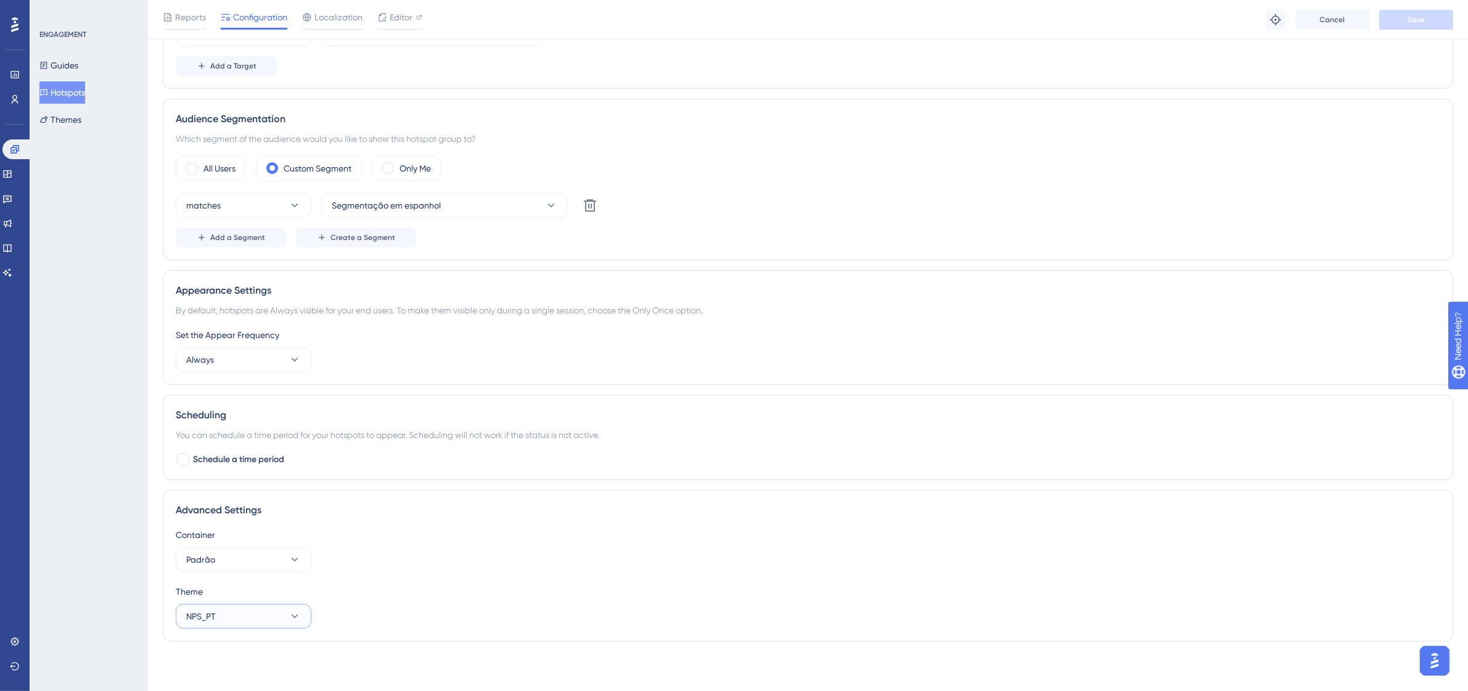
click at [247, 615] on button "NPS_PT" at bounding box center [244, 616] width 136 height 25
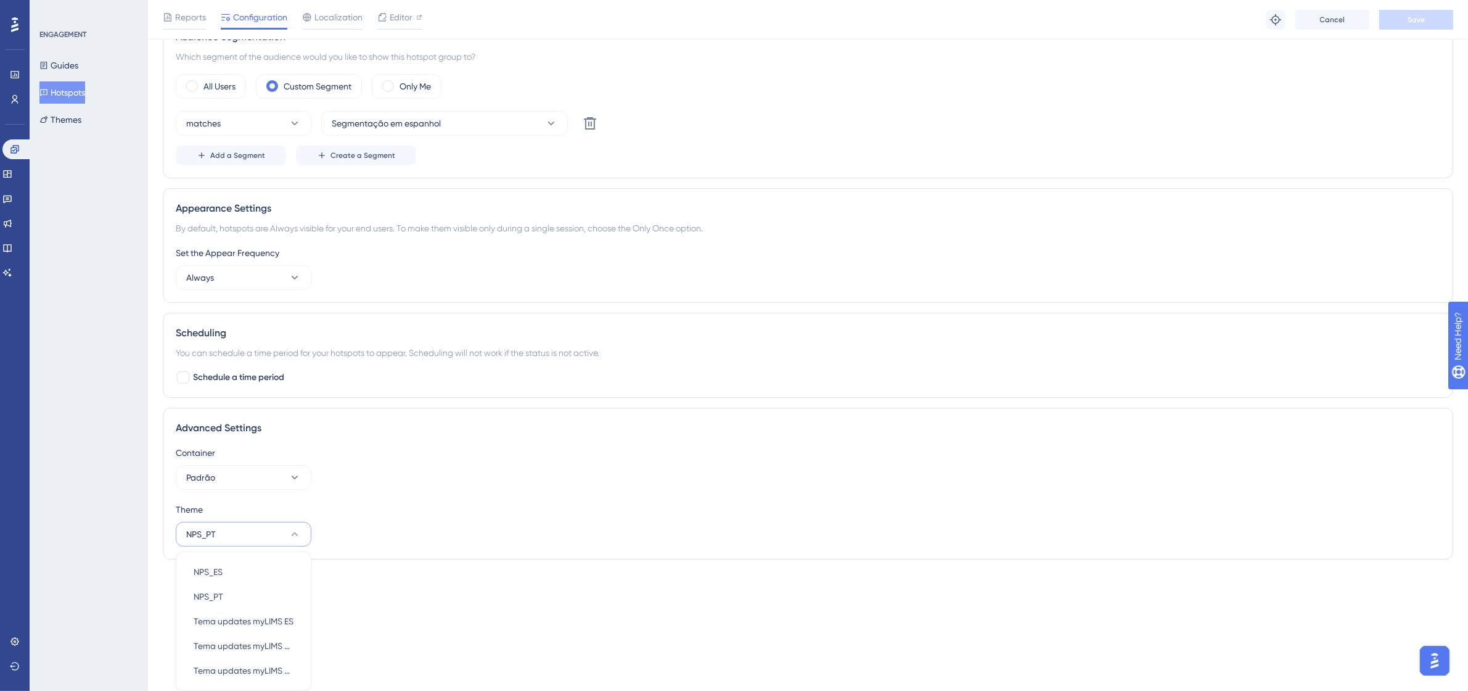
scroll to position [408, 0]
click at [244, 573] on div "NPS_ES NPS_ES" at bounding box center [244, 571] width 100 height 25
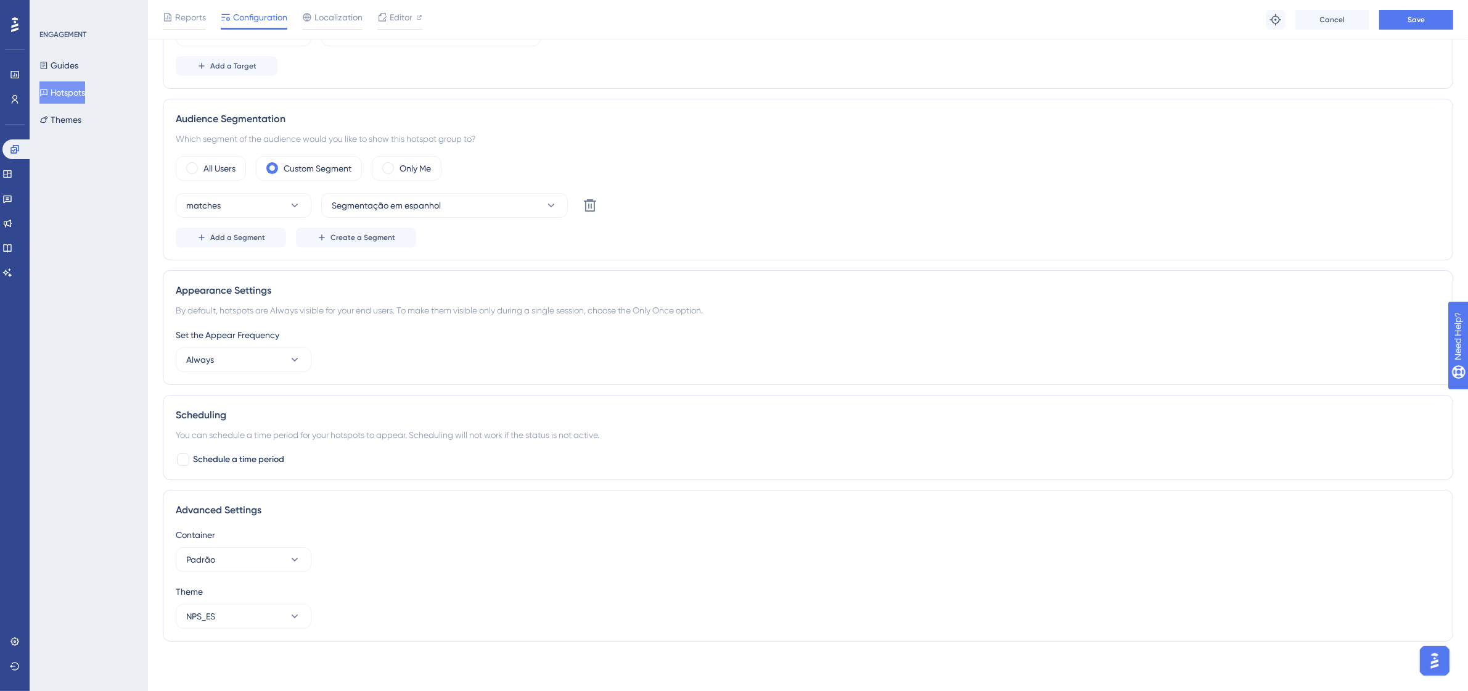
scroll to position [326, 0]
click at [1422, 22] on span "Save" at bounding box center [1416, 20] width 17 height 10
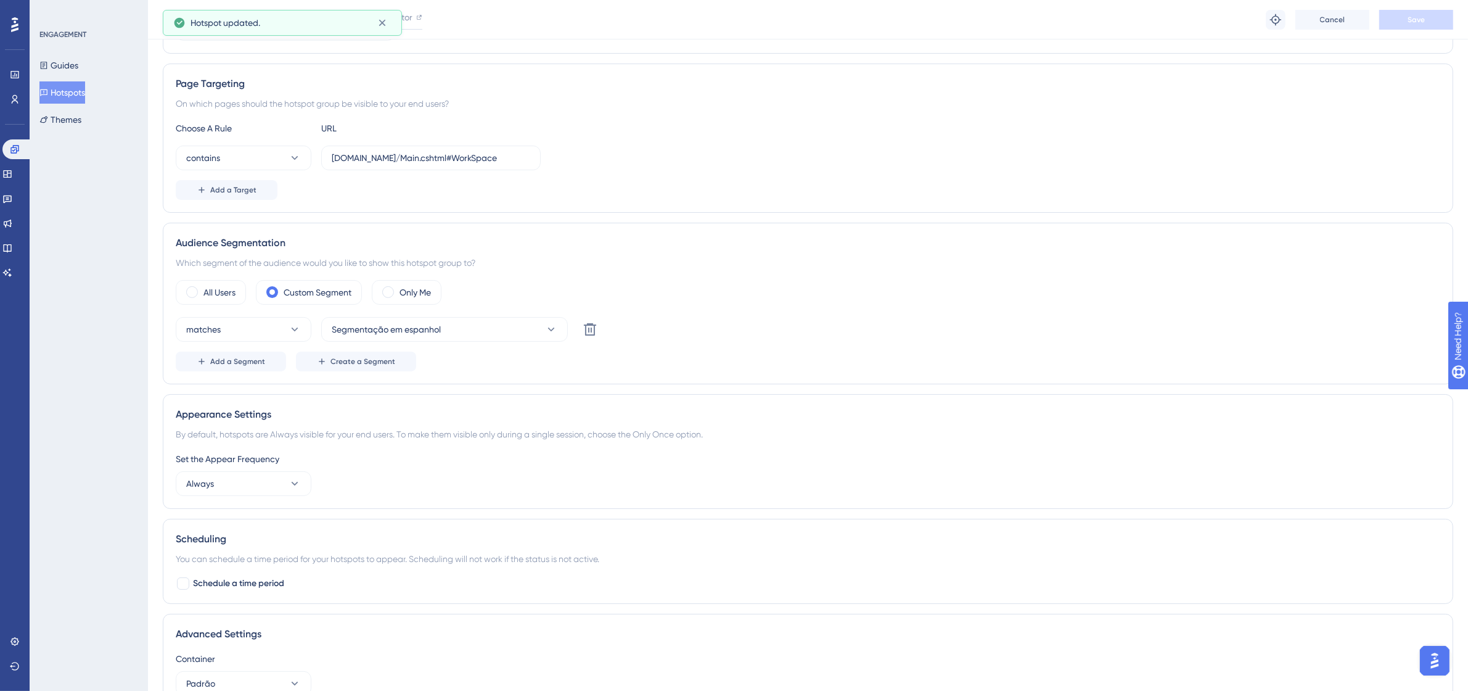
scroll to position [0, 0]
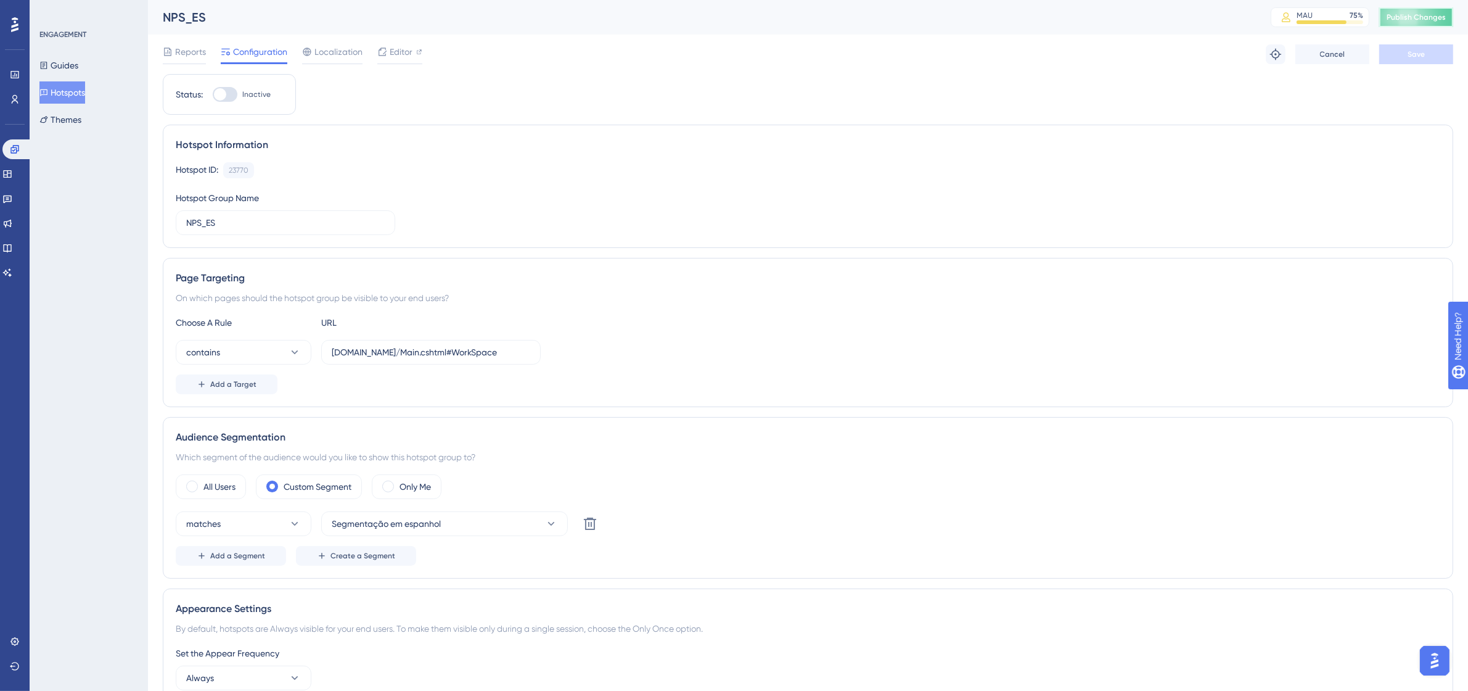
click at [1399, 19] on span "Publish Changes" at bounding box center [1416, 17] width 59 height 10
